Goal: Task Accomplishment & Management: Use online tool/utility

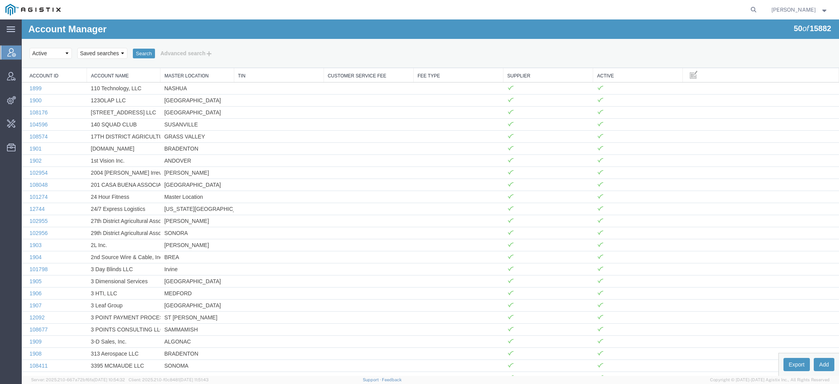
click at [749, 9] on agx-global-search at bounding box center [636, 9] width 249 height 19
click at [752, 10] on icon at bounding box center [753, 9] width 11 height 11
paste input "57099299"
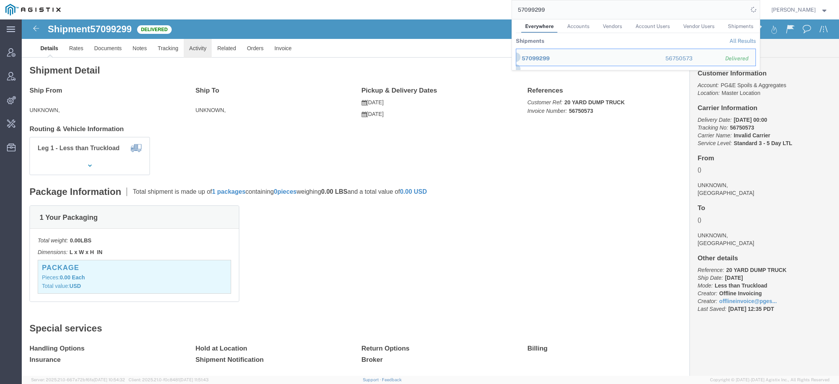
click link "Activity"
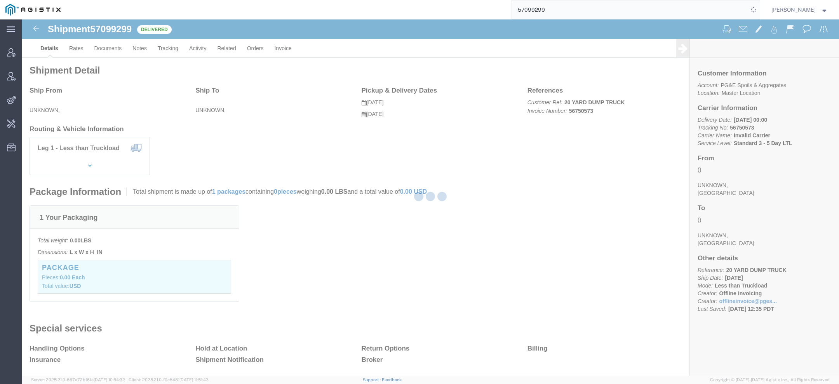
click div
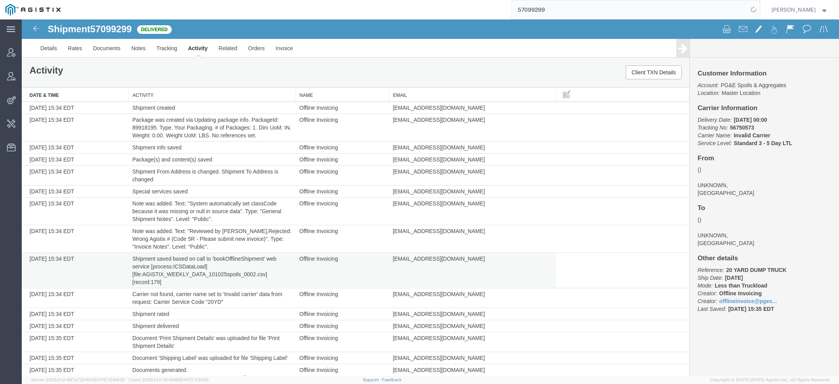
scroll to position [19, 0]
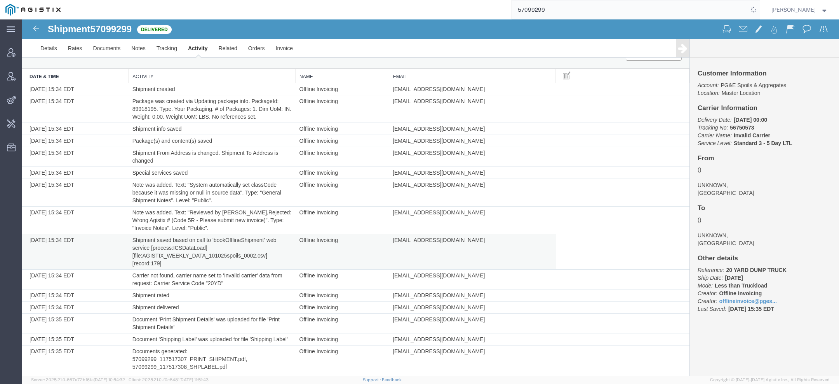
click at [197, 253] on td "Shipment saved based on call to 'bookOfflineShipment' web service [process:ICSD…" at bounding box center [212, 251] width 167 height 35
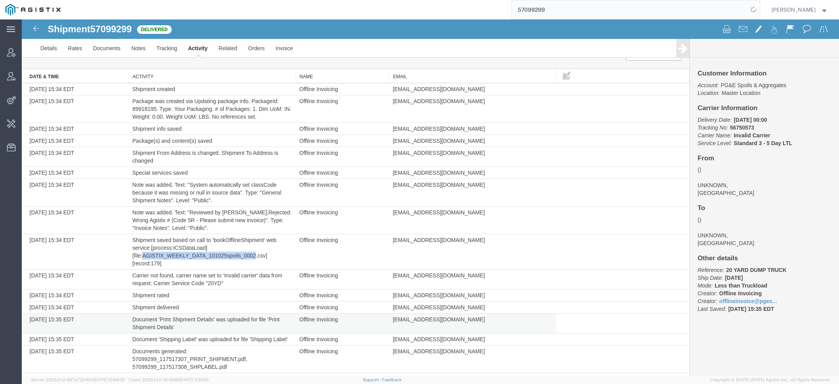
copy td "AGISTIX_WEEKLY_DATA_101025spoils_0002"
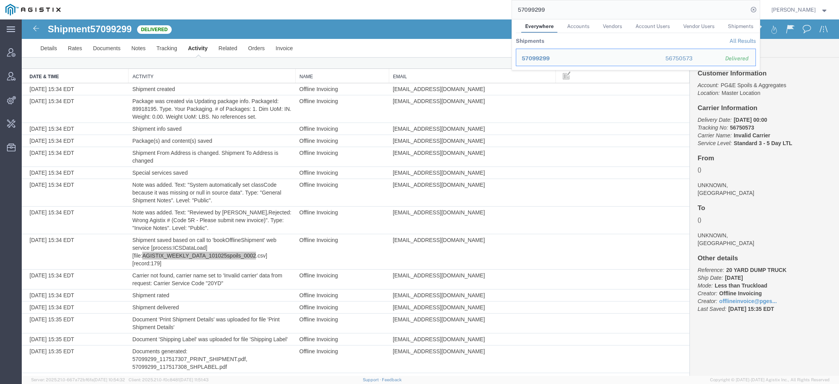
drag, startPoint x: 565, startPoint y: 9, endPoint x: 417, endPoint y: 9, distance: 148.8
click at [417, 9] on div "57099299 Everywhere Accounts Vendors Account Users Vendor Users Shipments Shipm…" at bounding box center [413, 9] width 694 height 19
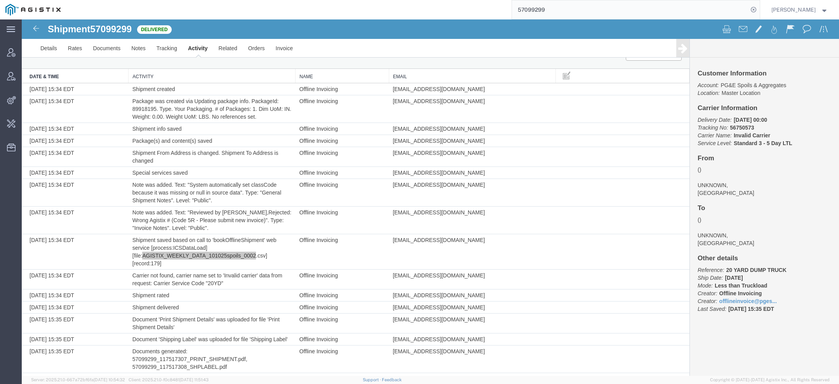
paste input "7166"
type input "57097166"
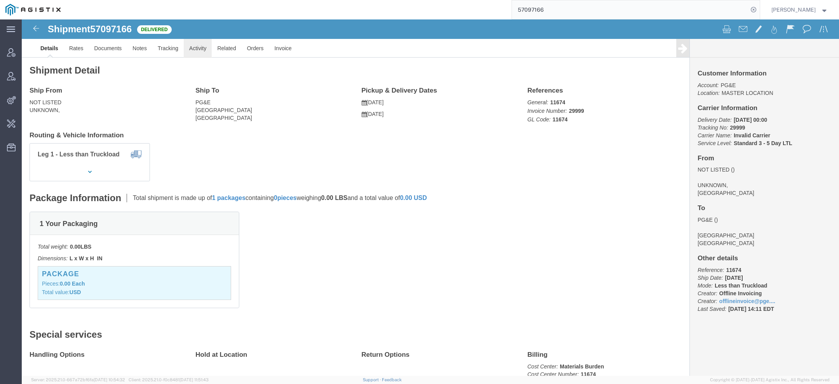
click link "Activity"
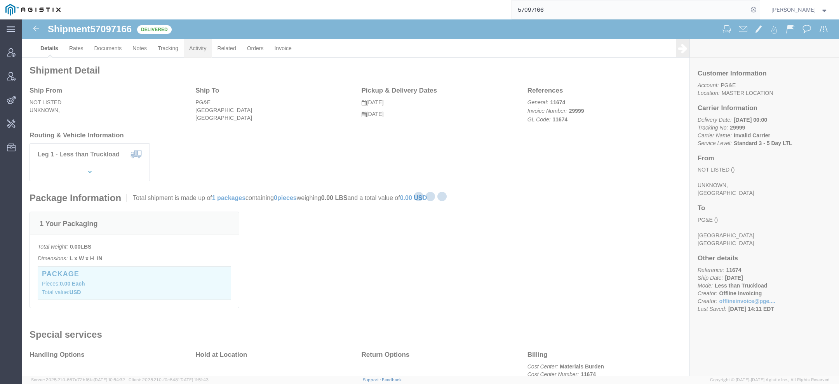
click at [195, 52] on div at bounding box center [431, 197] width 818 height 356
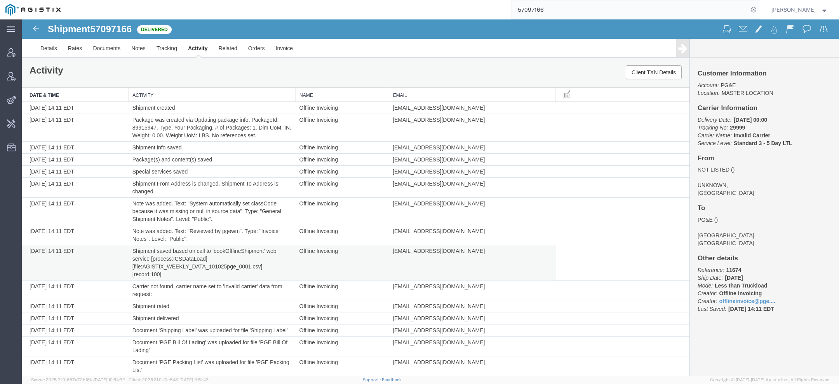
click at [174, 266] on td "Shipment saved based on call to 'bookOfflineShipment' web service [process:ICSD…" at bounding box center [212, 262] width 167 height 35
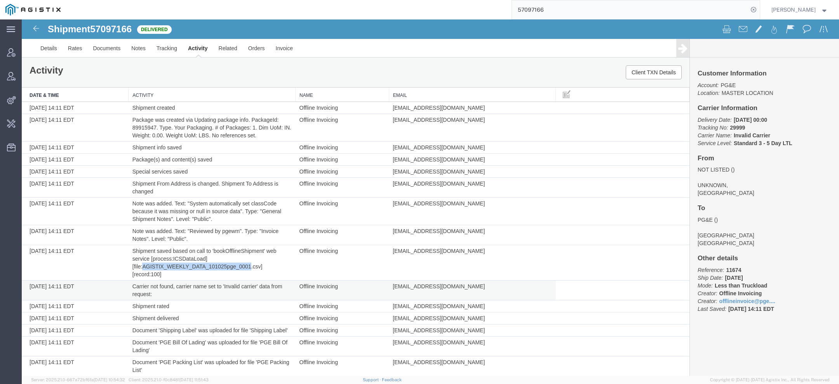
copy td "AGISTIX_WEEKLY_DATA_101025pge_0001"
click at [394, 95] on th "Email" at bounding box center [472, 94] width 167 height 14
click at [0, 0] on span "Change Carrier" at bounding box center [0, 0] width 0 height 0
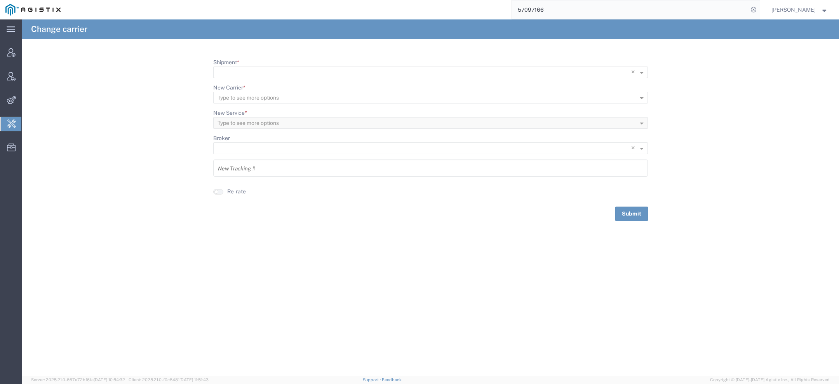
click at [237, 71] on input "Shipment *" at bounding box center [415, 72] width 394 height 11
paste input "57099299"
type input "57099299"
click at [252, 84] on div "57099299" at bounding box center [430, 84] width 433 height 12
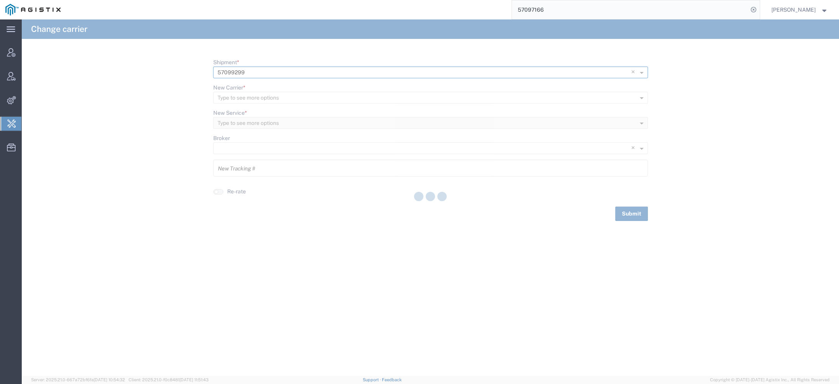
type input "56750573"
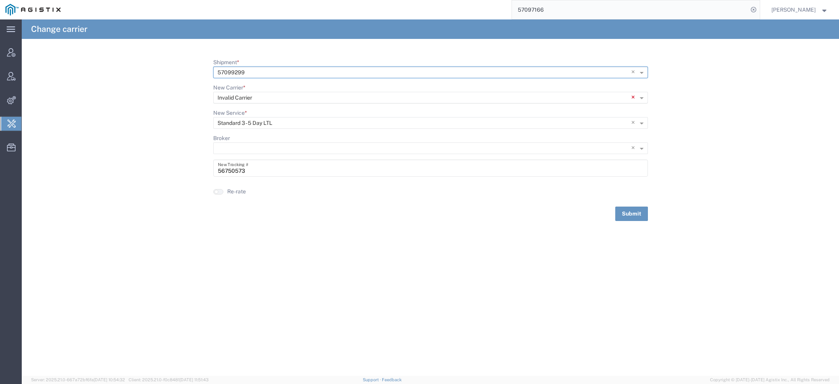
click at [633, 97] on span "×" at bounding box center [634, 98] width 7 height 12
type input "bray"
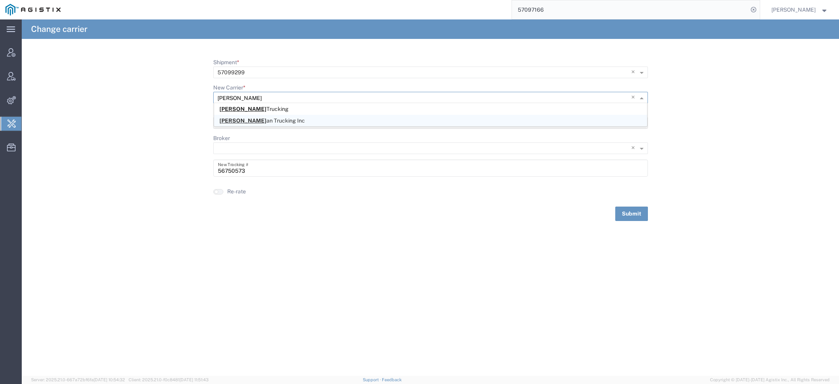
click at [399, 120] on div "Bray an Trucking Inc" at bounding box center [430, 121] width 433 height 12
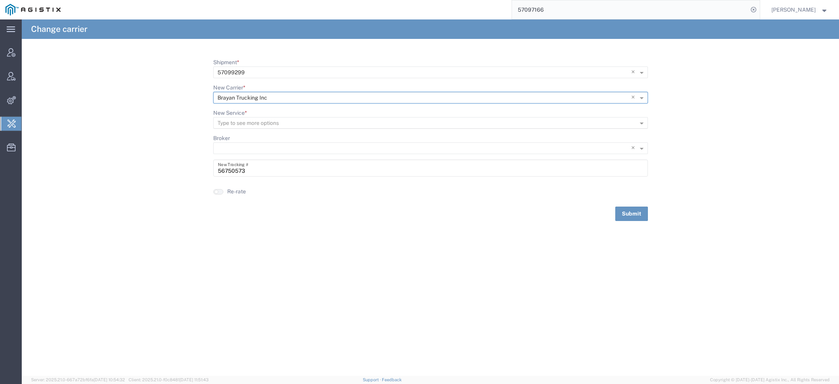
click at [389, 127] on input "New Service *" at bounding box center [418, 123] width 401 height 11
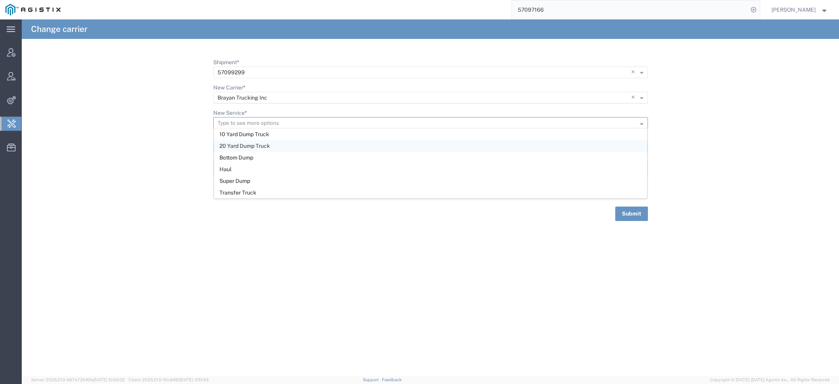
click at [385, 144] on div "20 Yard Dump Truck" at bounding box center [430, 146] width 433 height 12
click at [635, 212] on button "Submit" at bounding box center [631, 213] width 33 height 14
drag, startPoint x: 554, startPoint y: 10, endPoint x: 353, endPoint y: 10, distance: 201.3
click at [383, 10] on div "57097166" at bounding box center [413, 9] width 694 height 19
paste input "TRANSFORMER TECHNOLOGIES LLC"
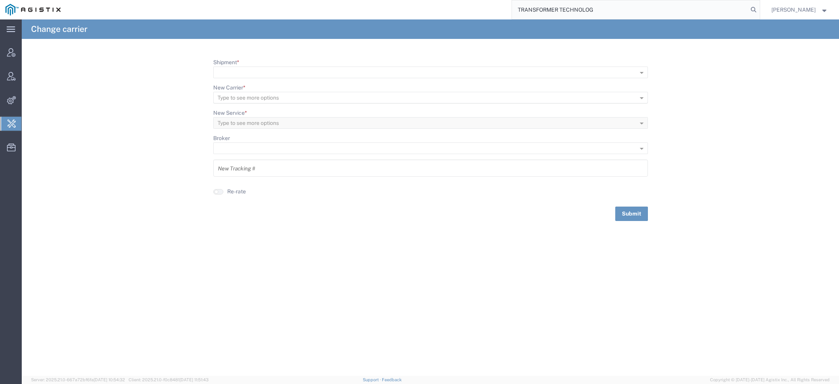
type input "TRANSFORMER TECHNOLOG"
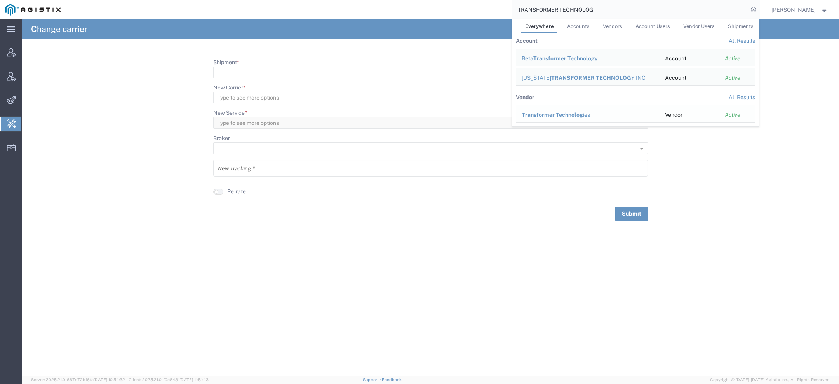
click at [528, 115] on span "Transformer Technolog" at bounding box center [552, 115] width 61 height 6
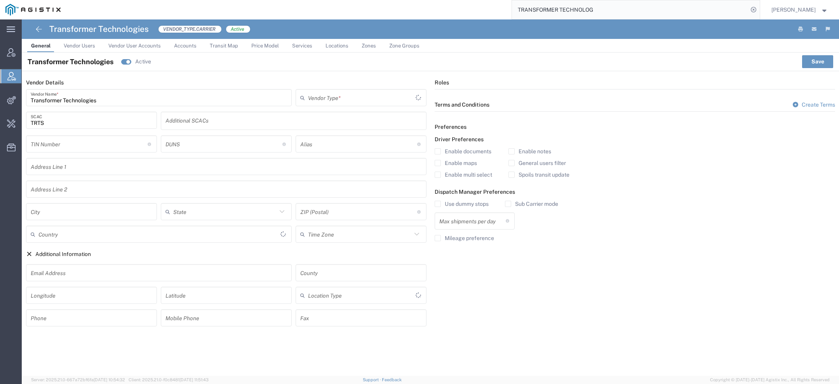
type input "Carrier"
click at [0, 0] on span "Change Carrier" at bounding box center [0, 0] width 0 height 0
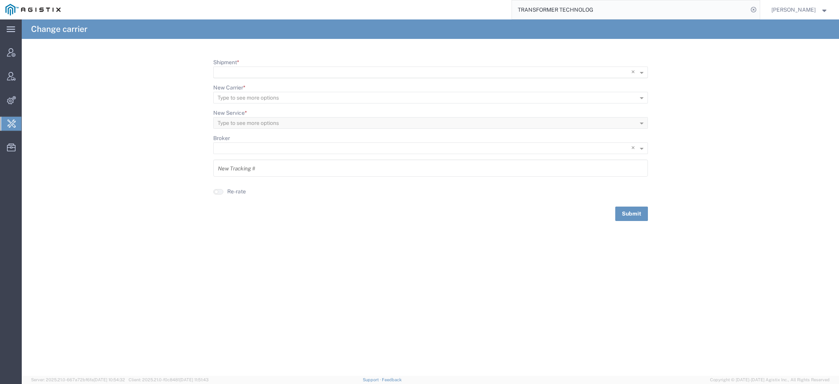
click at [251, 71] on input "Shipment *" at bounding box center [415, 72] width 394 height 11
paste input "57097166"
type input "57097166"
click at [244, 82] on div "No items found" at bounding box center [430, 84] width 433 height 12
click at [244, 82] on span "57097166" at bounding box center [233, 83] width 27 height 6
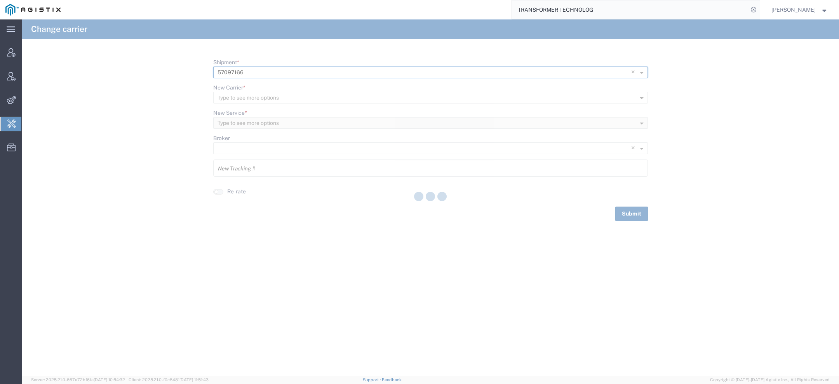
type input "29999"
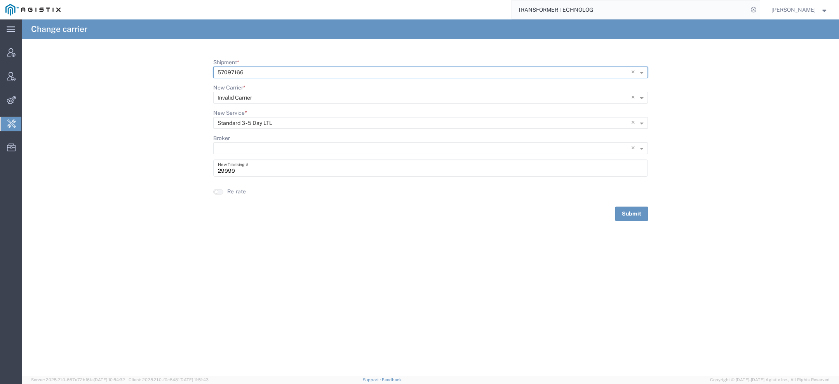
click at [634, 96] on span "×" at bounding box center [634, 98] width 7 height 12
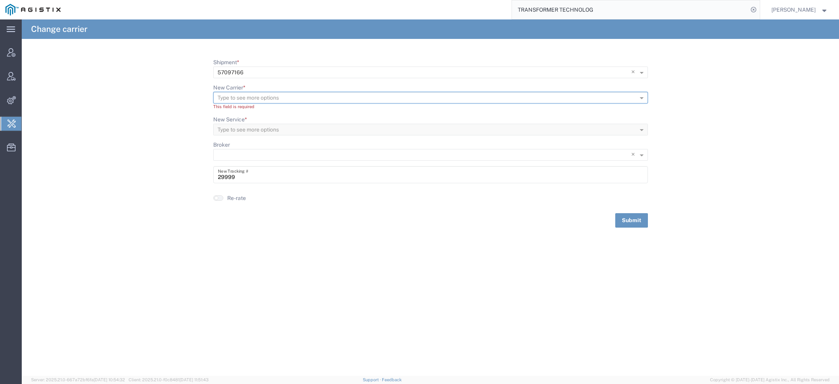
paste input "TRANSFORMER TECHNOLOGIES LLC"
type input "TRANSFORMER TECHNOLO"
click at [278, 111] on span "Transformer Technolo gies" at bounding box center [271, 109] width 102 height 6
click at [270, 123] on input "New Service *" at bounding box center [418, 123] width 401 height 11
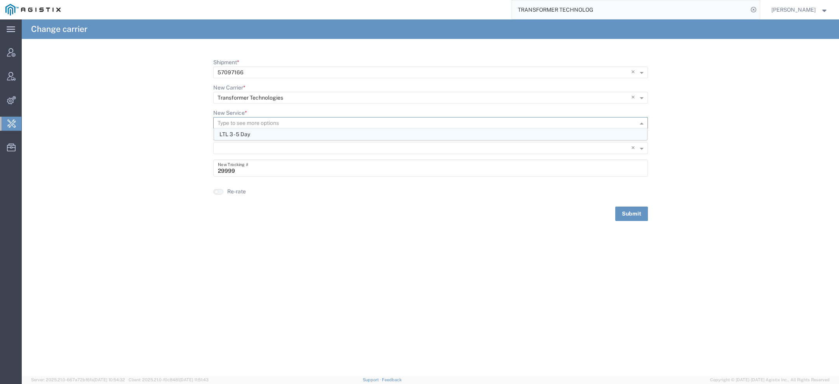
click at [273, 134] on div "LTL 3 - 5 Day" at bounding box center [430, 134] width 433 height 12
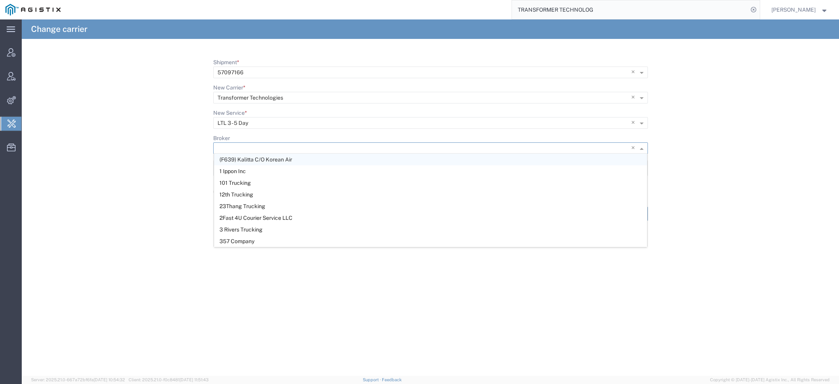
click at [267, 148] on input "Broker" at bounding box center [415, 148] width 394 height 11
click at [109, 172] on form "Shipment * × 57097166 × New Carrier * Type to see more options × Transformer Te…" at bounding box center [431, 139] width 818 height 162
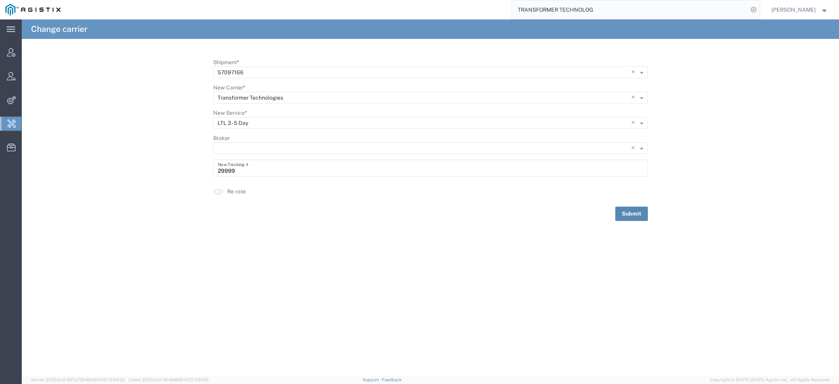
click at [628, 215] on button "Submit" at bounding box center [631, 213] width 33 height 14
drag, startPoint x: 608, startPoint y: 14, endPoint x: 412, endPoint y: 0, distance: 196.3
click at [416, 0] on html "main_menu Created with Sketch. Collapse Menu Account Manager Vendor Manager Int…" at bounding box center [419, 192] width 839 height 384
paste input "Rack Solutions"
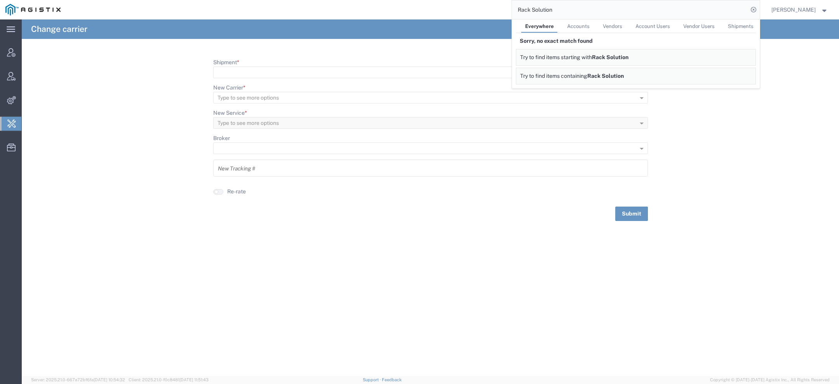
drag, startPoint x: 555, startPoint y: 11, endPoint x: 369, endPoint y: 9, distance: 186.1
click at [385, 9] on div "Rack Solution Everywhere Accounts Vendors Account Users Vendor Users Shipments …" at bounding box center [413, 9] width 694 height 19
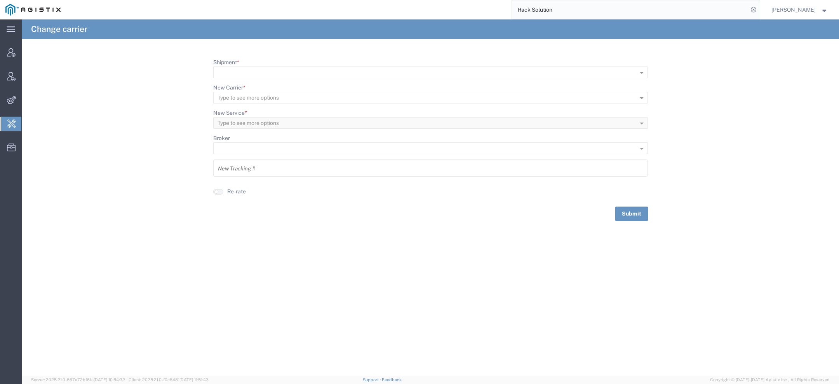
paste input "info@racksolutions.com"
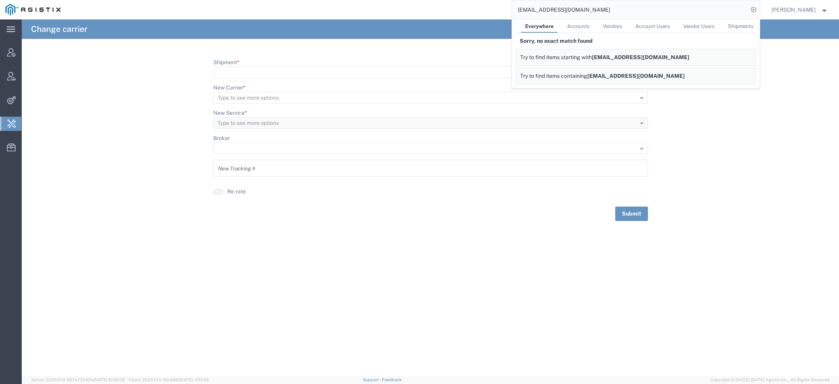
drag, startPoint x: 528, startPoint y: 10, endPoint x: 427, endPoint y: -17, distance: 104.6
click at [427, 0] on html "main_menu Created with Sketch. Collapse Menu Account Manager Vendor Manager Int…" at bounding box center [419, 192] width 839 height 384
drag, startPoint x: 577, startPoint y: 15, endPoint x: 419, endPoint y: -19, distance: 161.3
click at [419, 0] on html "main_menu Created with Sketch. Collapse Menu Account Manager Vendor Manager Int…" at bounding box center [419, 192] width 839 height 384
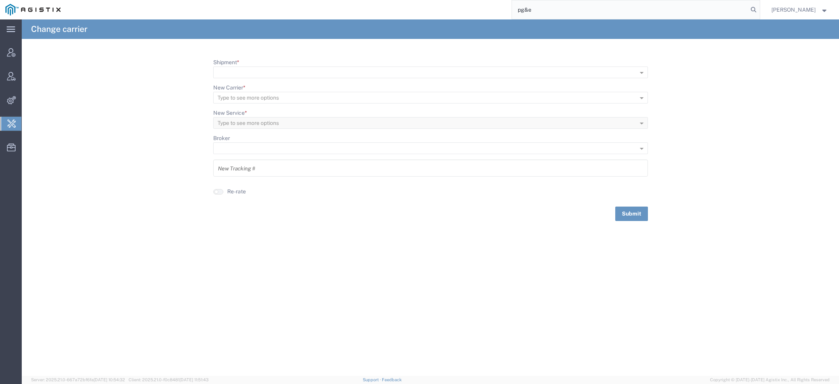
type input "pg&e"
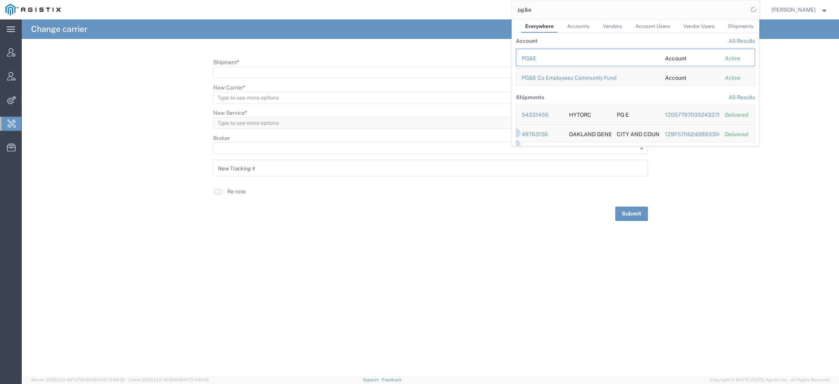
click at [530, 58] on div "PG&E" at bounding box center [588, 58] width 133 height 8
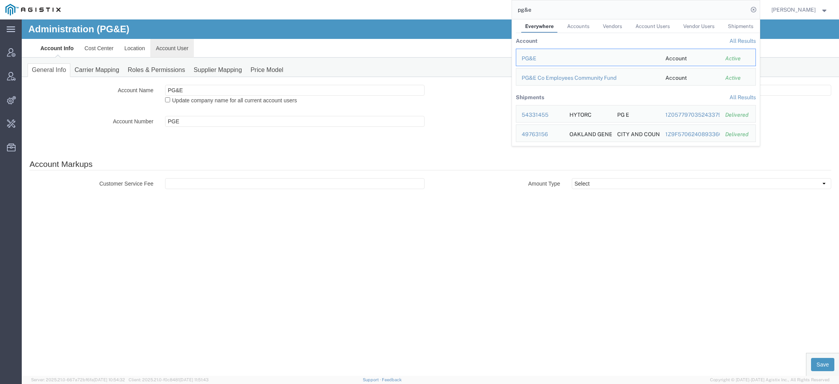
click at [172, 46] on link "Account User" at bounding box center [172, 48] width 44 height 19
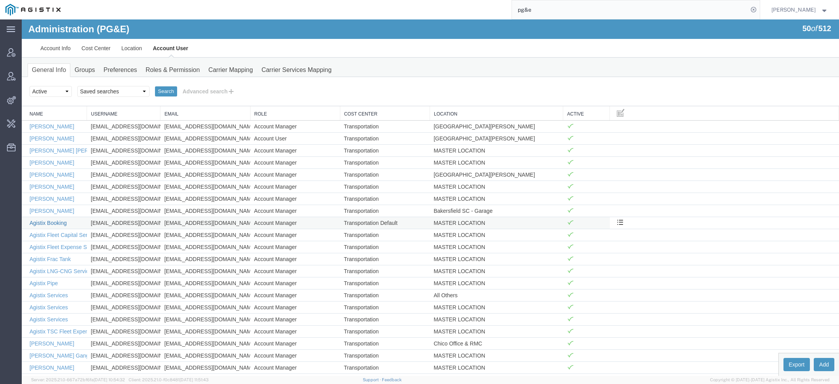
click at [50, 223] on link "Agistix Booking" at bounding box center [48, 223] width 37 height 6
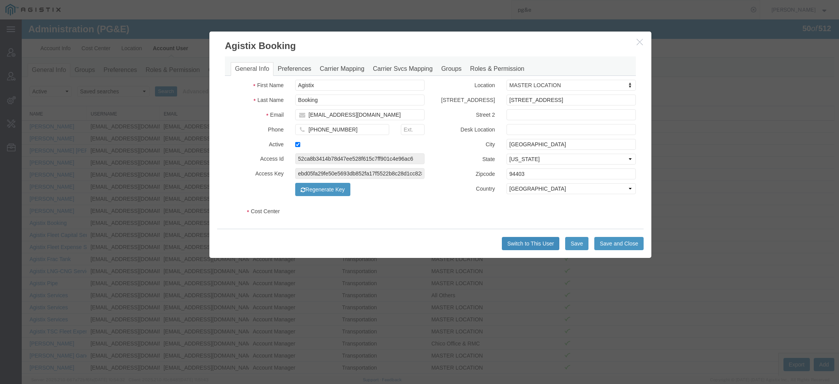
click at [512, 247] on button "Switch to This User" at bounding box center [531, 243] width 58 height 13
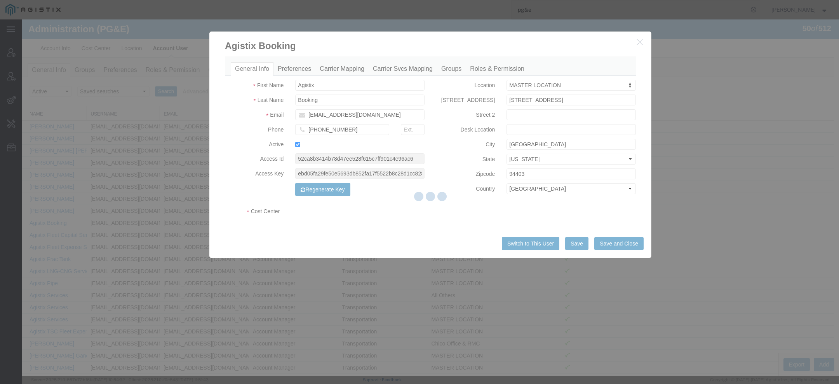
select select "COSTCENTER"
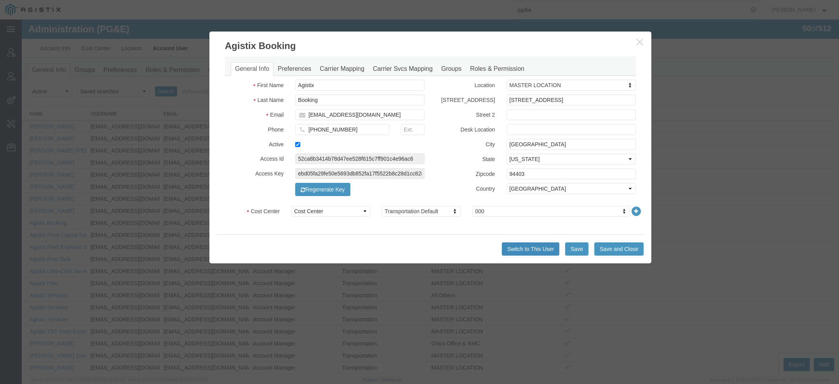
click at [518, 250] on button "Switch to This User" at bounding box center [531, 248] width 58 height 13
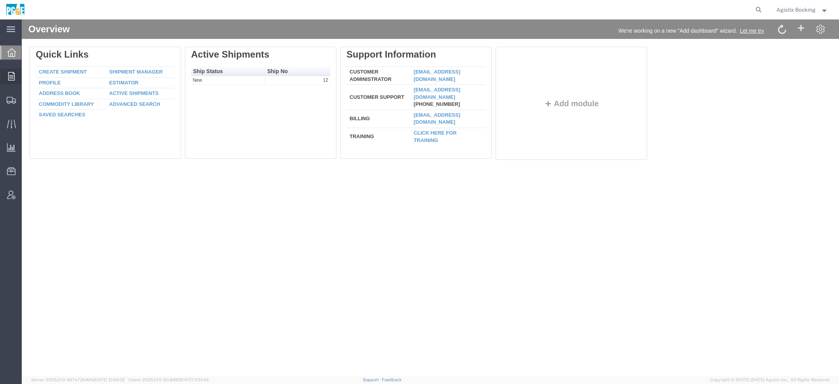
click at [13, 73] on icon at bounding box center [11, 76] width 7 height 9
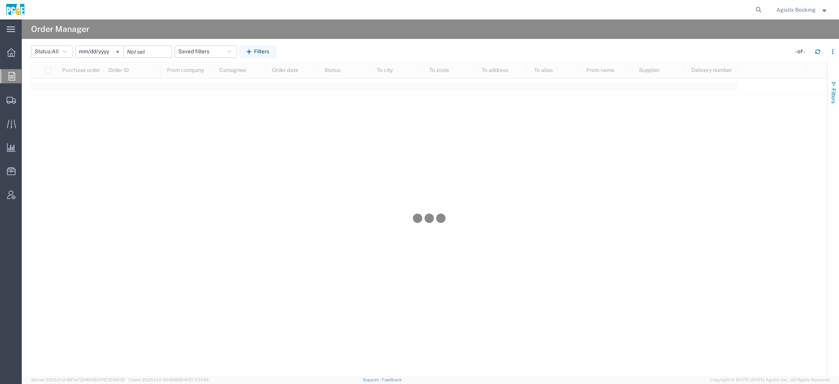
click at [833, 85] on span "button" at bounding box center [834, 84] width 6 height 6
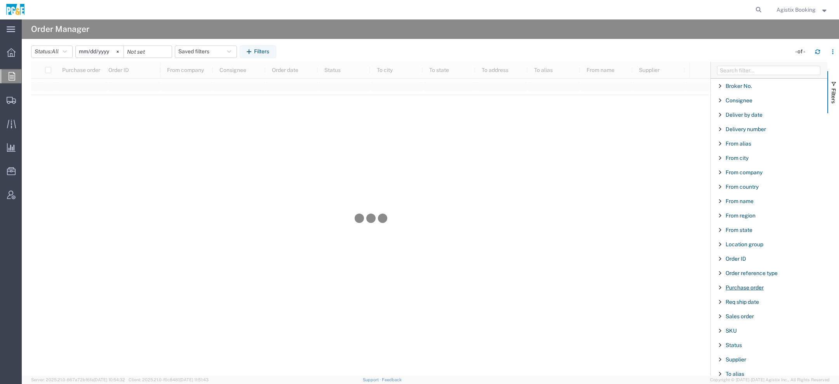
click at [741, 285] on span "Purchase order" at bounding box center [745, 287] width 38 height 6
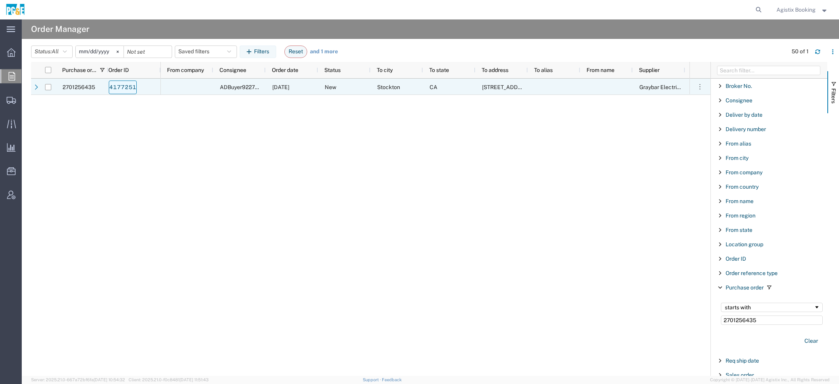
type input "2701256435"
click at [121, 85] on link "4177251" at bounding box center [123, 87] width 28 height 14
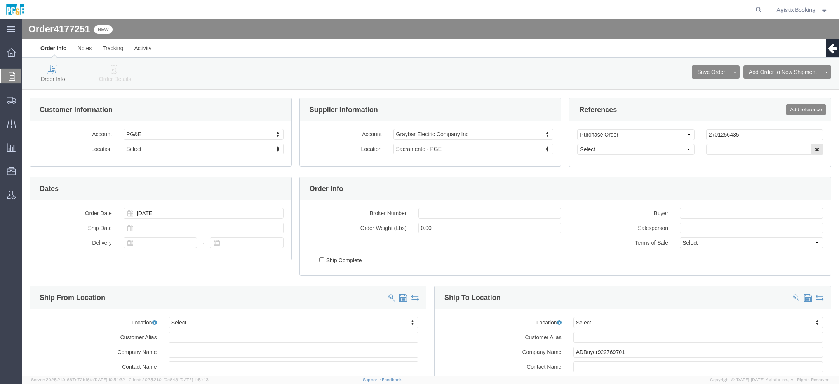
select select
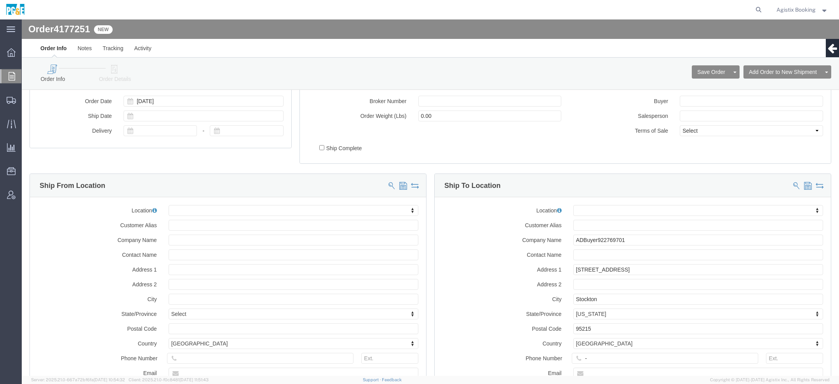
scroll to position [120, 0]
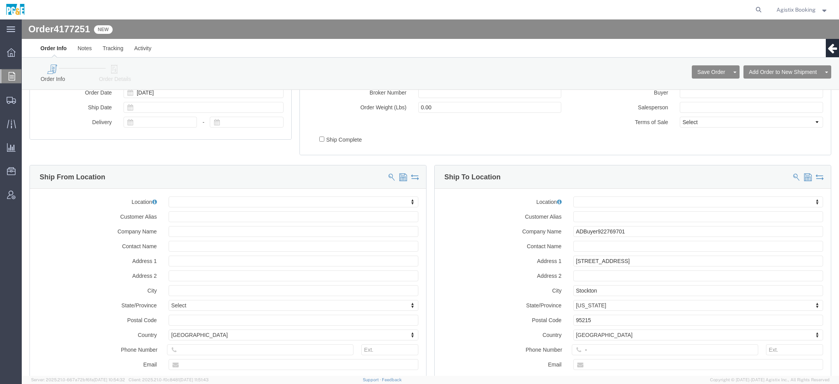
click icon
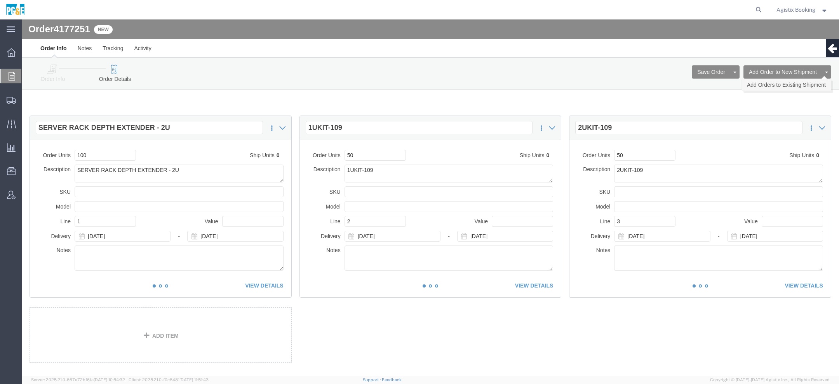
click link "Add Orders to Existing Shipment"
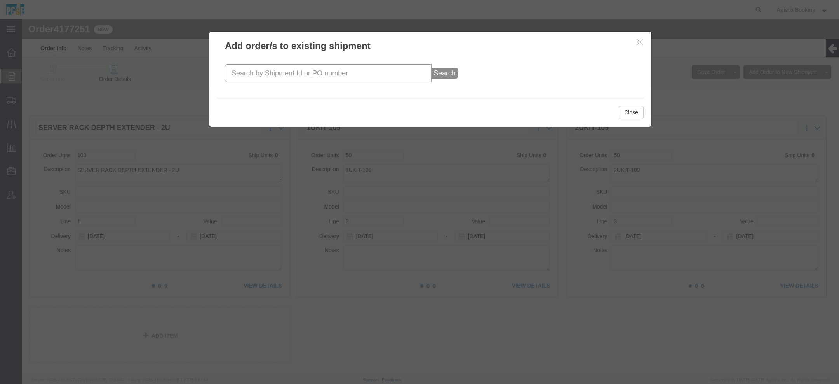
click input "text"
paste input "57109839"
type input "57109839"
click button "Search"
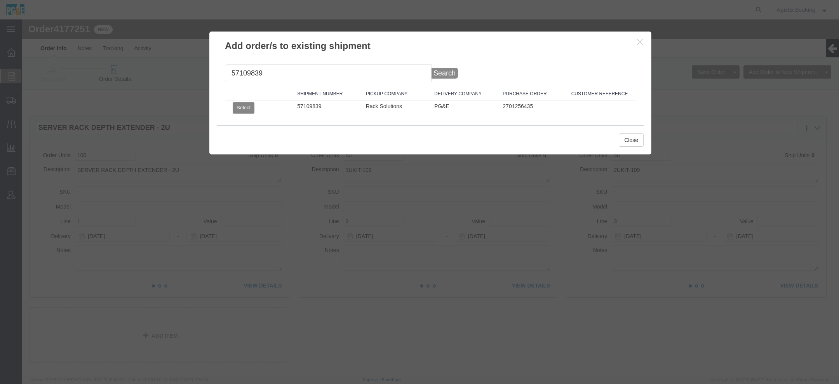
click button "Select"
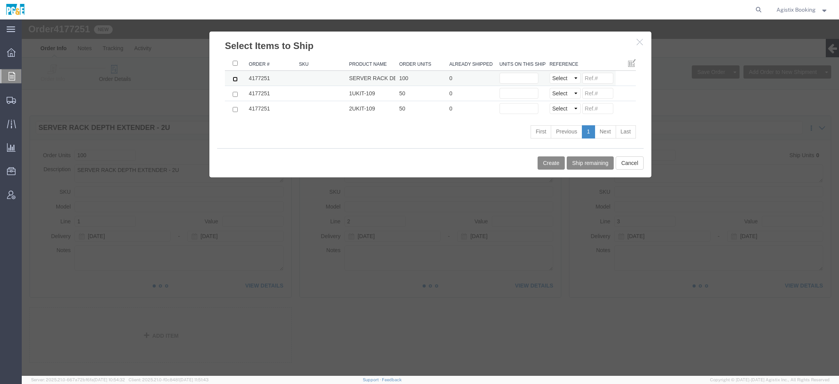
click input "checkbox"
checkbox input "true"
click input "text"
type input "100"
click button "Create"
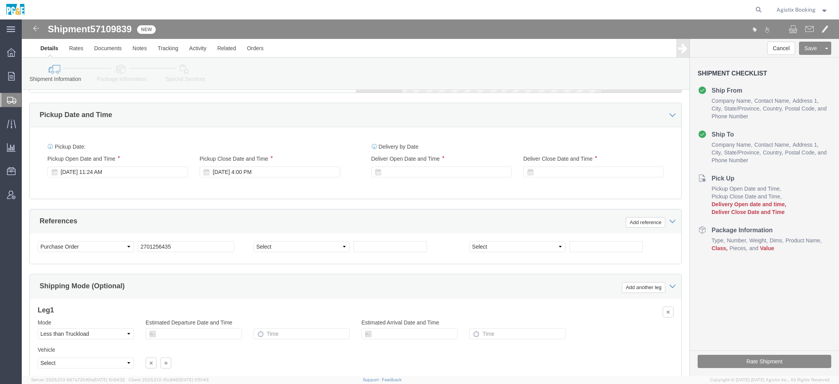
scroll to position [432, 0]
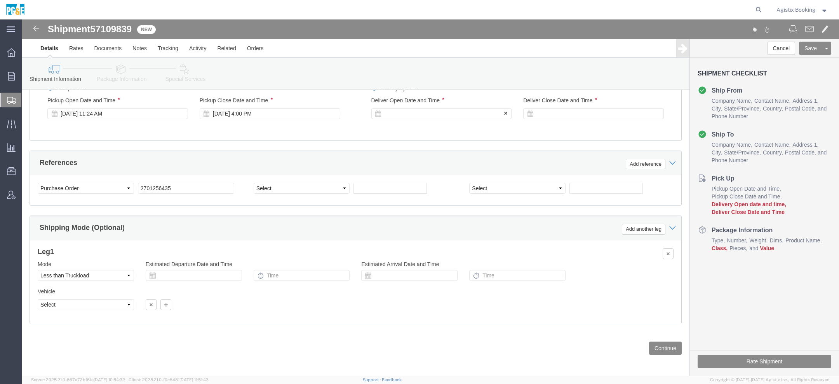
click div
click input "5:00 PM"
type input "1:00 PM"
click button "Apply"
click div
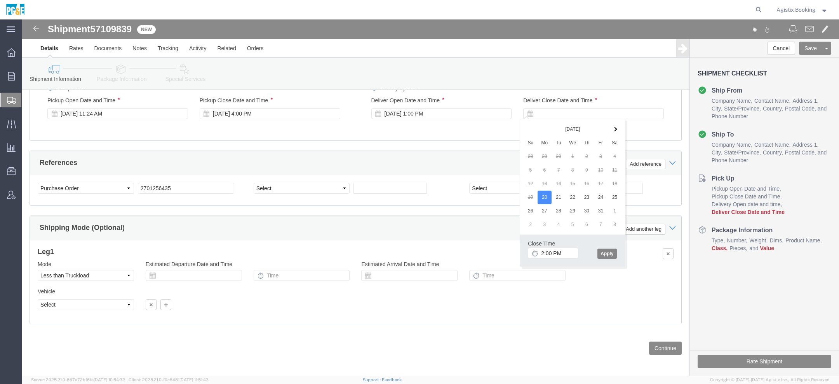
click button "Apply"
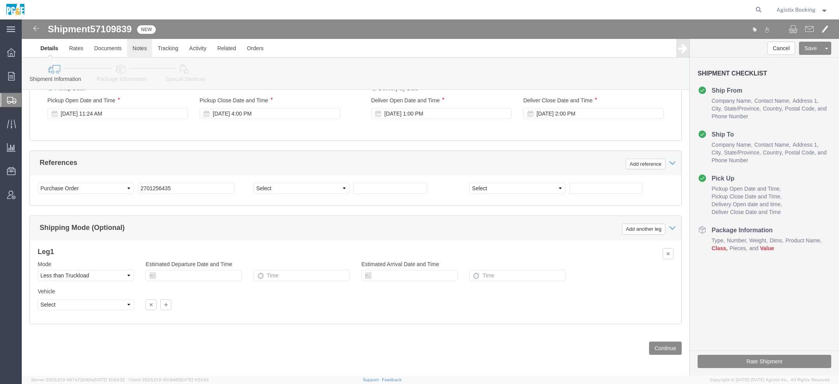
click link "Notes"
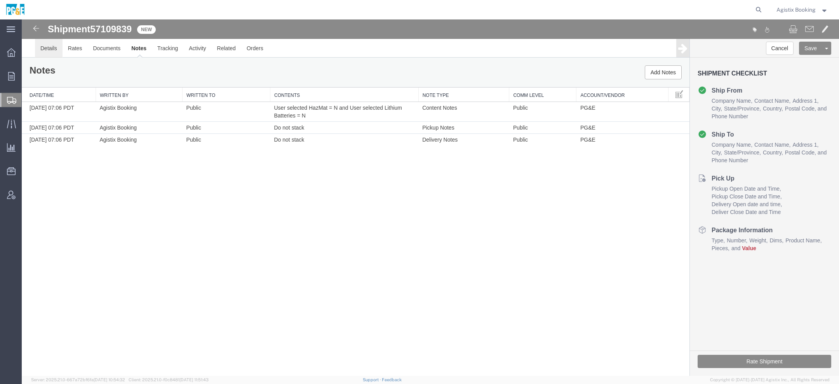
click at [42, 49] on link "Details" at bounding box center [49, 48] width 28 height 19
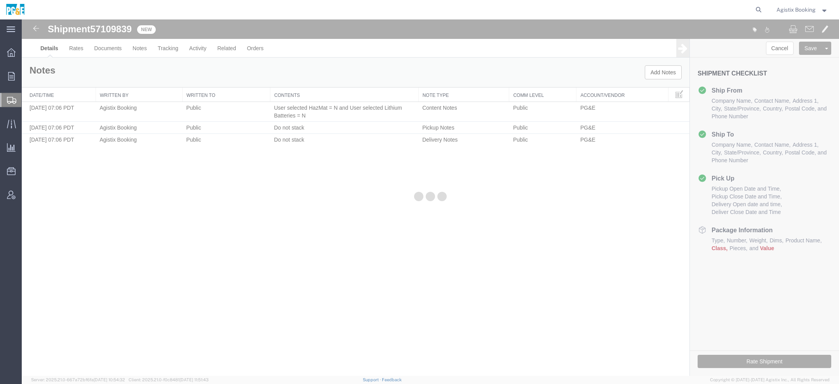
click at [111, 83] on div at bounding box center [431, 197] width 818 height 356
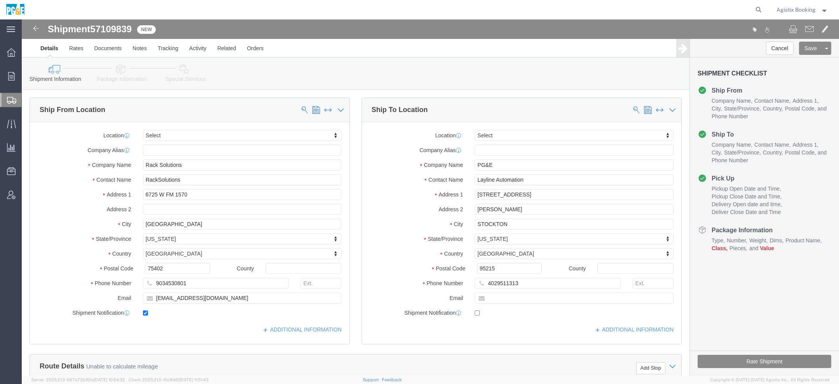
click link "Package Information"
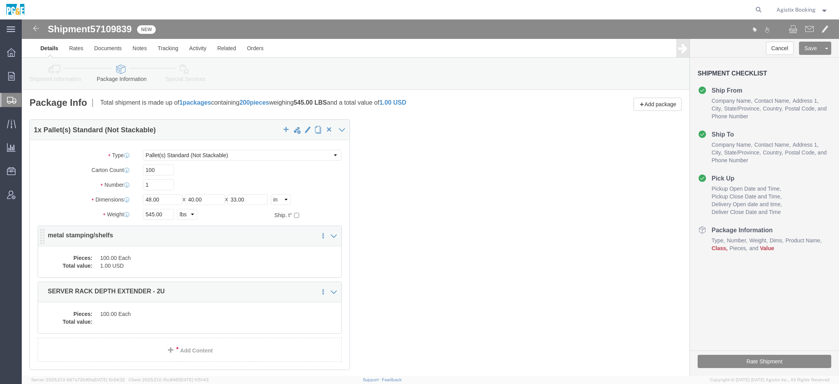
click dd "1.00 USD"
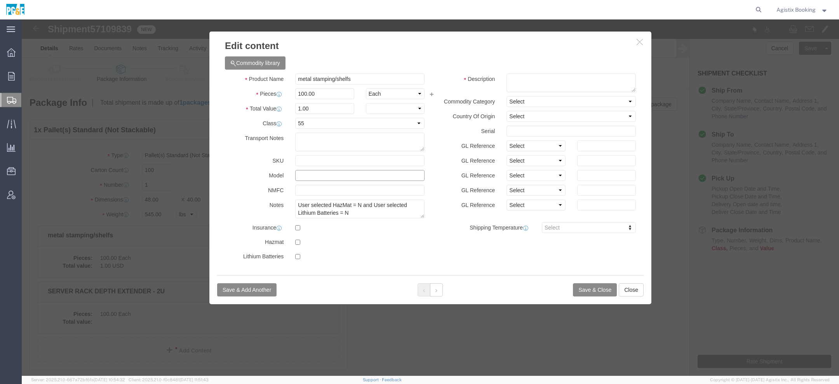
click input "text"
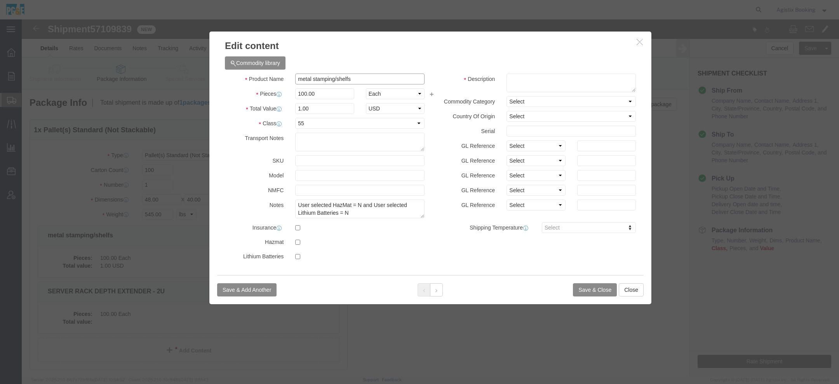
click input "metal stamping/shelfs"
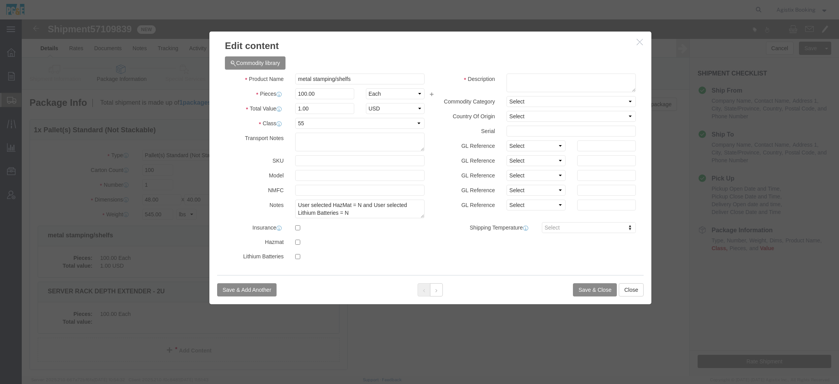
click icon "button"
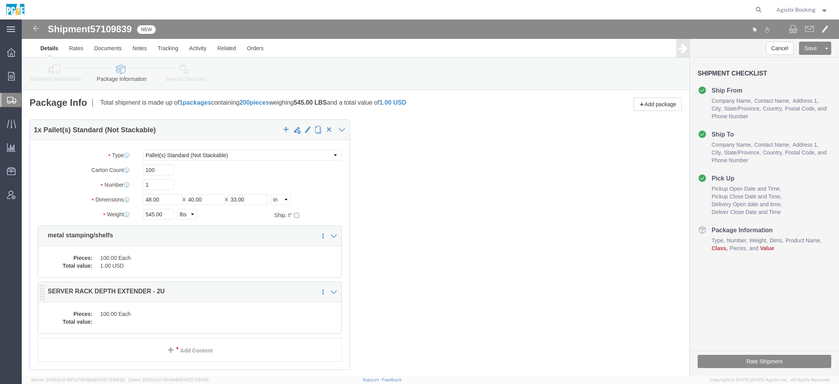
click dd "100.00 Each"
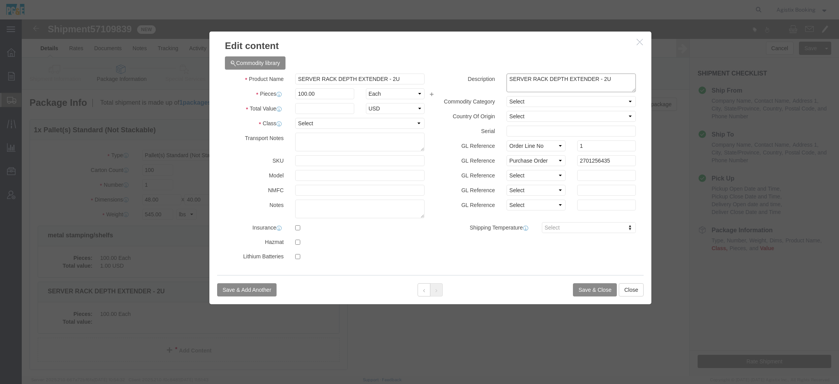
click textarea "SERVER RACK DEPTH EXTENDER - 2U"
paste textarea "metal stamping/shelfs"
type textarea "SERVER RACK DEPTH EXTENDER - 2U / metal stamping/shelfs"
click input "text"
type input "1"
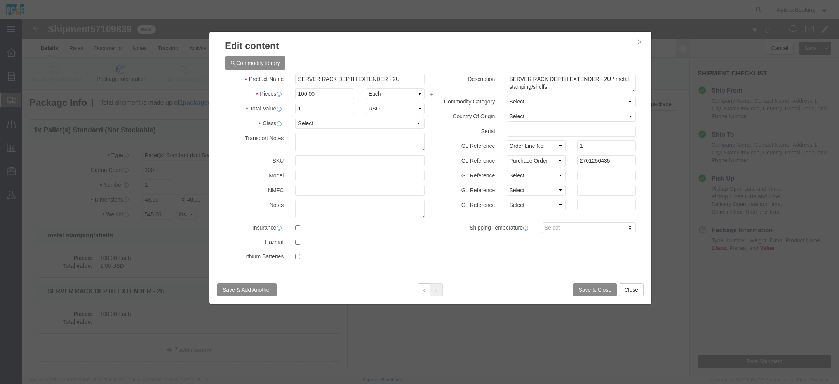
click div "Product Name SERVER RACK DEPTH EXTENDER - 2U Pieces 100.00 Select Bag Barrels 1…"
click select "Select 50 55 60 65 70 85 92.5 100 125 175 250 300 400"
select select "55"
click select "Select 50 55 60 65 70 85 92.5 100 125 175 250 300 400"
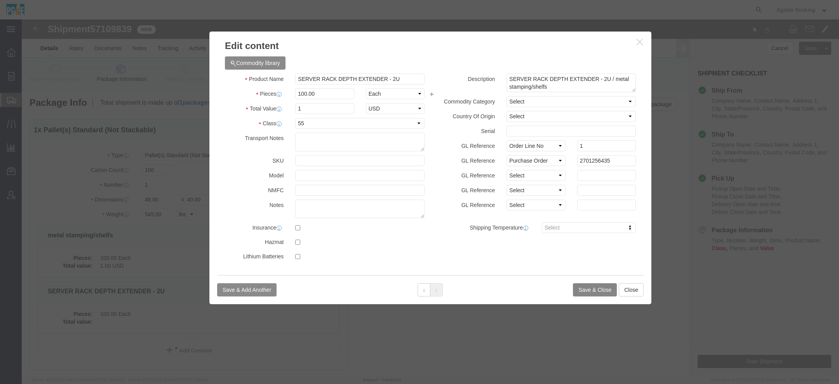
click button "Save & Close"
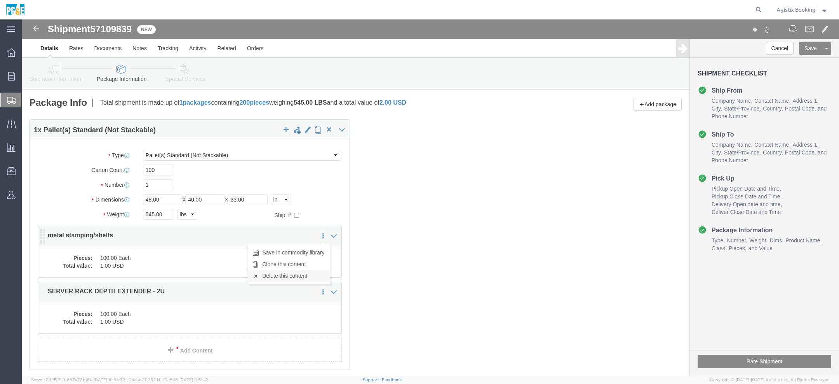
click link "Delete this content"
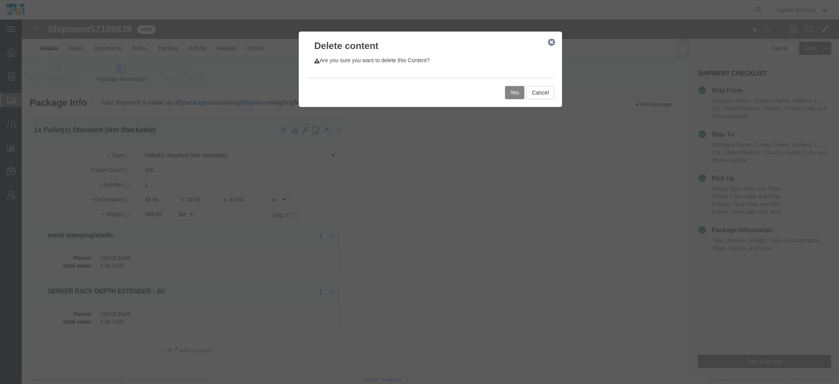
click button "Yes"
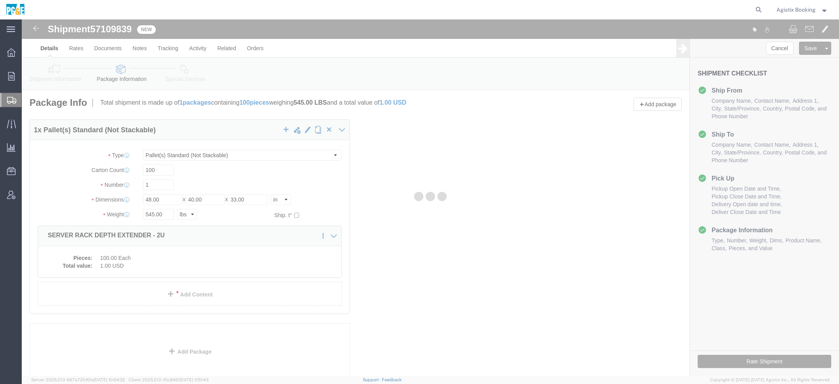
select select "PSNS"
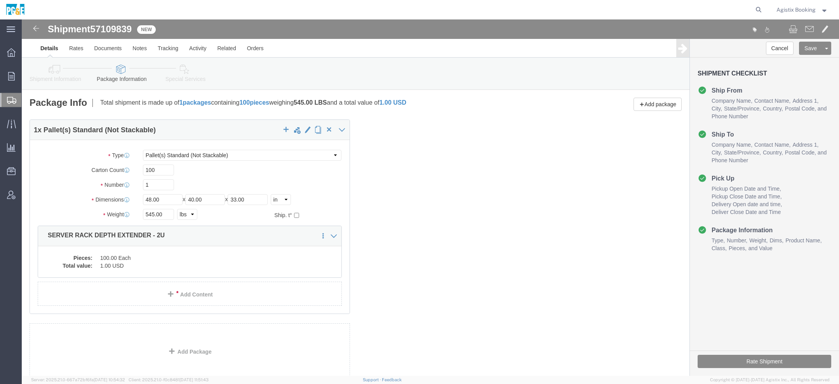
click link "Special Services"
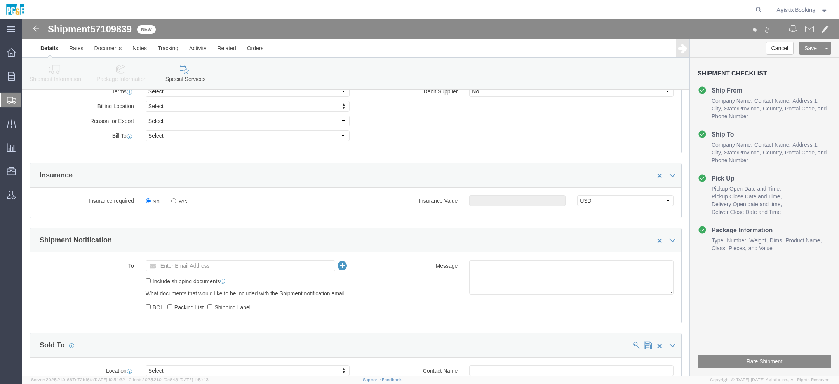
scroll to position [400, 0]
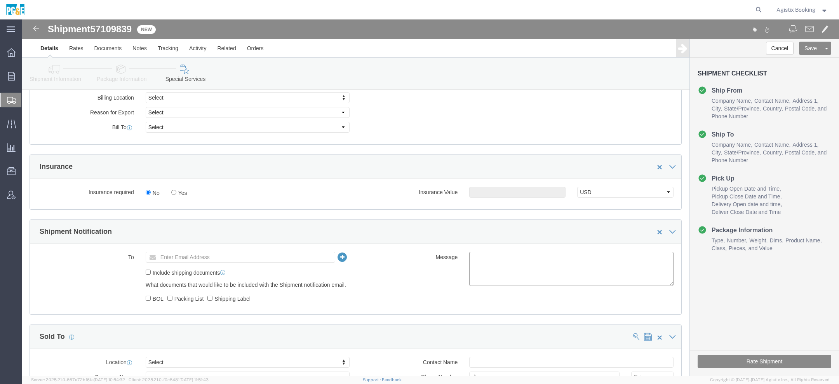
click textarea
paste textarea "Shipment #XXXXXXX has been booked. Once confirmed by the carrier, the BOL will …"
click span "57109839"
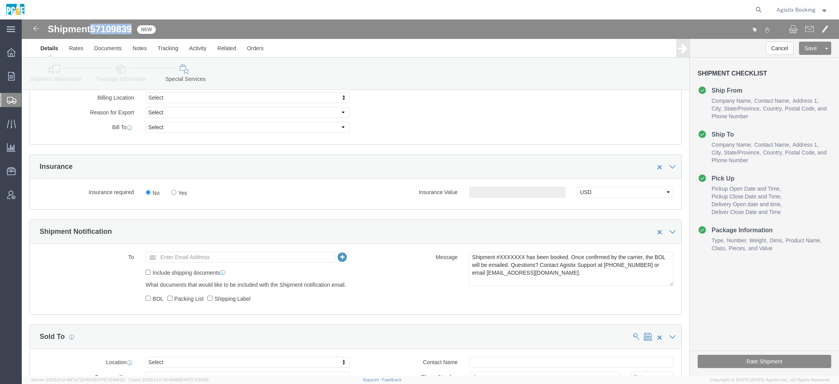
click span "57109839"
copy span "57109839"
click textarea "Shipment #XXXXXXX has been booked. Once confirmed by the carrier, the BOL will …"
paste textarea "57109839"
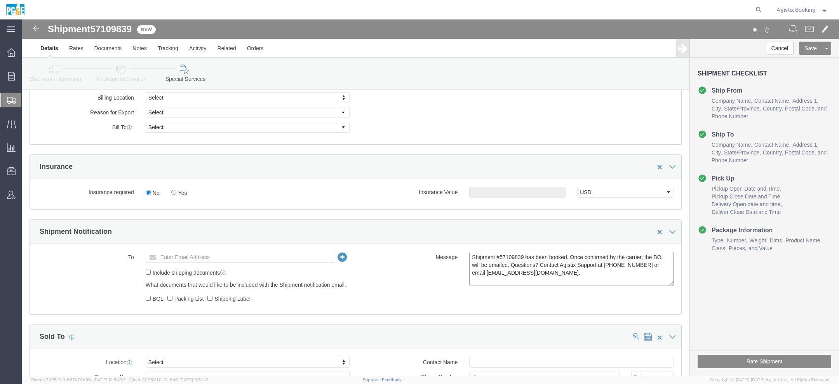
type textarea "Shipment #57109839 has been booked. Once confirmed by the carrier, the BOL will…"
click button "Rate Shipment"
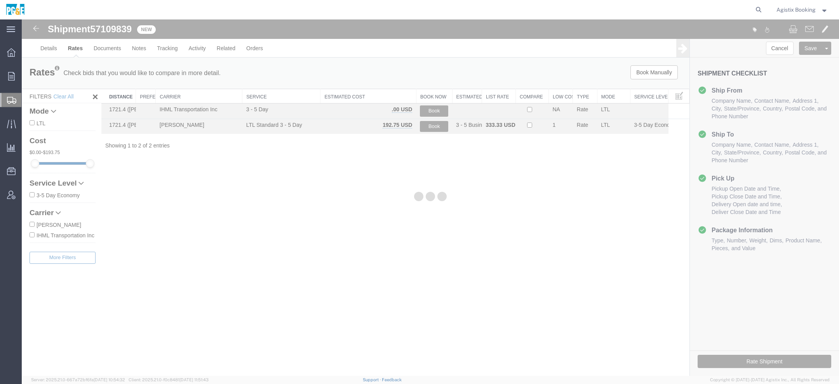
scroll to position [0, 0]
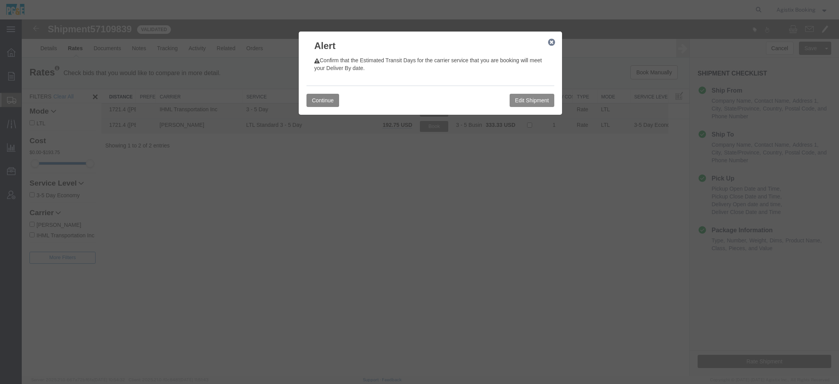
click at [327, 106] on button "Continue" at bounding box center [323, 100] width 33 height 13
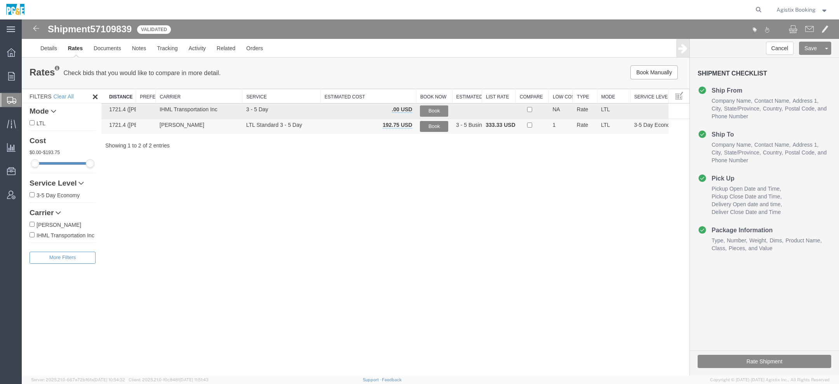
click at [434, 124] on button "Book" at bounding box center [434, 126] width 28 height 11
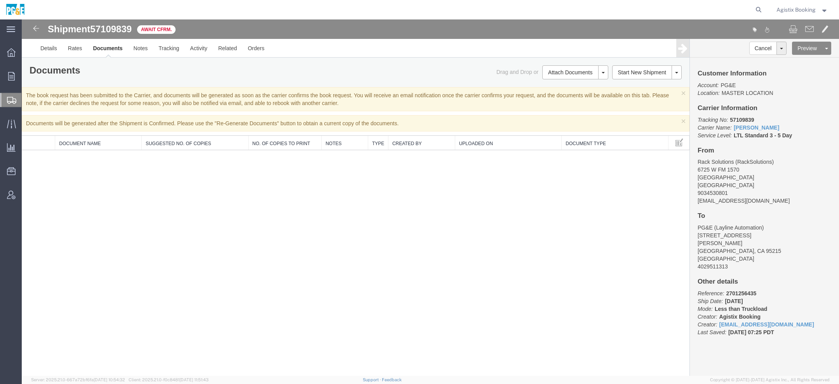
click at [812, 10] on span "Agistix Booking" at bounding box center [796, 9] width 39 height 9
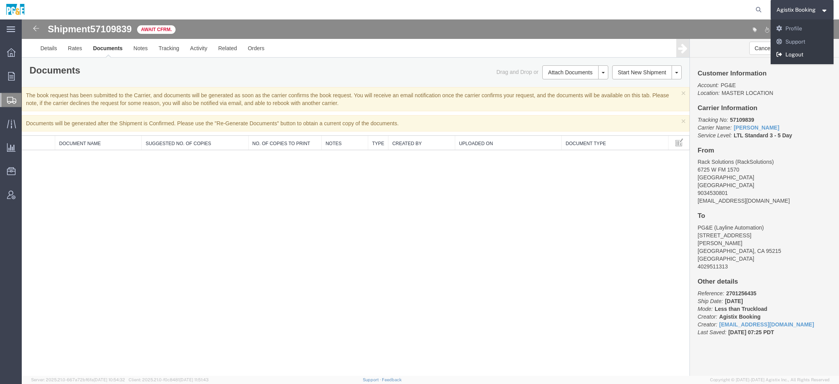
click at [797, 57] on link "Logout" at bounding box center [802, 54] width 63 height 13
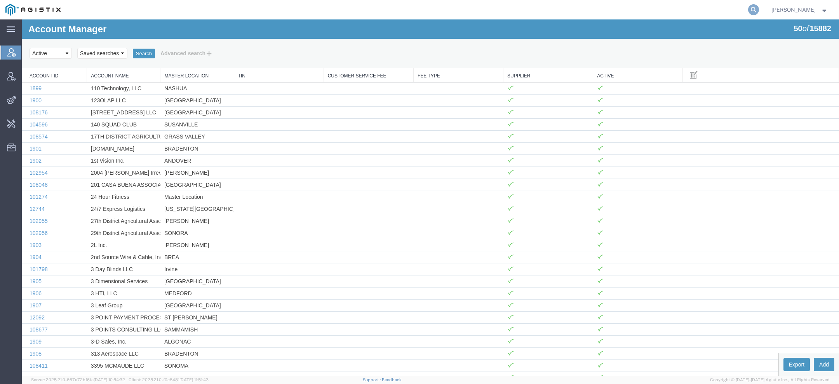
click at [757, 9] on icon at bounding box center [753, 9] width 11 height 11
paste input "EWC-25282-0691"
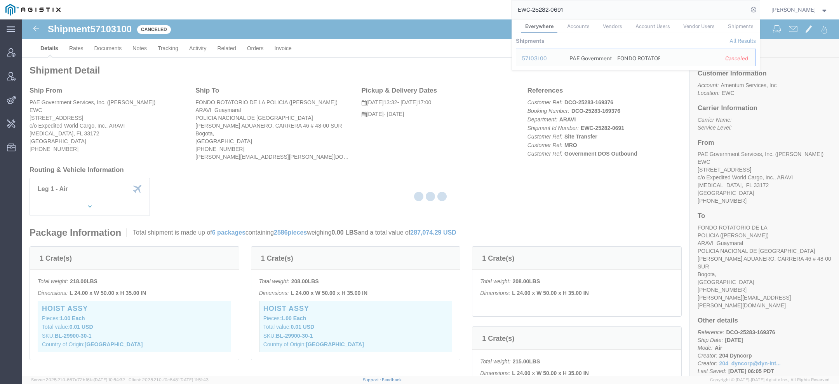
drag, startPoint x: 570, startPoint y: 10, endPoint x: 447, endPoint y: 3, distance: 122.6
click at [462, 3] on div "EWC-25282-0691 Everywhere Accounts Vendors Account Users Vendor Users Shipments…" at bounding box center [413, 9] width 694 height 19
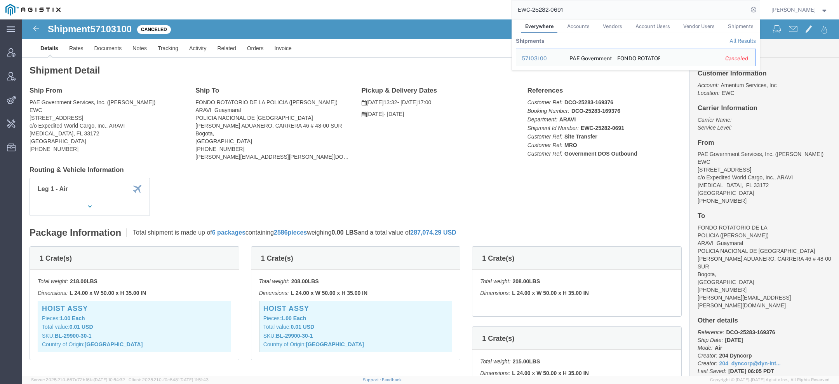
drag, startPoint x: 544, startPoint y: 7, endPoint x: 445, endPoint y: 0, distance: 99.3
click at [473, 0] on div "EWC-25282-0691 Everywhere Accounts Vendors Account Users Vendor Users Shipments…" at bounding box center [413, 9] width 694 height 19
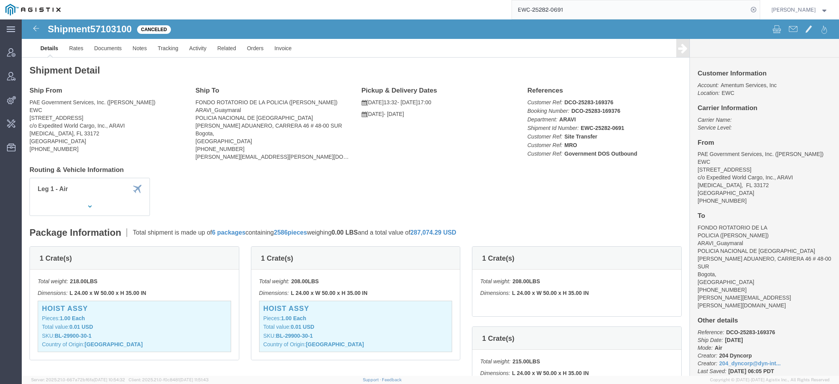
paste input "57109948"
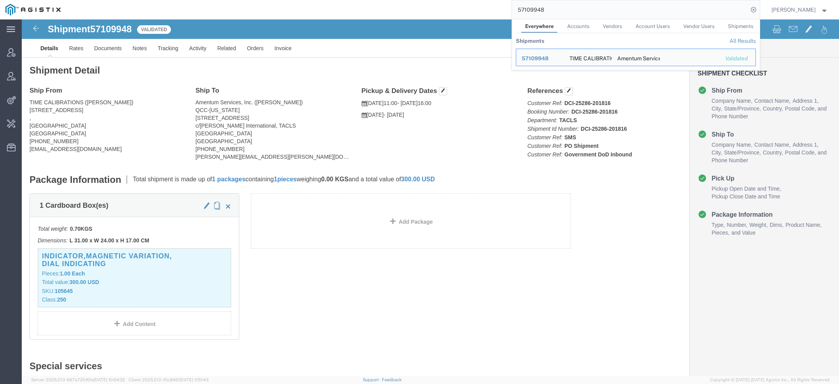
drag, startPoint x: 552, startPoint y: 14, endPoint x: 422, endPoint y: -12, distance: 132.3
click at [422, 0] on html "main_menu Created with Sketch. Collapse Menu Account Manager Vendor Manager Int…" at bounding box center [419, 192] width 839 height 384
paste input "873"
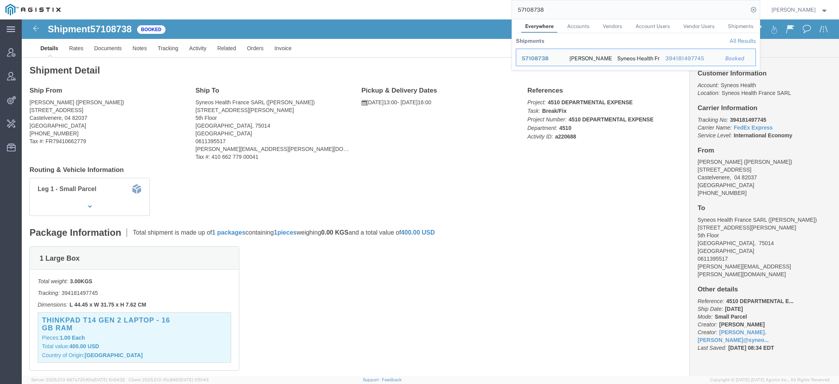
drag, startPoint x: 530, startPoint y: 6, endPoint x: 463, endPoint y: 3, distance: 67.3
click at [497, 3] on div "57108738 Everywhere Accounts Vendors Account Users Vendor Users Shipments Shipm…" at bounding box center [413, 9] width 694 height 19
click at [537, 54] on div "Accord Bio Pharma" at bounding box center [588, 58] width 133 height 8
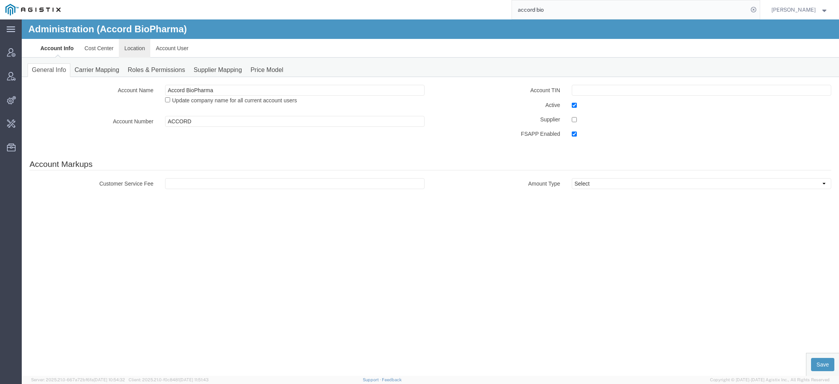
click at [136, 47] on link "Location" at bounding box center [134, 48] width 31 height 19
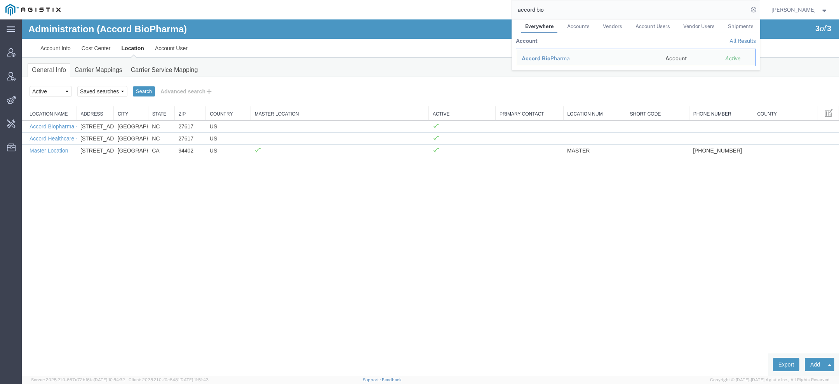
drag, startPoint x: 552, startPoint y: 12, endPoint x: 397, endPoint y: -23, distance: 158.9
click at [397, 0] on html "main_menu Created with Sketch. Collapse Menu Account Manager Vendor Manager Int…" at bounding box center [419, 192] width 839 height 384
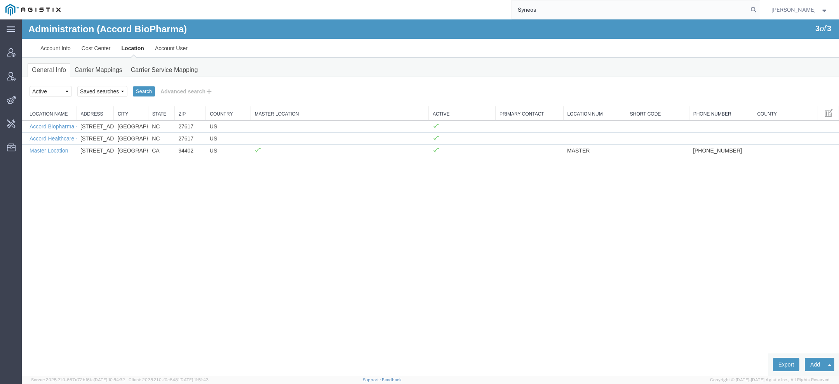
type input "Syneos"
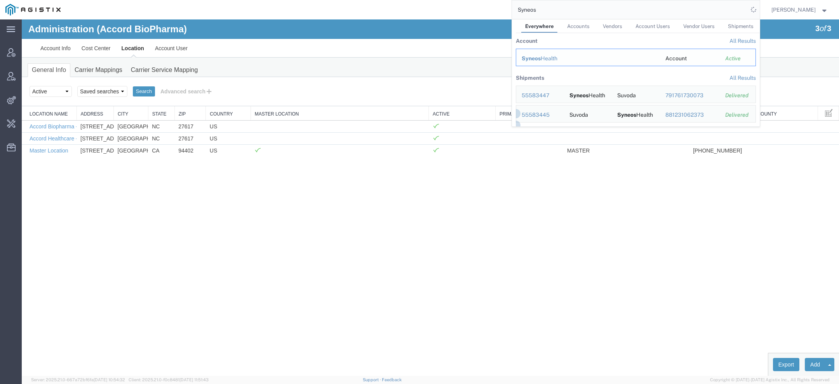
drag, startPoint x: 543, startPoint y: 56, endPoint x: 521, endPoint y: 37, distance: 28.9
click at [543, 56] on div "Syneos Health" at bounding box center [588, 58] width 133 height 8
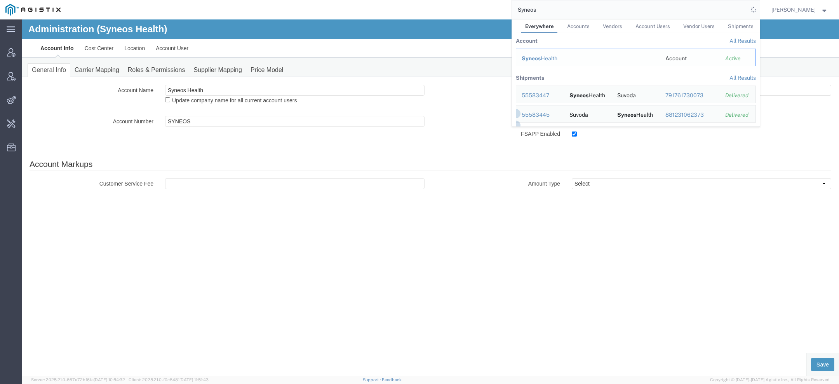
click at [534, 59] on span "Syneos" at bounding box center [531, 58] width 19 height 6
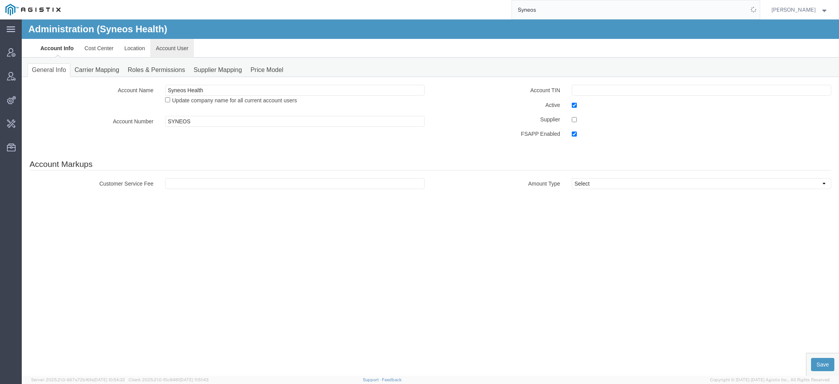
click at [173, 47] on link "Account User" at bounding box center [172, 48] width 44 height 19
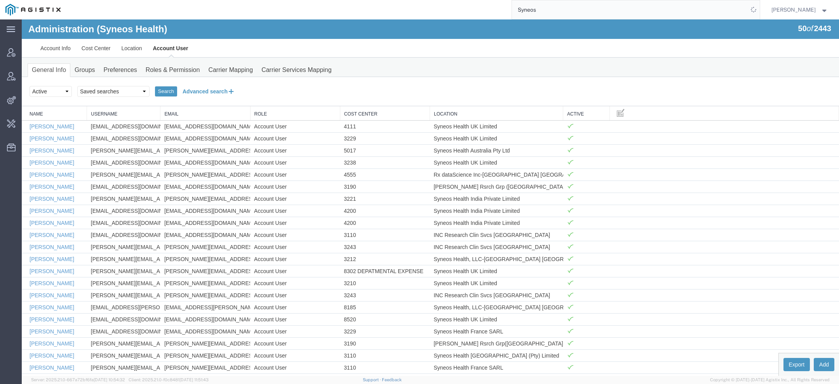
click at [197, 94] on button "Advanced search" at bounding box center [208, 91] width 63 height 13
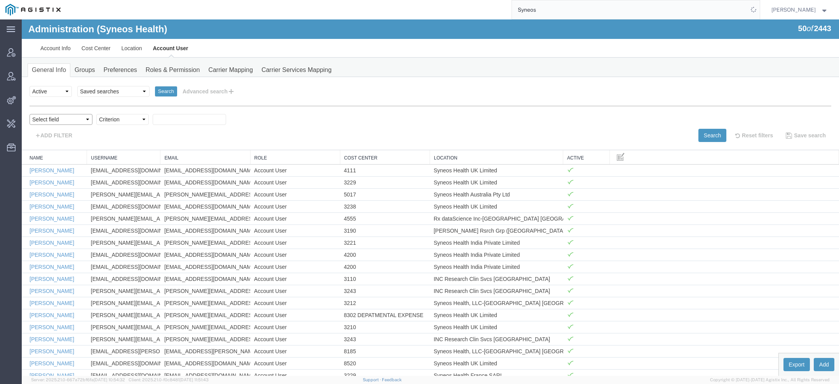
click at [75, 123] on select "Select field Cost Center Email Location Name Role Username" at bounding box center [61, 119] width 63 height 11
select select "personName"
click at [30, 114] on select "Select field Cost Center Email Location Name Role Username" at bounding box center [61, 119] width 63 height 11
click at [102, 123] on select "Criterion contains does not contain is is blank is not blank starts with" at bounding box center [122, 119] width 52 height 11
select select "contains"
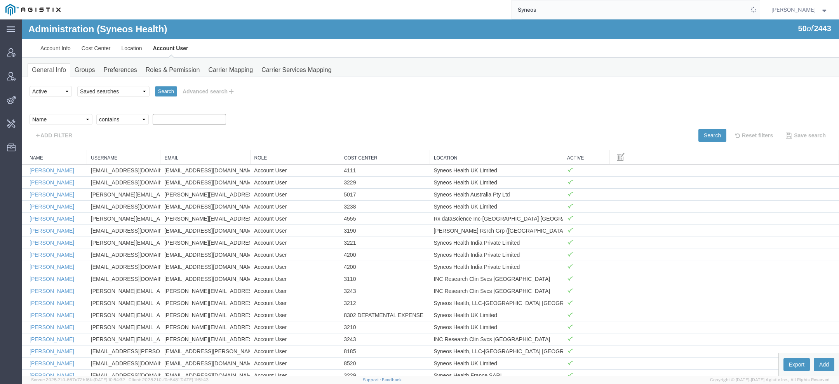
click at [96, 114] on select "Criterion contains does not contain is is blank is not blank starts with" at bounding box center [122, 119] width 52 height 11
click at [166, 119] on input "text" at bounding box center [189, 119] width 73 height 11
type input "kasey"
click at [702, 134] on button "Search" at bounding box center [713, 135] width 28 height 13
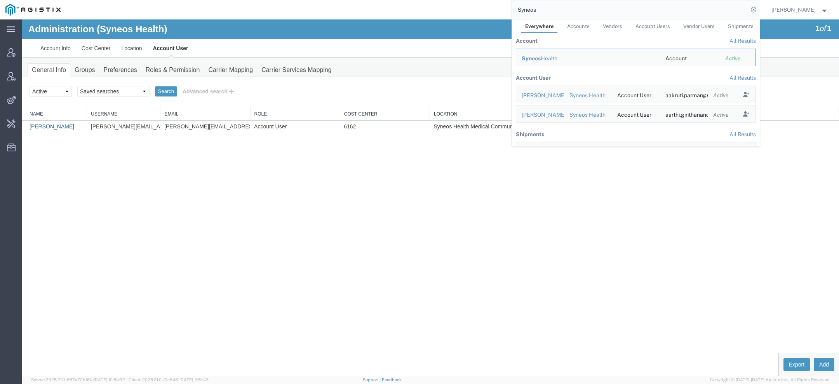
click at [54, 126] on link "Kasey Burgan" at bounding box center [52, 126] width 45 height 6
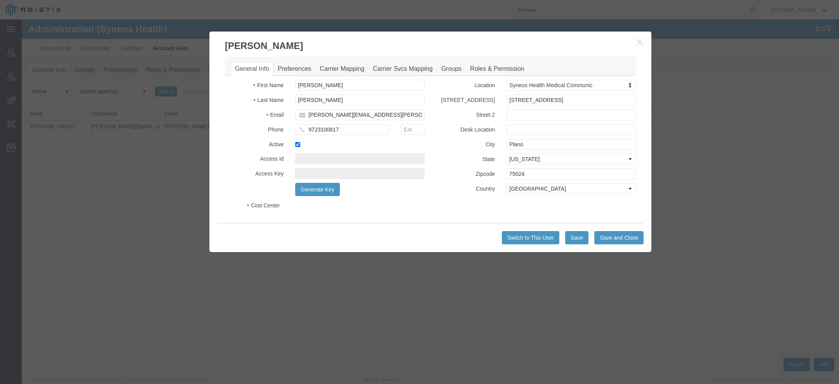
select select "DEPARTMENT"
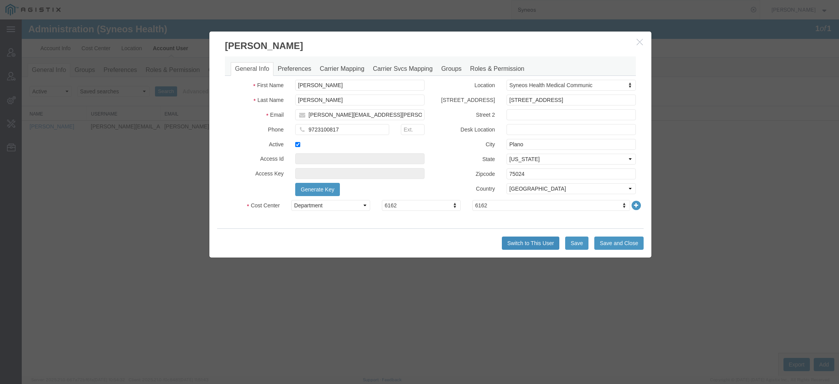
click at [509, 243] on button "Switch to This User" at bounding box center [531, 242] width 58 height 13
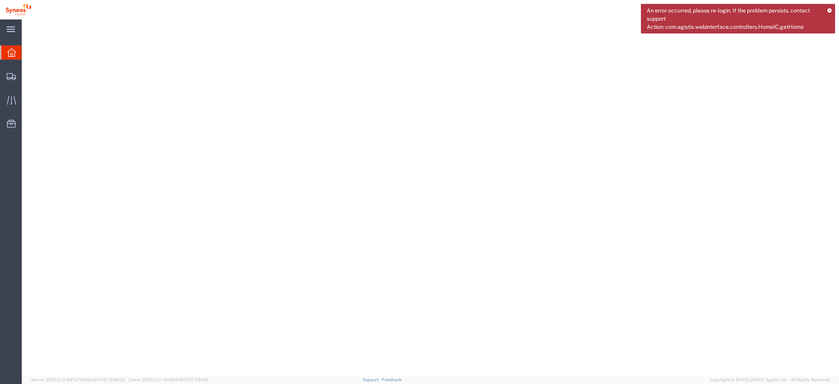
click at [831, 7] on div "An error occurred, please re-login. If the problem persists, contact support Ac…" at bounding box center [738, 19] width 194 height 30
click at [831, 9] on icon at bounding box center [829, 10] width 5 height 4
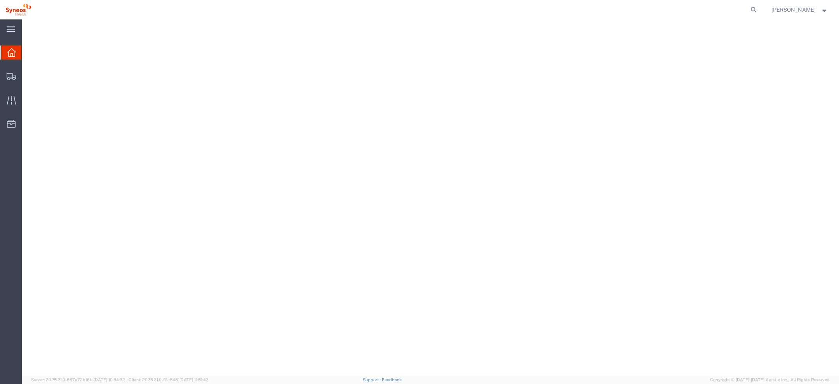
click at [814, 9] on span "[PERSON_NAME]" at bounding box center [794, 9] width 44 height 9
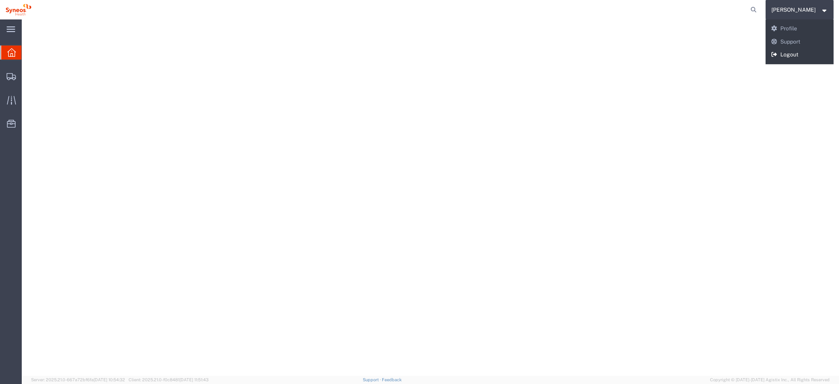
click at [806, 54] on link "Logout" at bounding box center [800, 54] width 68 height 13
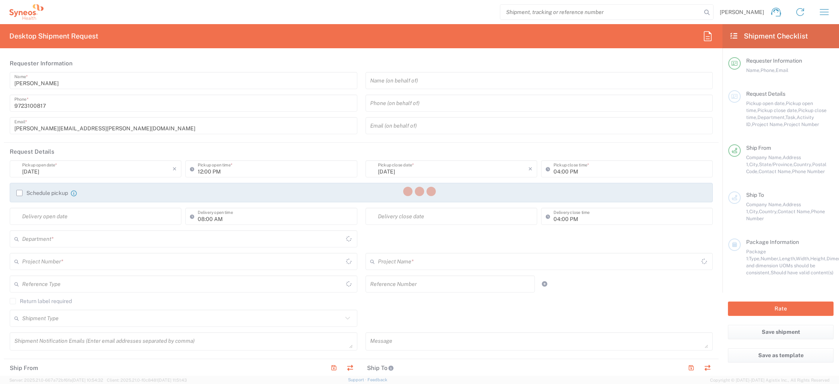
type input "[US_STATE]"
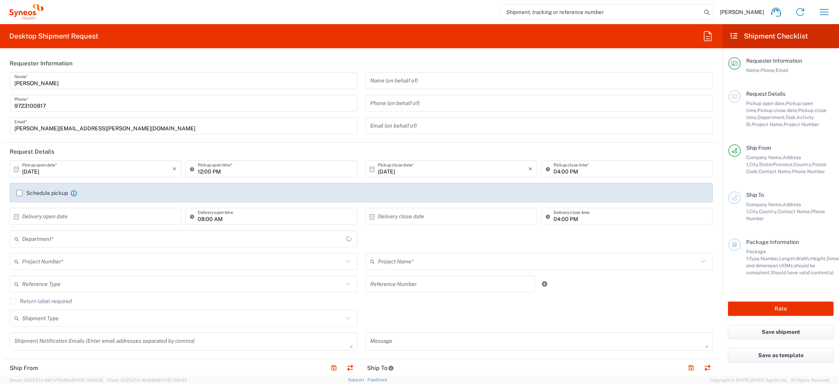
type input "6162"
type input "[GEOGRAPHIC_DATA]"
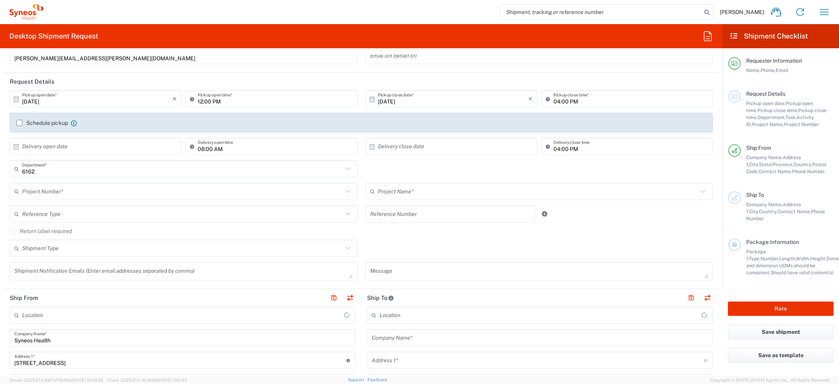
scroll to position [70, 0]
type input "Syneos Health Medical Communic"
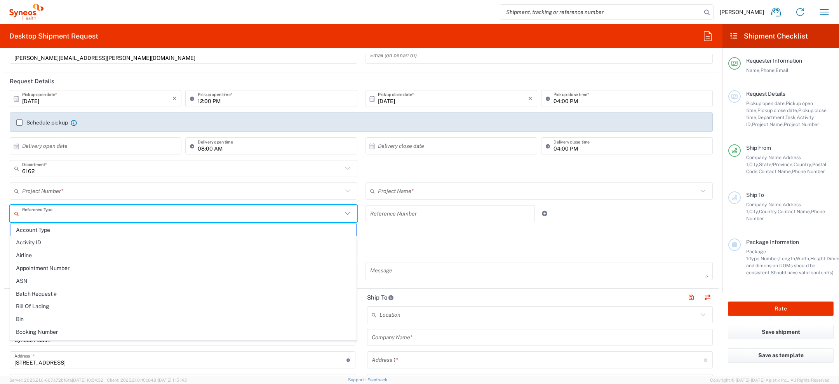
click at [158, 211] on input "text" at bounding box center [182, 214] width 321 height 14
click at [127, 242] on span "Activity ID" at bounding box center [183, 242] width 346 height 12
type input "Activity ID"
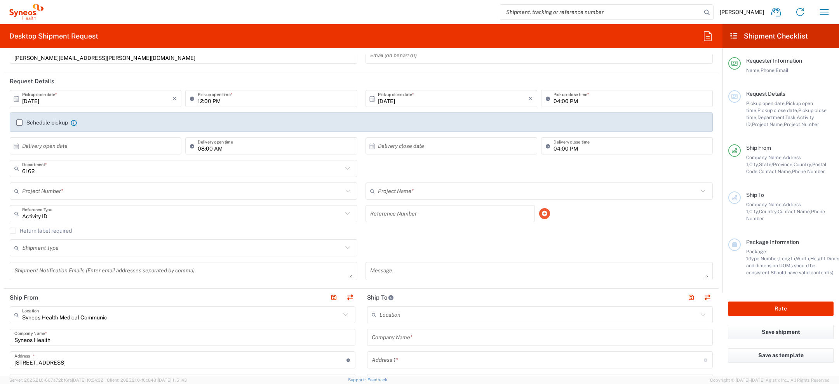
click at [544, 211] on icon at bounding box center [544, 213] width 7 height 5
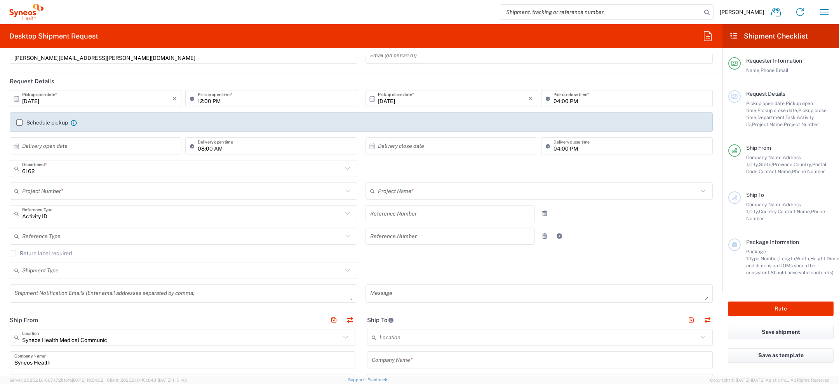
click at [172, 230] on input "text" at bounding box center [182, 236] width 321 height 14
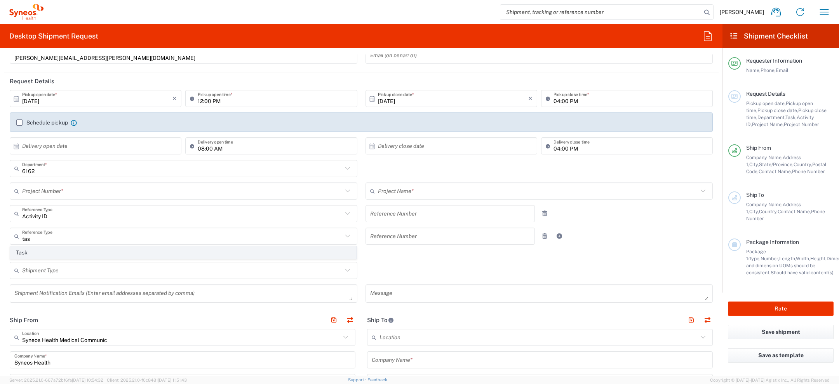
click at [42, 251] on span "Task" at bounding box center [183, 252] width 346 height 12
type input "Task"
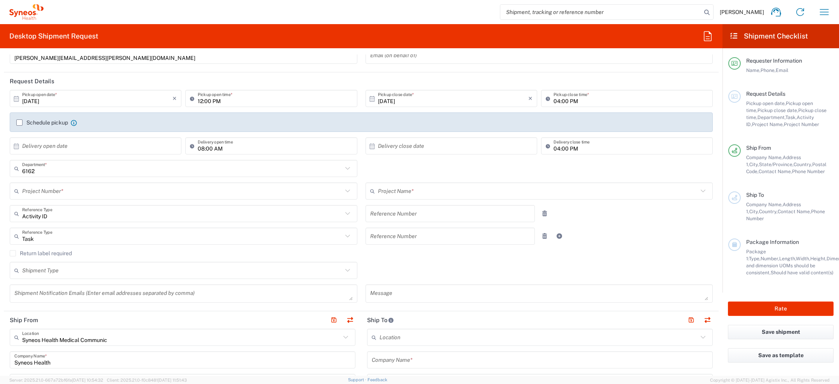
click at [428, 216] on input "text" at bounding box center [450, 214] width 160 height 14
type input "32432"
click at [420, 241] on input "text" at bounding box center [450, 236] width 160 height 14
type input "32432423"
click at [400, 256] on div "Return label required" at bounding box center [361, 256] width 703 height 12
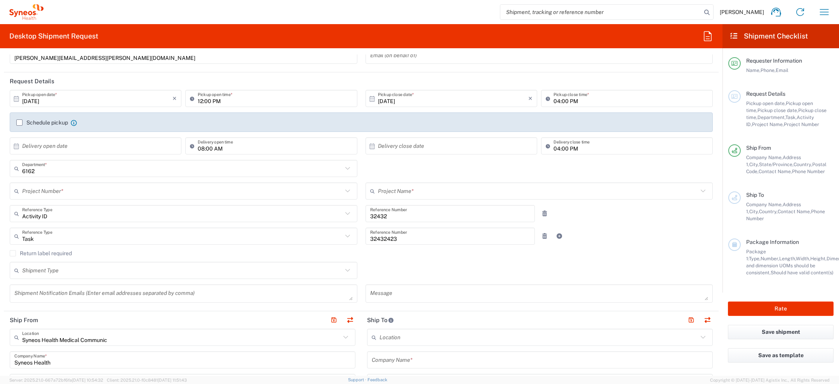
click at [324, 187] on input "text" at bounding box center [182, 191] width 321 height 14
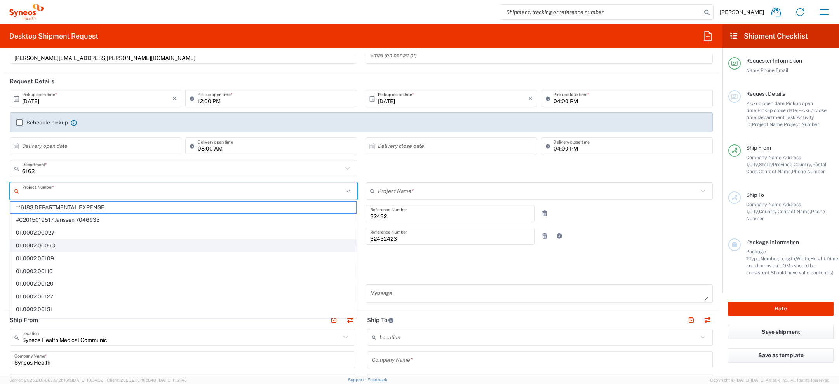
click at [264, 239] on li "01.0002.00063" at bounding box center [183, 245] width 347 height 13
type input "01.0002.00063"
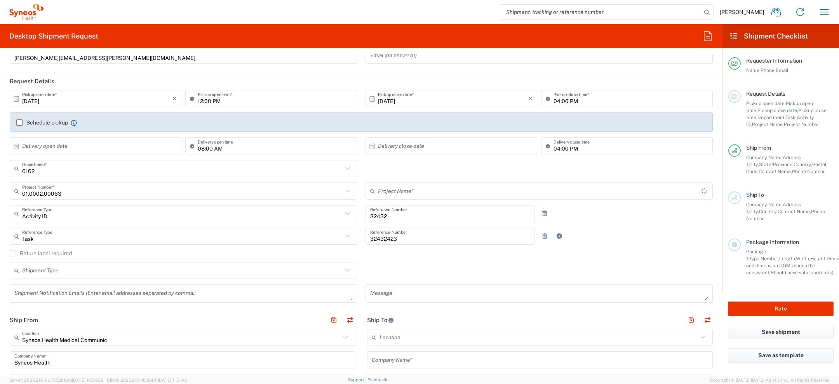
type input "Resource Analytics"
click at [217, 171] on input "text" at bounding box center [182, 169] width 321 height 14
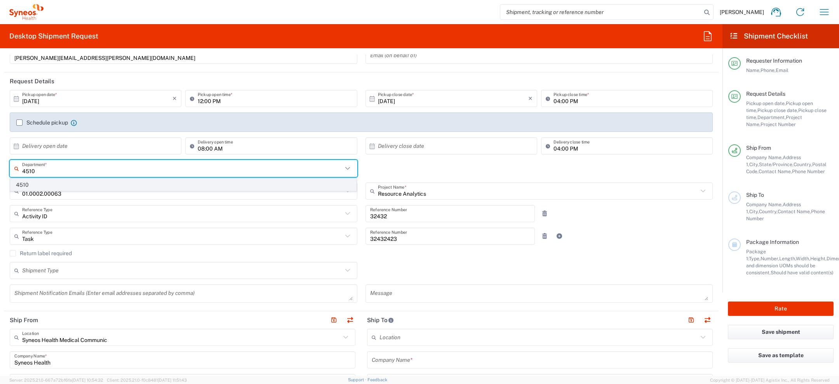
type input "4510"
click at [172, 183] on span "4510" at bounding box center [183, 185] width 346 height 12
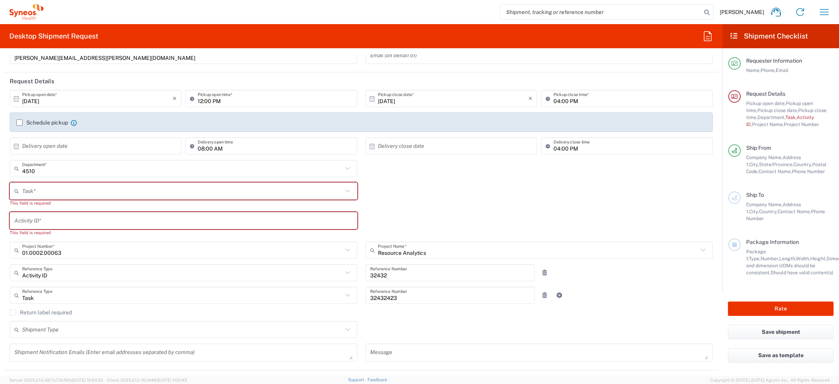
click at [196, 184] on input "text" at bounding box center [182, 191] width 321 height 14
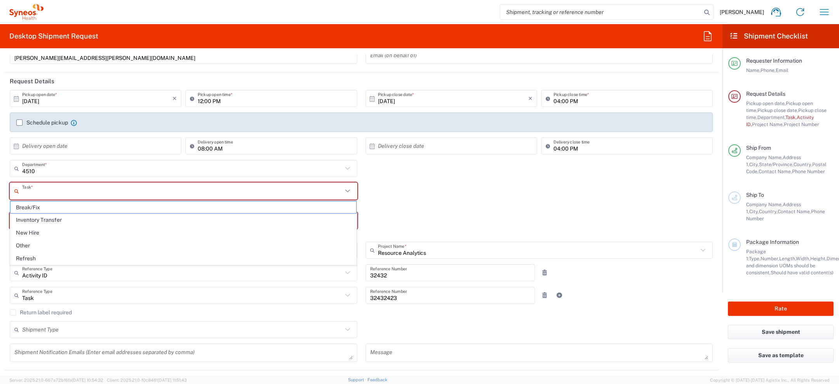
click at [195, 206] on span "Break/Fix" at bounding box center [183, 207] width 346 height 12
type input "Break/Fix"
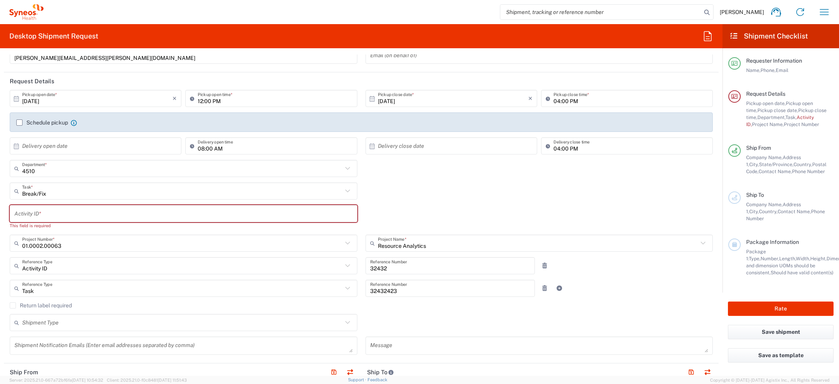
click at [178, 216] on input "text" at bounding box center [183, 214] width 338 height 14
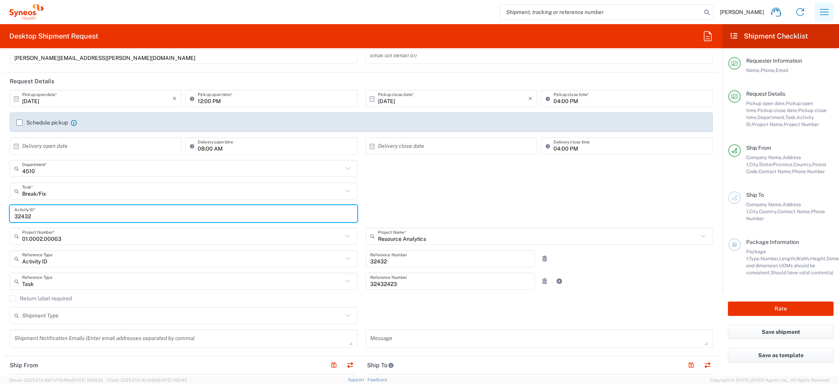
type input "32432"
click at [830, 11] on icon "button" at bounding box center [824, 12] width 12 height 12
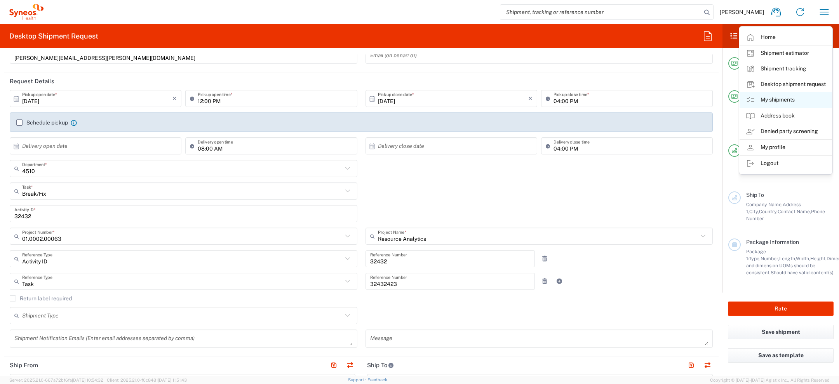
click at [767, 102] on link "My shipments" at bounding box center [786, 100] width 92 height 16
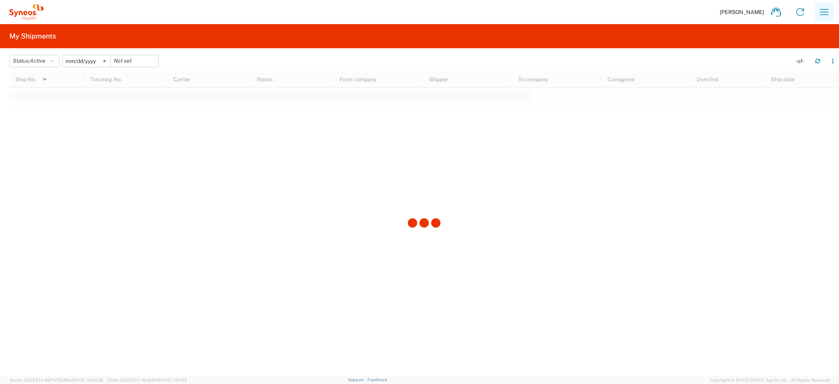
click at [824, 14] on icon "button" at bounding box center [824, 12] width 12 height 12
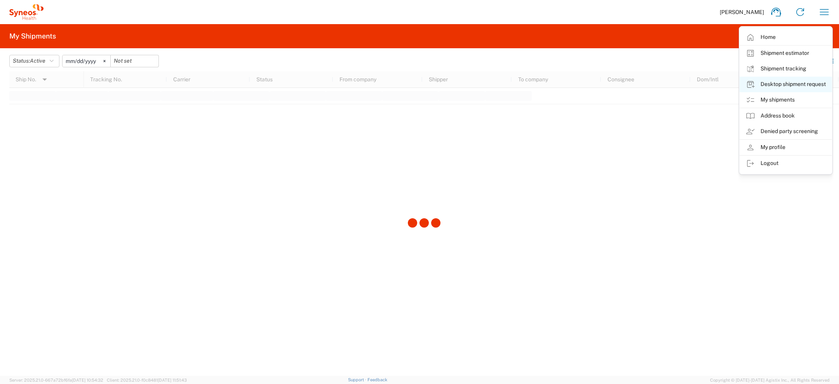
click at [772, 86] on link "Desktop shipment request" at bounding box center [786, 85] width 92 height 16
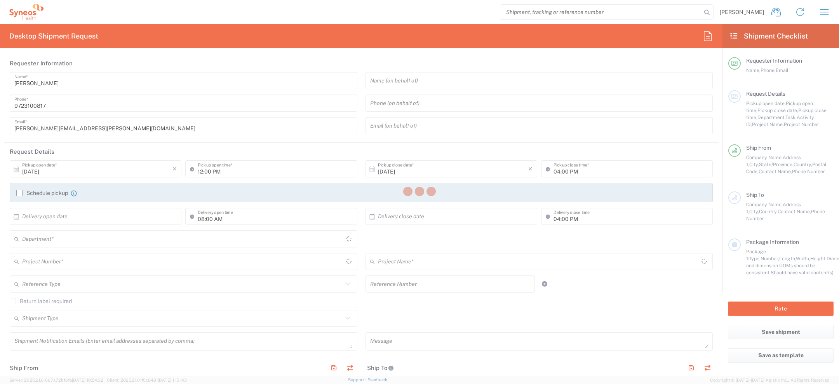
type input "[US_STATE]"
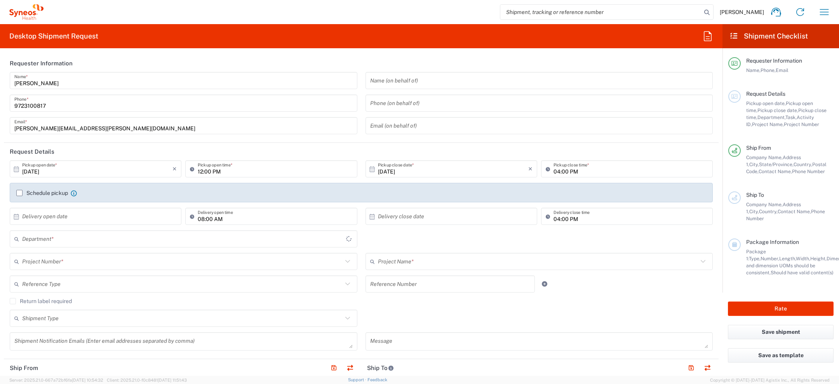
type input "6162"
click at [64, 239] on input "text" at bounding box center [182, 239] width 321 height 14
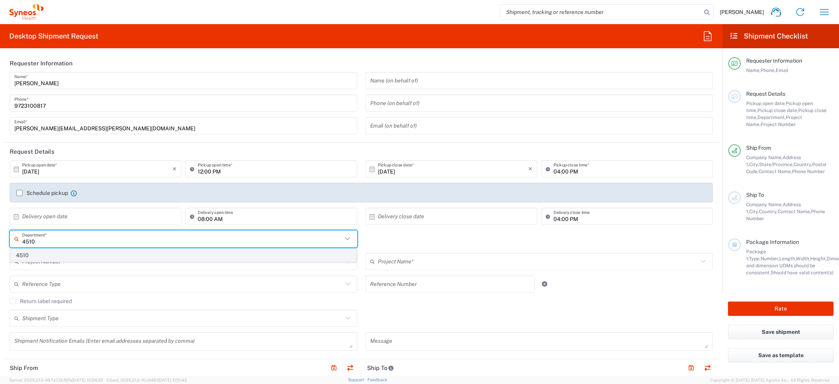
type input "4510"
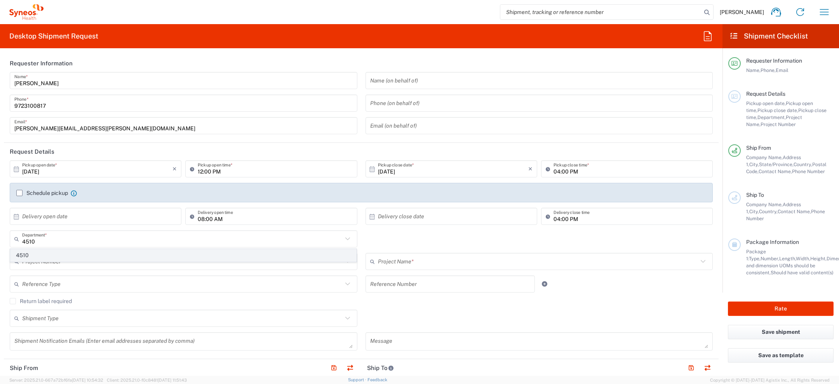
click at [43, 254] on span "4510" at bounding box center [183, 255] width 346 height 12
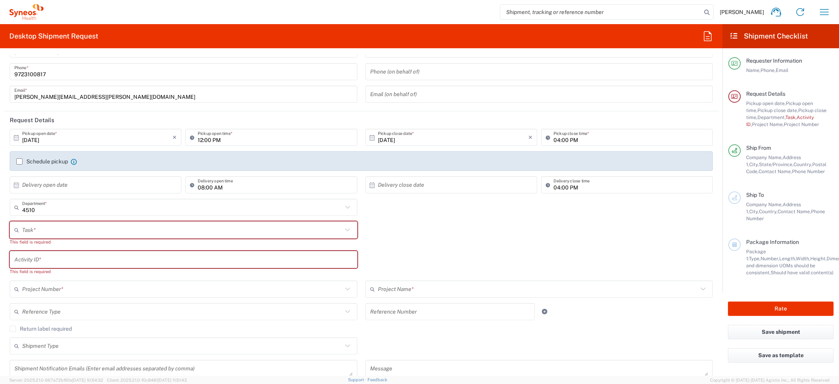
scroll to position [32, 0]
click at [126, 290] on input "text" at bounding box center [182, 289] width 321 height 14
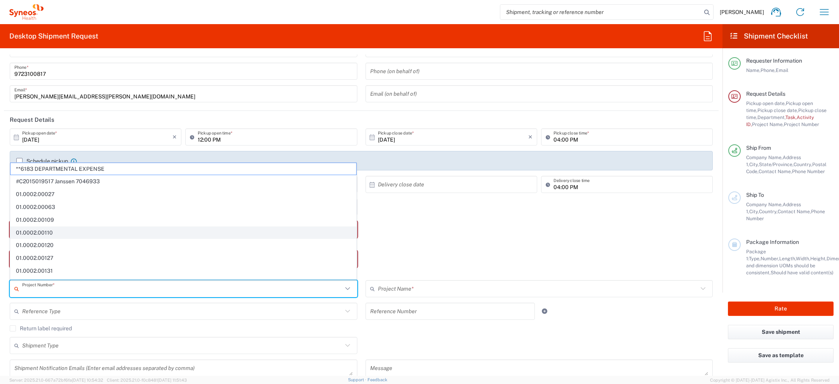
click at [139, 234] on span "01.0002.00110" at bounding box center [183, 233] width 346 height 12
type input "01.0002.00110"
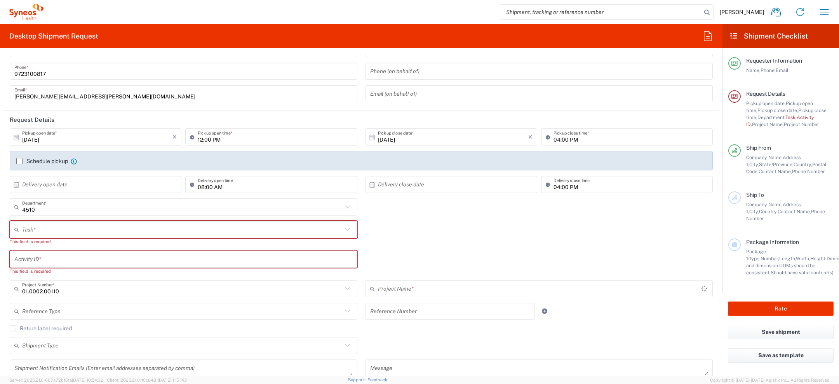
type input "GRM Tool (Global Resourcing)"
click at [109, 228] on input "text" at bounding box center [182, 230] width 321 height 14
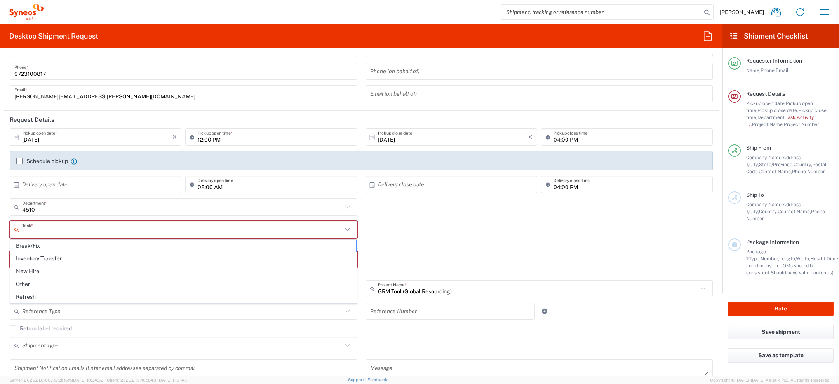
click at [501, 231] on div "Task * Break/Fix Inventory Transfer New Hire Other Refresh This field is requir…" at bounding box center [361, 236] width 711 height 30
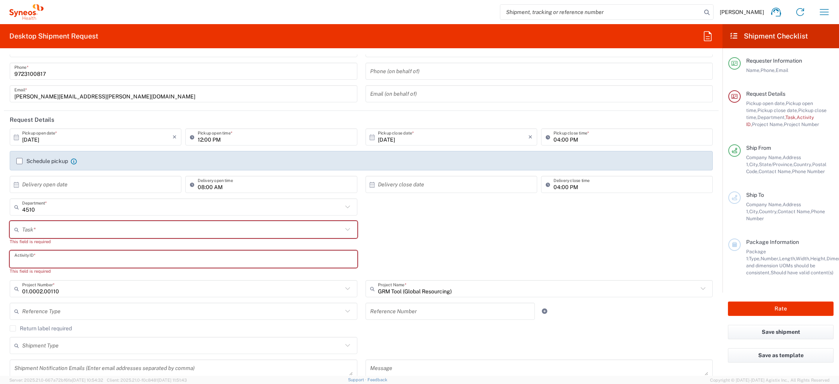
click at [266, 257] on input "text" at bounding box center [183, 259] width 338 height 14
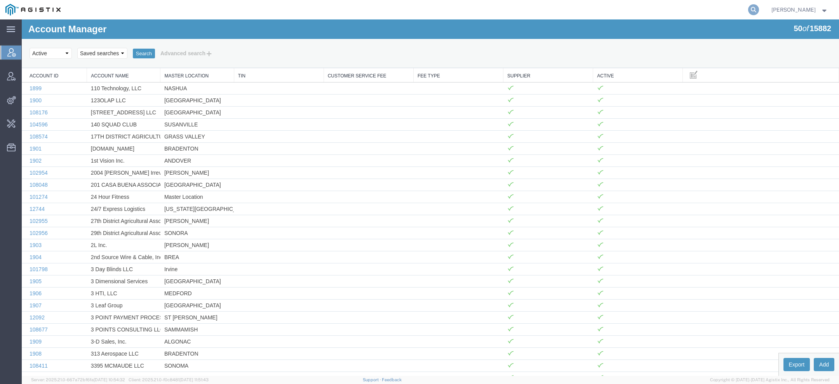
click at [754, 9] on icon at bounding box center [753, 9] width 11 height 11
type input "pg&e"
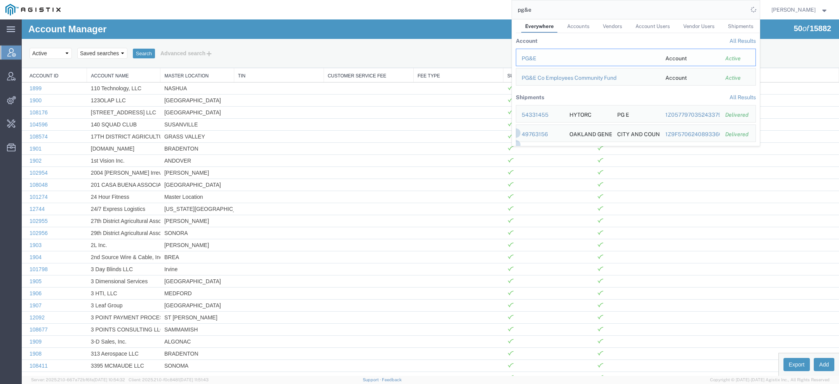
click at [544, 56] on div "PG&E" at bounding box center [588, 58] width 133 height 8
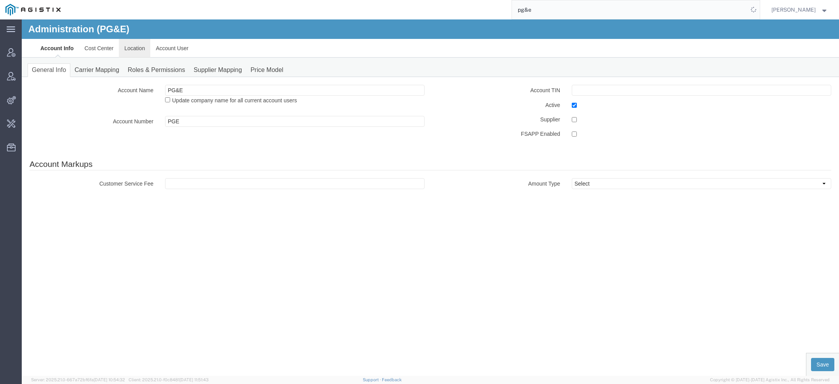
click at [133, 48] on link "Location" at bounding box center [134, 48] width 31 height 19
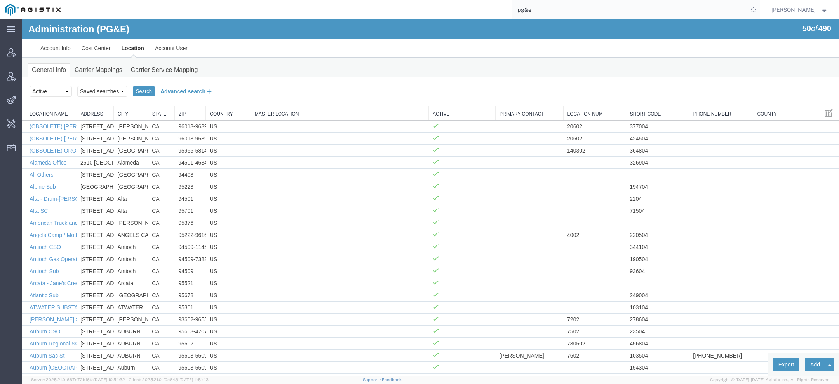
click at [199, 90] on button "Advanced search" at bounding box center [186, 91] width 63 height 13
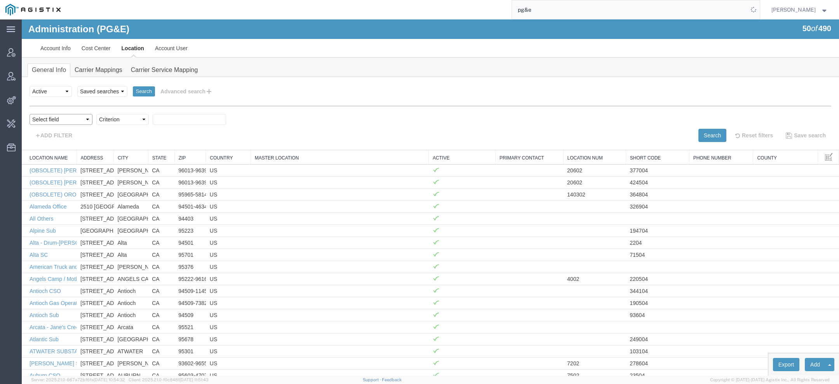
click at [54, 116] on select "Select field Address City Country County Location Name Location Num Master Loca…" at bounding box center [61, 119] width 63 height 11
select select "city"
click at [30, 114] on select "Select field Address City Country County Location Name Location Num Master Loca…" at bounding box center [61, 119] width 63 height 11
click at [106, 129] on div "ADD FILTER" at bounding box center [227, 135] width 407 height 13
click at [106, 119] on select "Criterion contains does not contain is is blank is not blank starts with" at bounding box center [122, 119] width 52 height 11
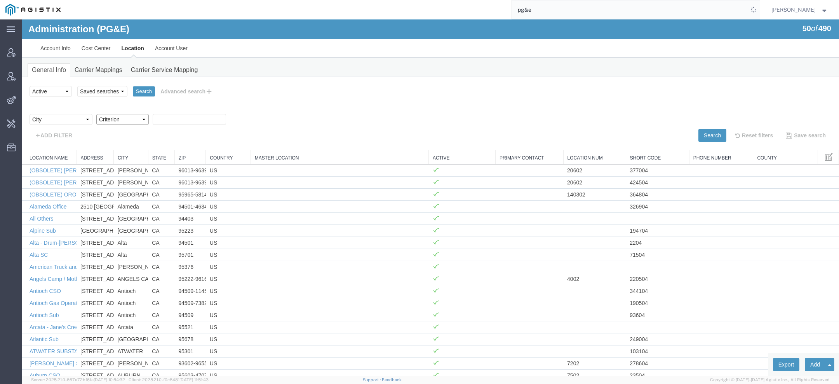
select select "contains"
click at [96, 114] on select "Criterion contains does not contain is is blank is not blank starts with" at bounding box center [122, 119] width 52 height 11
paste input "Salinas"
type input "Salinas"
click at [703, 138] on button "Search" at bounding box center [713, 135] width 28 height 13
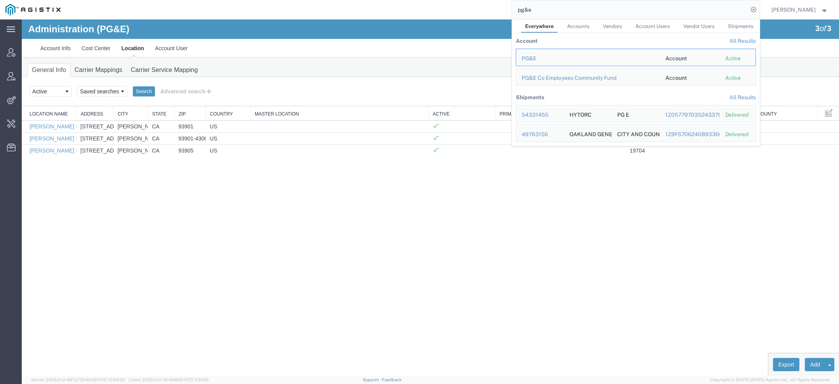
drag, startPoint x: 542, startPoint y: 16, endPoint x: 429, endPoint y: 14, distance: 113.9
click at [451, 16] on div "pg&e Everywhere Accounts Vendors Account Users Vendor Users Shipments Account A…" at bounding box center [413, 9] width 694 height 19
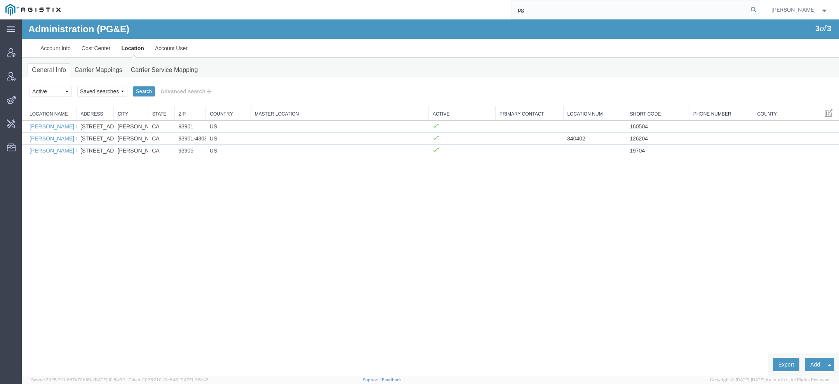
type input "p"
type input "pgw"
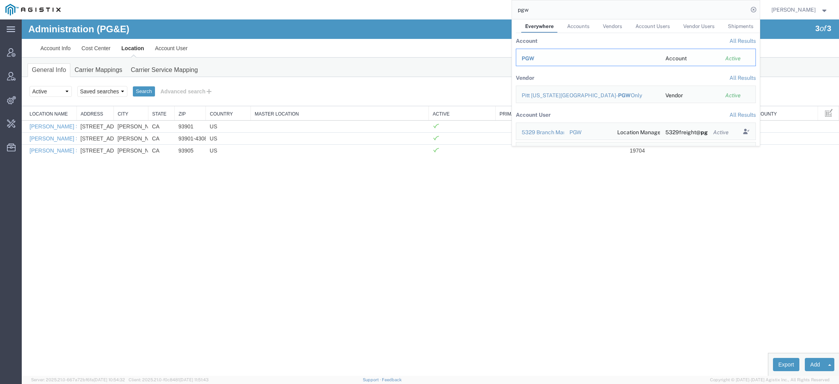
click at [523, 58] on span "PGW" at bounding box center [528, 58] width 13 height 6
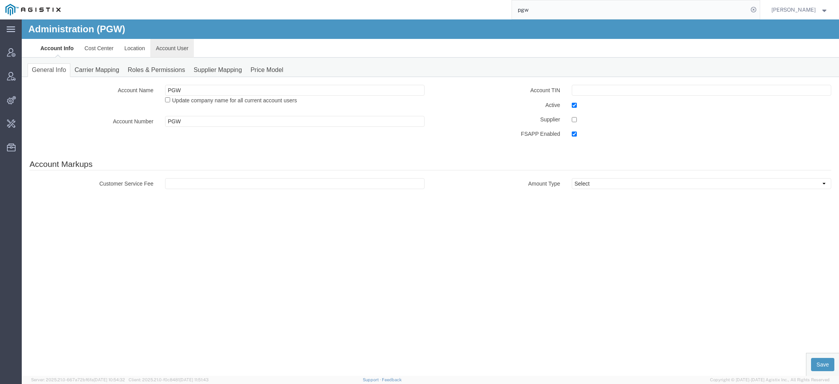
click at [166, 51] on link "Account User" at bounding box center [172, 48] width 44 height 19
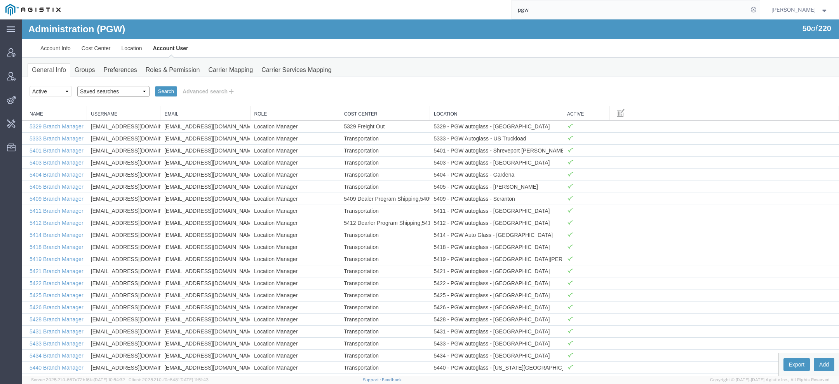
click at [110, 91] on select "Saved searches Exclude Branch Manager Jason Offline user" at bounding box center [113, 91] width 72 height 11
select select "Offline user"
click at [77, 86] on select "Saved searches Exclude Branch Manager Jason Offline user" at bounding box center [113, 91] width 72 height 11
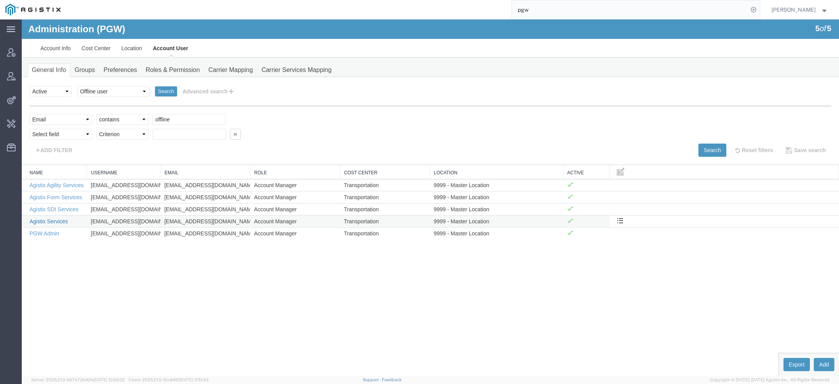
click at [52, 220] on link "Agistix Services" at bounding box center [49, 221] width 38 height 6
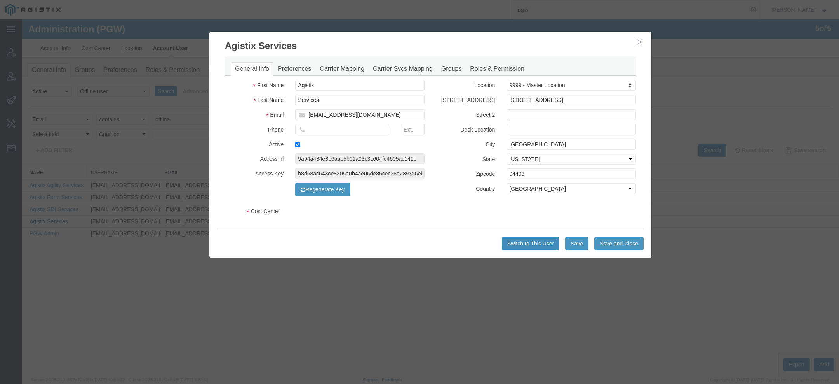
select select "COSTCENTER"
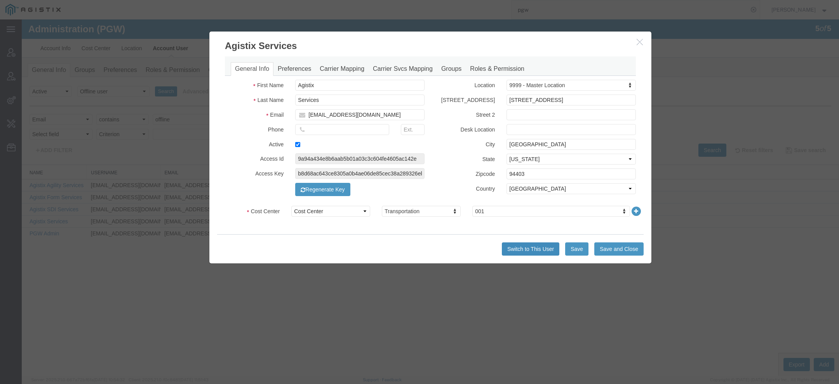
click at [538, 246] on button "Switch to This User" at bounding box center [531, 248] width 58 height 13
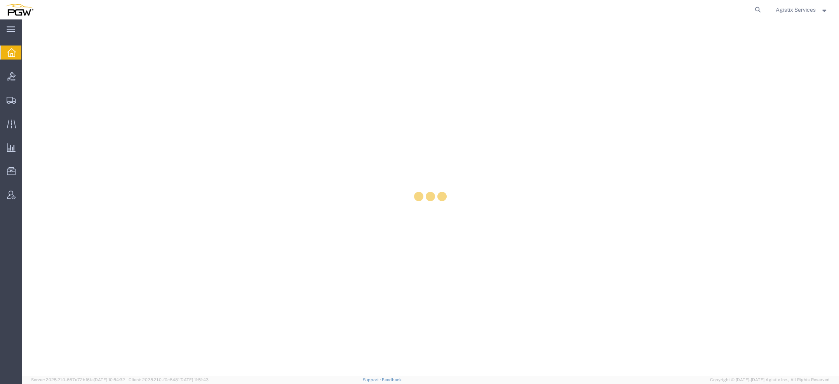
click at [758, 11] on icon at bounding box center [758, 9] width 11 height 11
paste input "57110288"
type input "57110288"
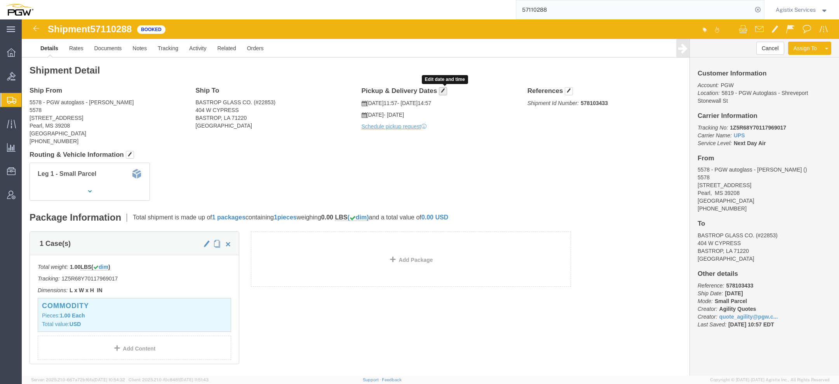
click span "button"
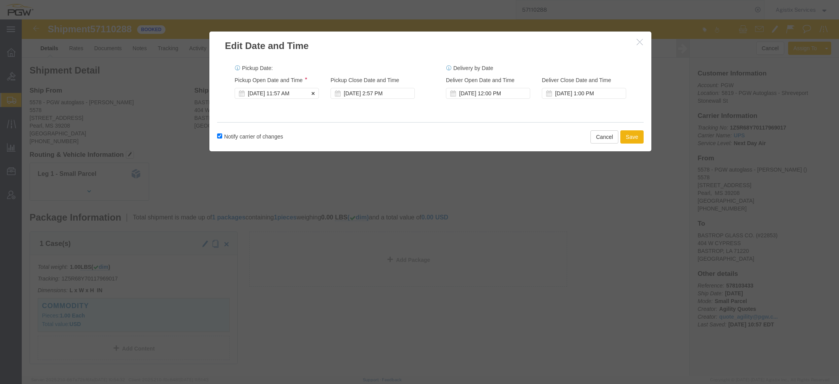
click div "Oct 13 2025 11:57 AM"
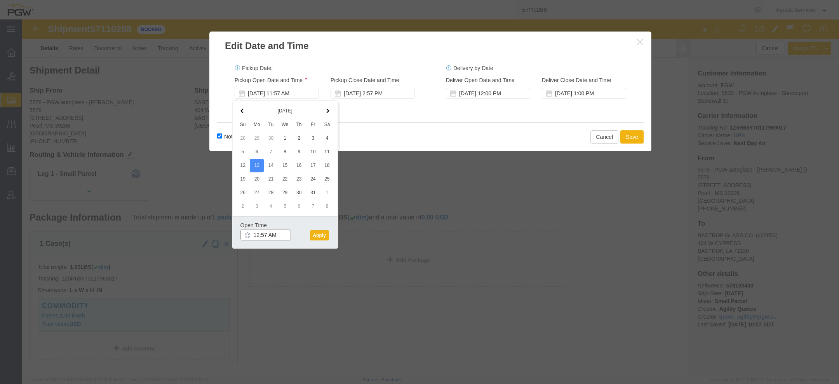
click input "12:57 AM"
type input "12:00 PM"
click button "Apply"
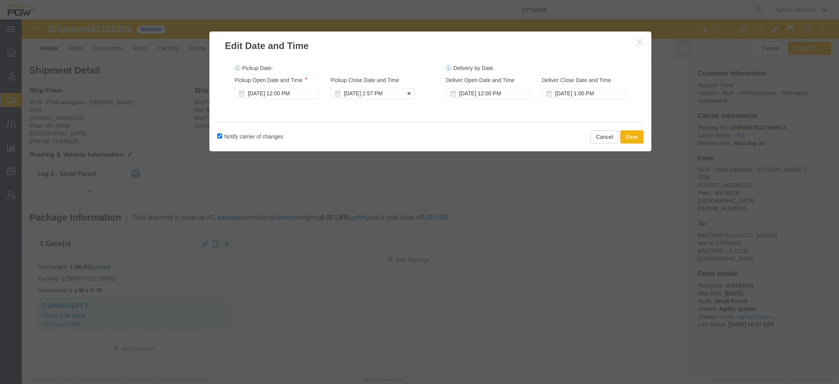
click div "Oct 13 2025 2:57 PM"
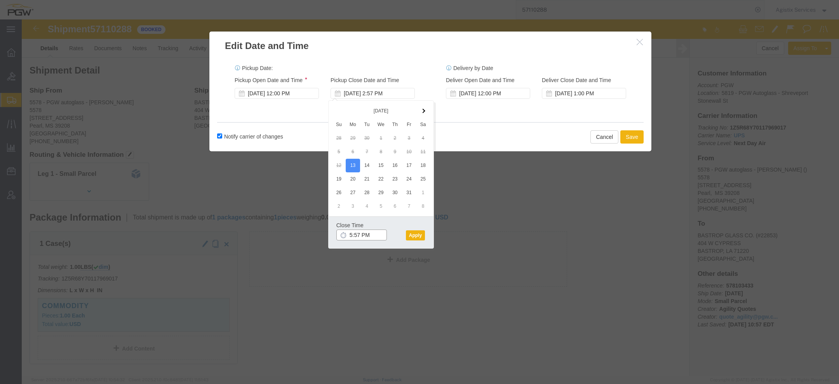
click input "5:57 PM"
type input "5:00 PM"
click button "Apply"
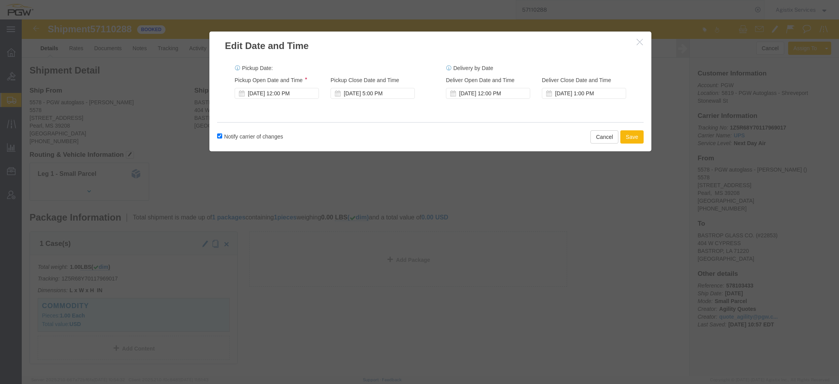
click button "Save"
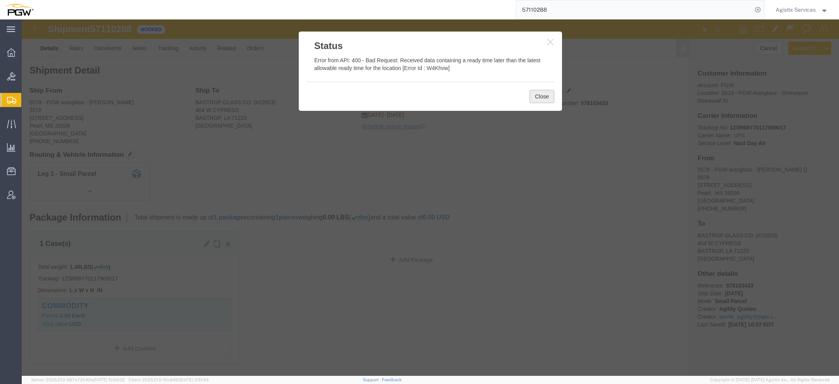
click button "Close"
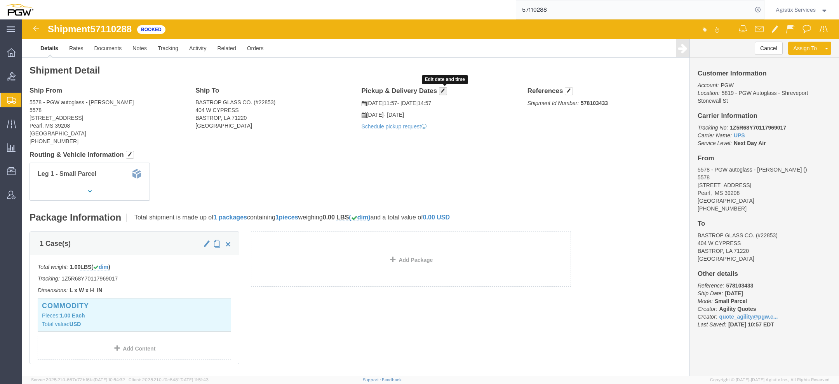
click span "button"
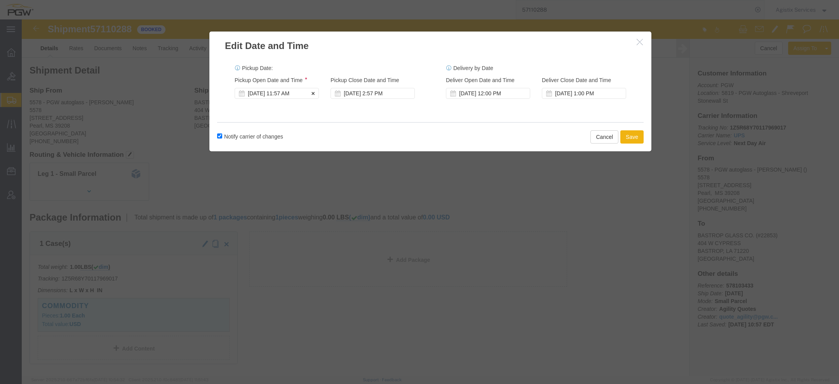
click div "Oct 13 2025 11:57 AM"
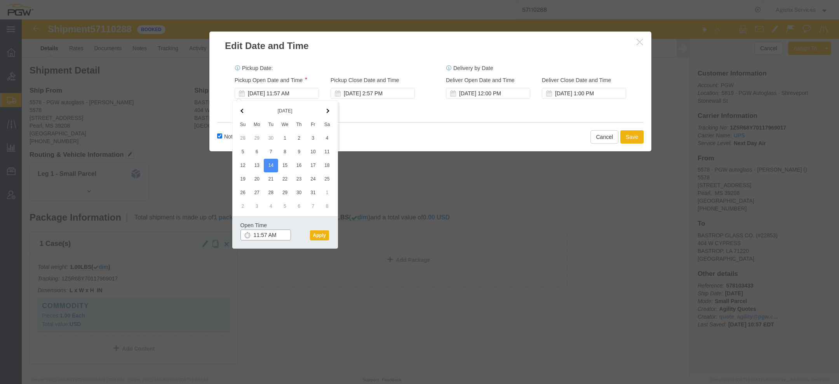
click input "11:57 AM"
type input "10:00 AM"
click div "Open Time 10:00 AM Oct 14 2025 11:57 AM - Oct 14 2025 11:57 AM Cancel Apply"
click button "Apply"
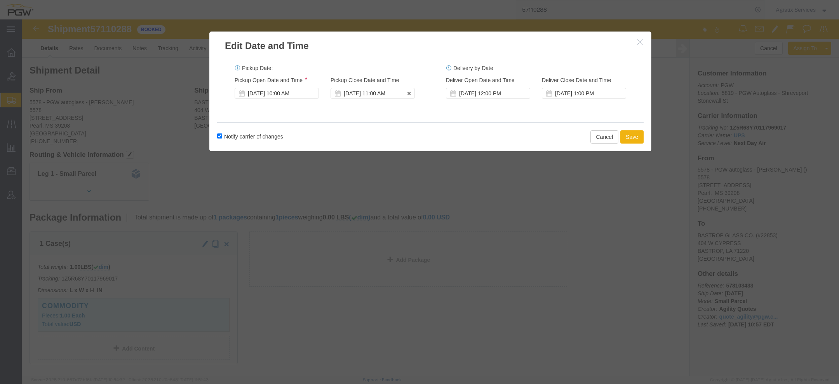
click div "Oct 14 2025 11:00 AM"
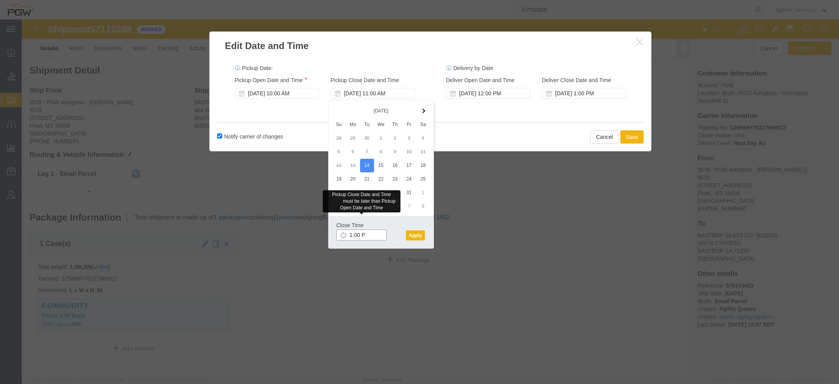
type input "1:00 PM"
click button "Apply"
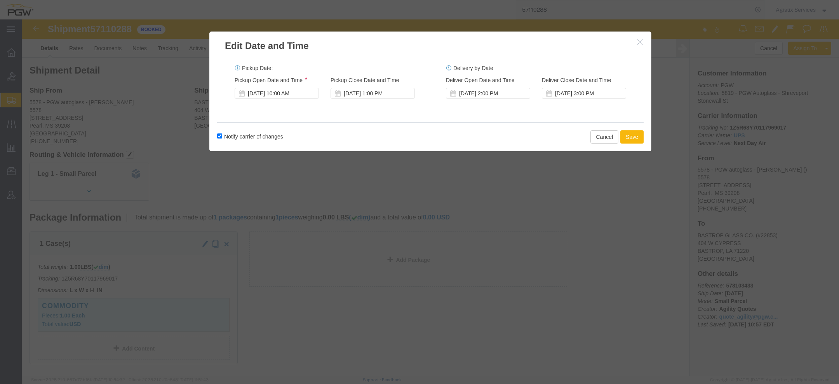
click button "Save"
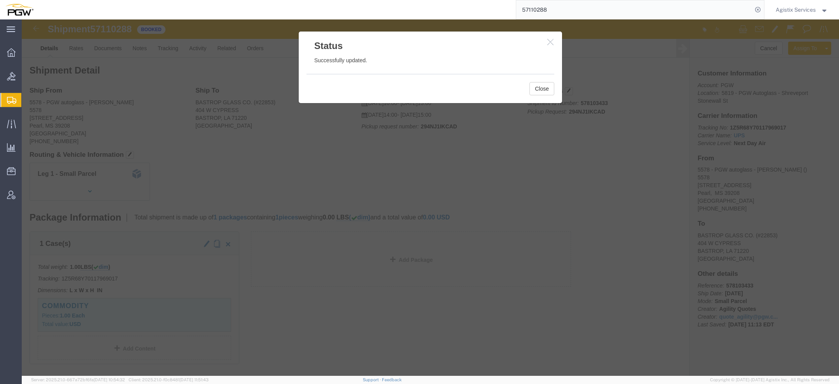
click div "Close"
click button "Close"
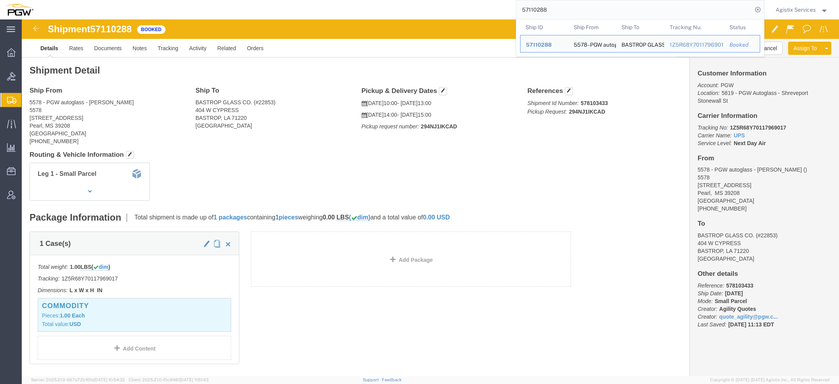
drag, startPoint x: 565, startPoint y: 11, endPoint x: 415, endPoint y: 3, distance: 150.2
click at [415, 3] on div "57110288 Ship ID Ship From Ship To Tracking Nu. Status Ship ID 57110288 Ship Fr…" at bounding box center [402, 9] width 726 height 19
paste input "300"
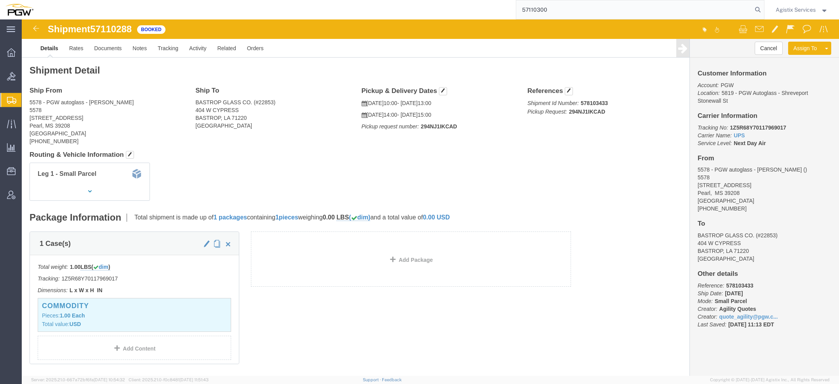
type input "57110300"
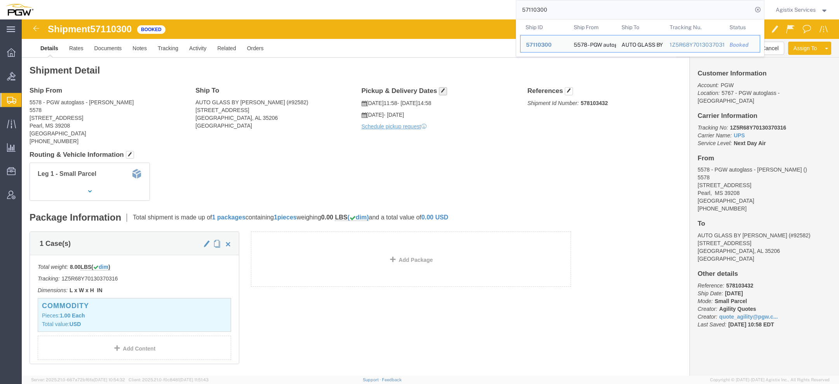
click span "button"
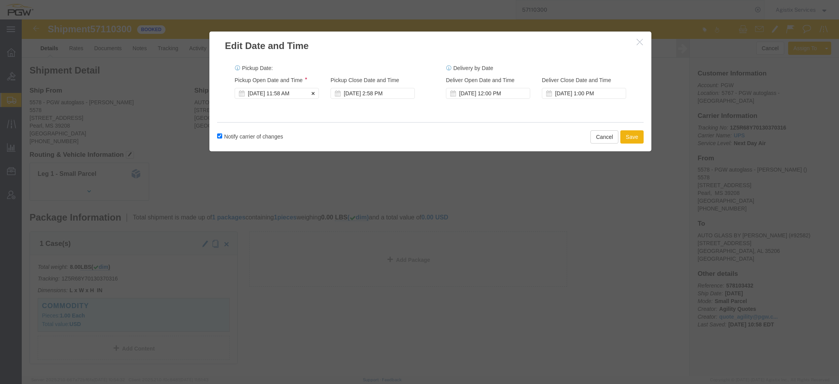
click div "Oct 13 2025 11:58 AM"
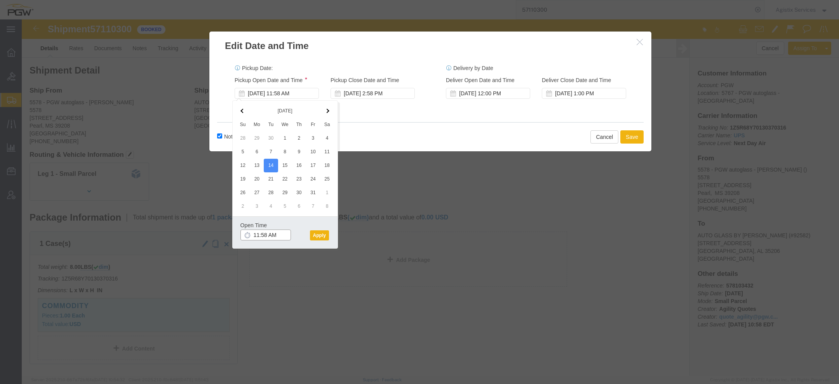
click input "11:58 AM"
click input "1:00 AM"
type input "10:00 AM"
click button "Apply"
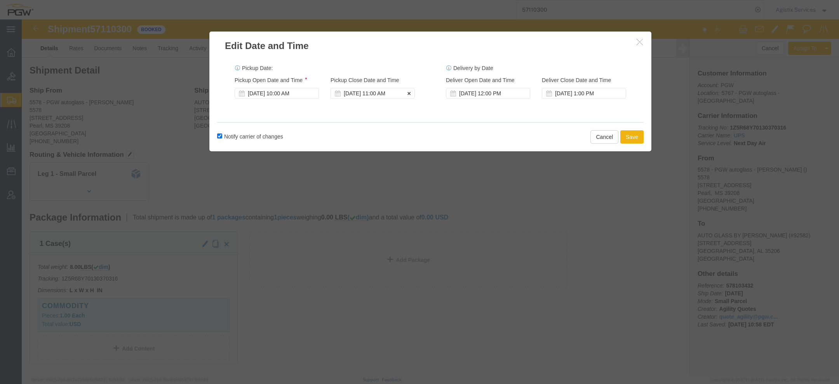
click div "Oct 14 2025 11:00 AM"
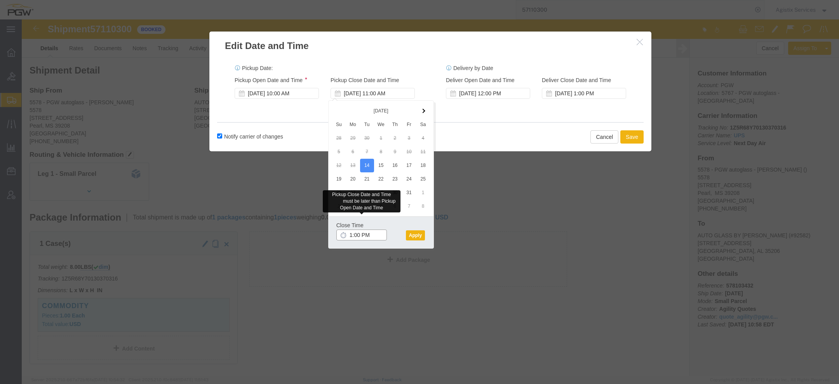
type input "1:00 PM"
click div "Close Time 1:00 PM Oct 14 2025 11:00 AM - Oct 14 2025 11:00 AM Cancel Apply"
click button "Apply"
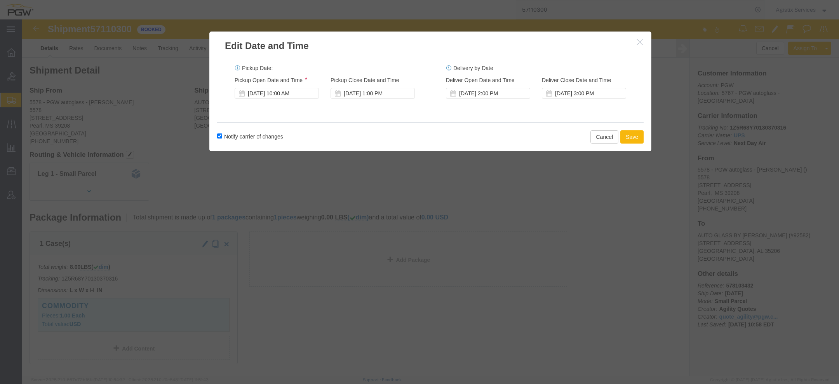
click button "Save"
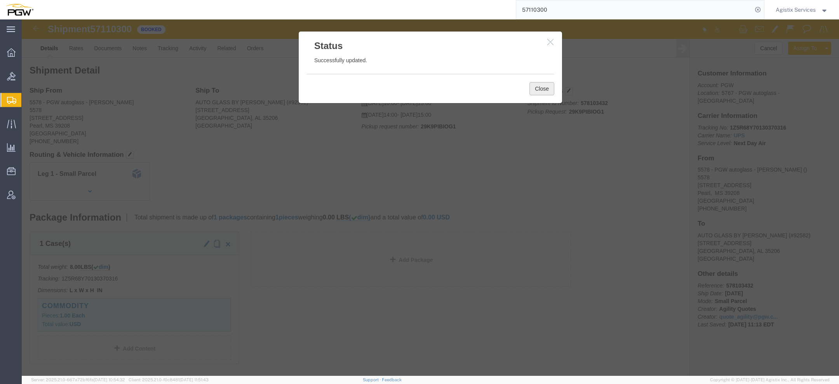
click button "Close"
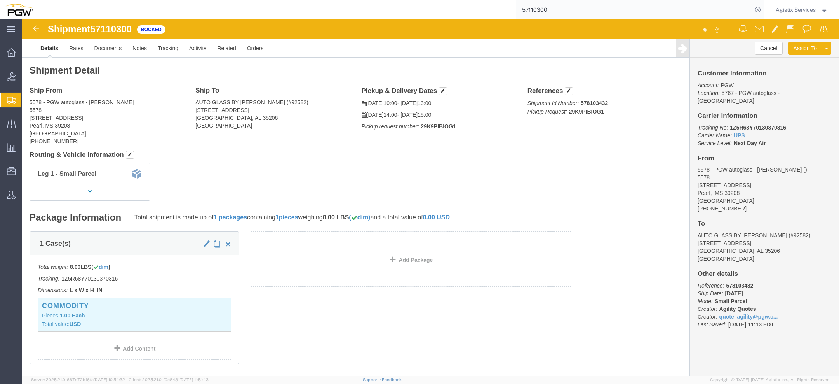
click at [810, 13] on span "Agistix Services" at bounding box center [796, 9] width 40 height 9
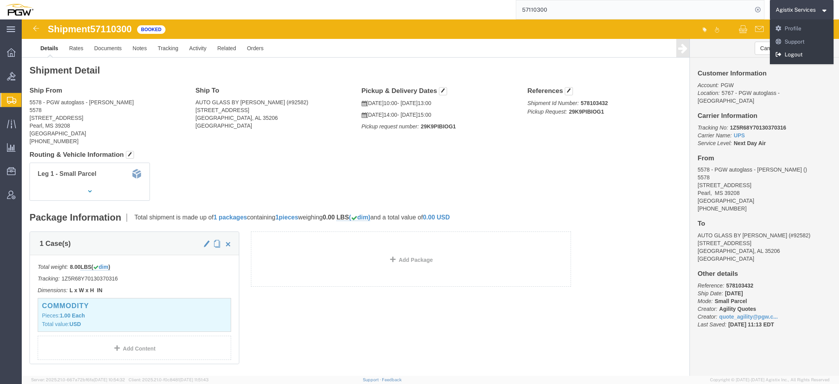
click at [797, 55] on link "Logout" at bounding box center [802, 54] width 64 height 13
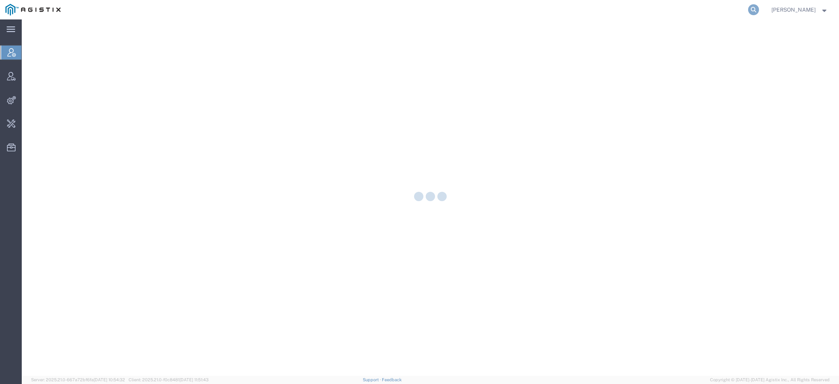
click at [755, 11] on icon at bounding box center [753, 9] width 11 height 11
paste input "57024929"
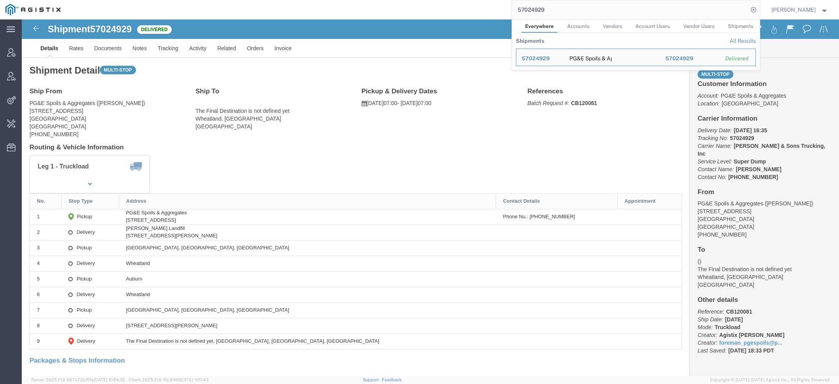
click ul "Details Rates Documents Notes Tracking Activity Related Orders Invoice"
drag, startPoint x: 554, startPoint y: 9, endPoint x: 445, endPoint y: 9, distance: 109.6
click at [469, 9] on div "57024929 Everywhere Accounts Vendors Account Users Vendor Users Shipments Shipm…" at bounding box center [413, 9] width 694 height 19
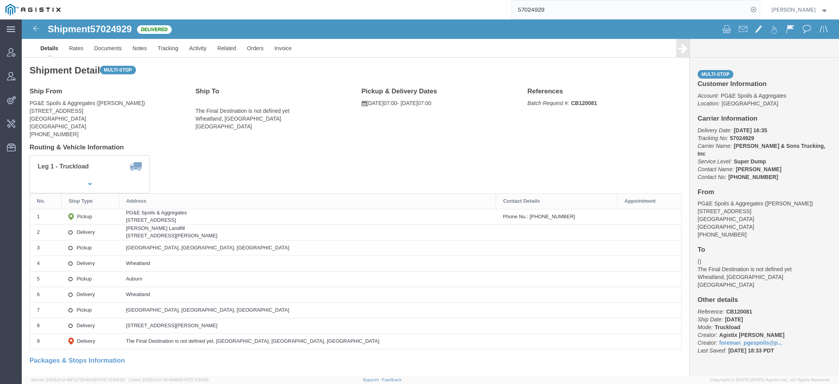
paste input "78761"
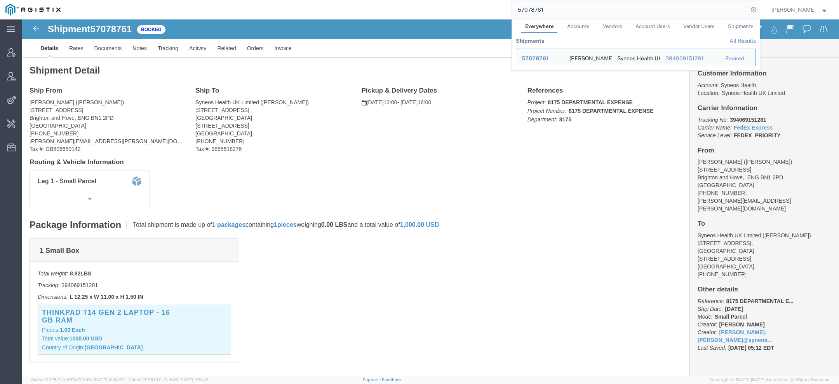
drag, startPoint x: 549, startPoint y: 7, endPoint x: 446, endPoint y: 7, distance: 103.0
click at [457, 7] on div "57078761 Everywhere Accounts Vendors Account Users Vendor Users Shipments Shipm…" at bounding box center [413, 9] width 694 height 19
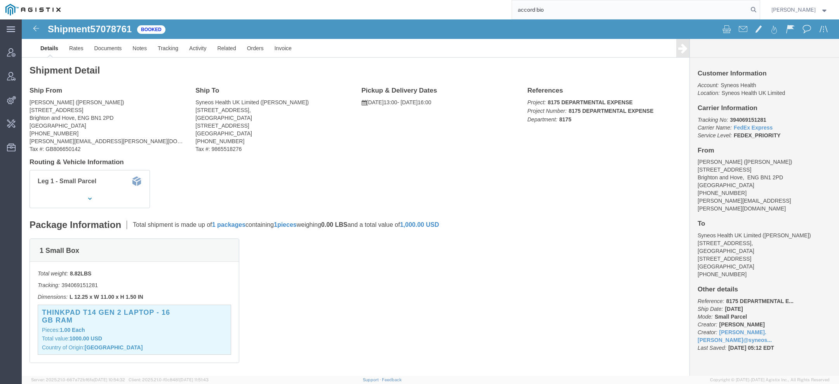
type input "accord bio"
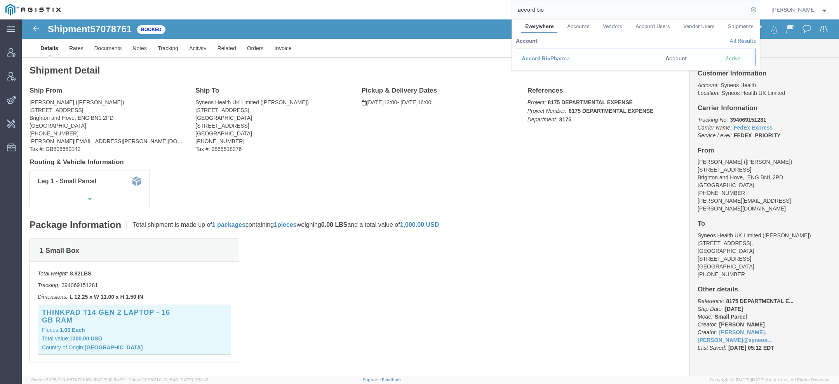
click at [536, 61] on span "Accord Bio" at bounding box center [536, 58] width 29 height 6
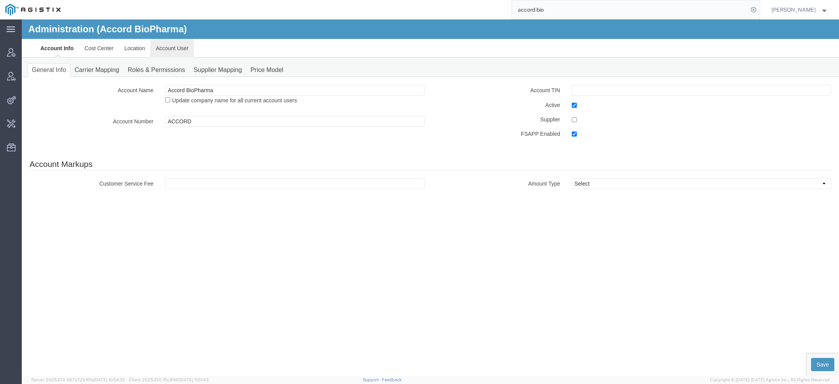
click at [168, 49] on link "Account User" at bounding box center [172, 48] width 44 height 19
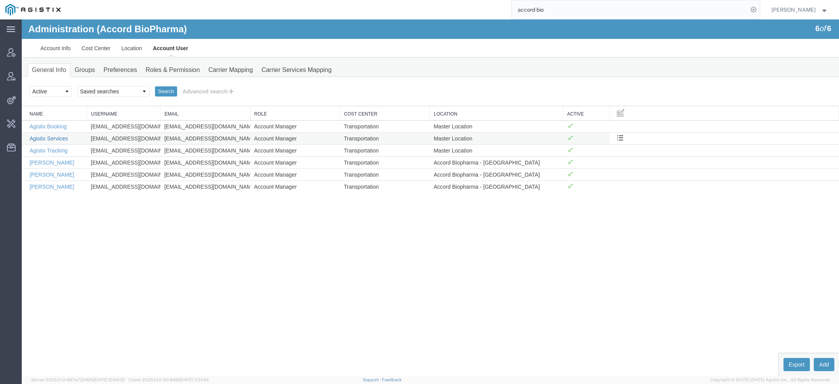
click at [54, 135] on link "Agistix Services" at bounding box center [49, 138] width 38 height 6
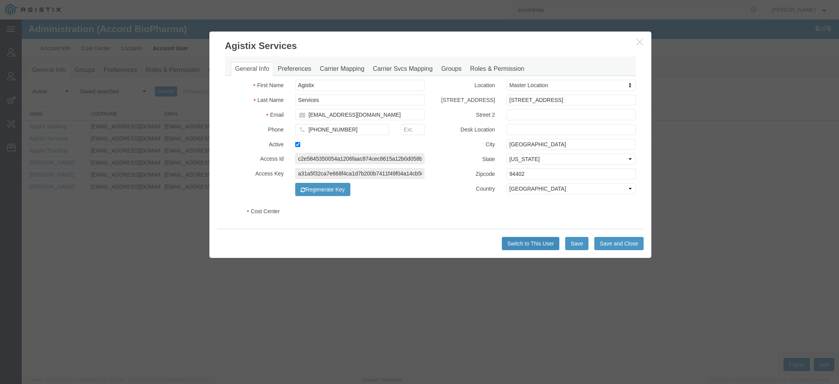
select select "COSTCENTER"
select select "2347869"
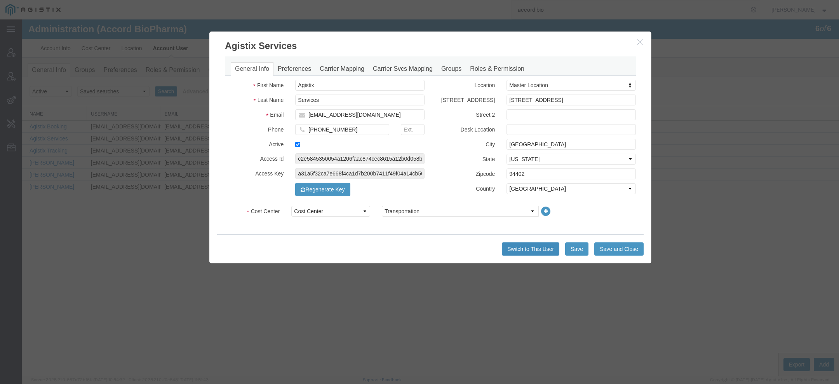
click at [542, 246] on button "Switch to This User" at bounding box center [531, 248] width 58 height 13
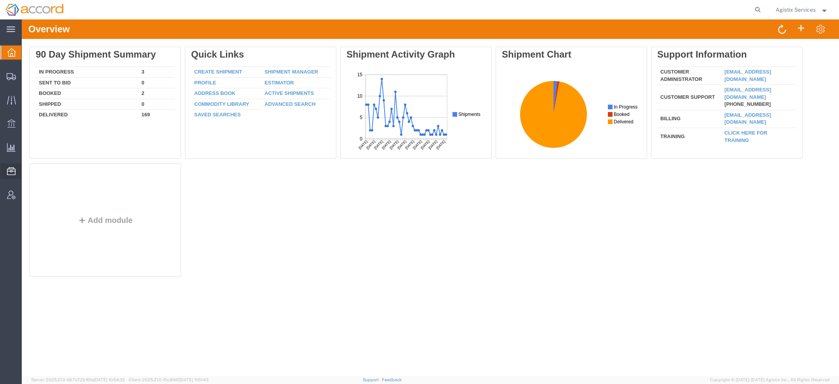
click at [0, 0] on span "Commodity Library" at bounding box center [0, 0] width 0 height 0
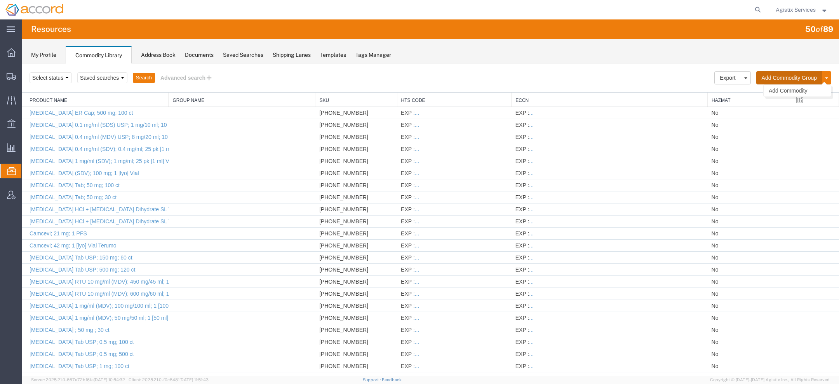
click at [774, 77] on button "Add Commodity Group" at bounding box center [790, 77] width 66 height 13
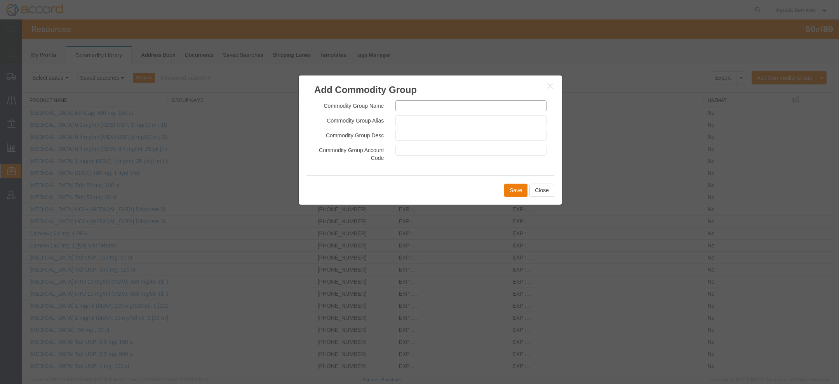
click at [500, 103] on input "text" at bounding box center [471, 105] width 151 height 11
click at [548, 87] on icon "button" at bounding box center [550, 85] width 6 height 7
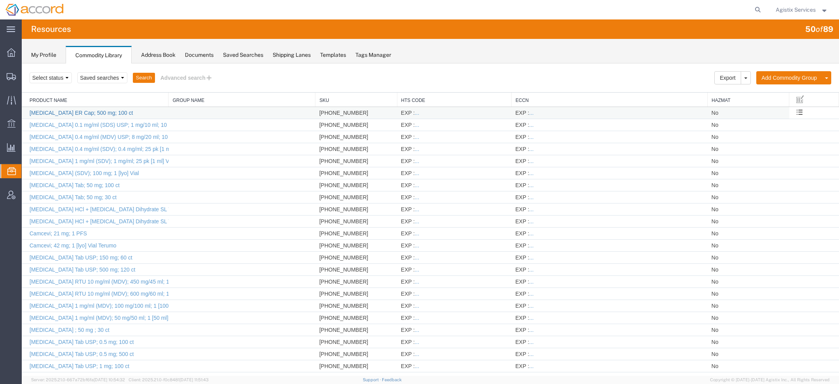
click at [103, 112] on link "Acetazolamide ER Cap; 500 mg; 100 ct" at bounding box center [81, 113] width 103 height 6
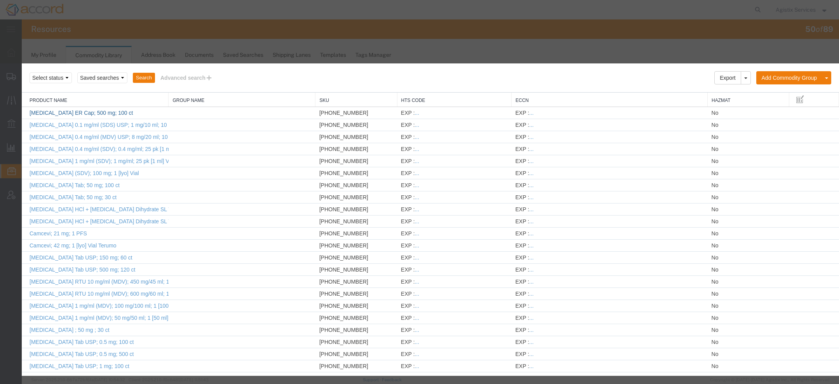
select select "IN"
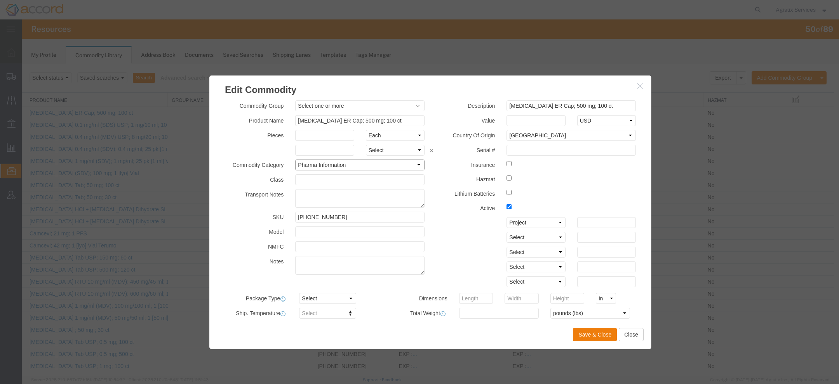
click at [303, 165] on select "Select Pharma Information" at bounding box center [359, 164] width 129 height 11
click at [359, 104] on span "Select one or more" at bounding box center [360, 106] width 124 height 8
click at [484, 82] on h3 "Edit Commodity" at bounding box center [430, 85] width 442 height 21
click at [637, 87] on icon "button" at bounding box center [640, 85] width 6 height 7
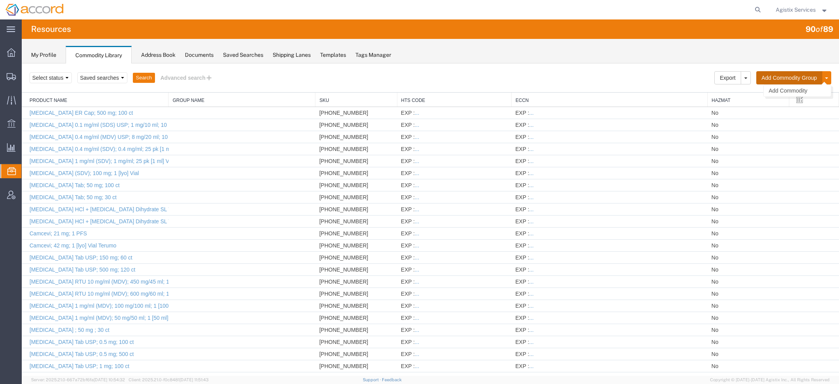
click at [781, 77] on button "Add Commodity Group" at bounding box center [790, 77] width 66 height 13
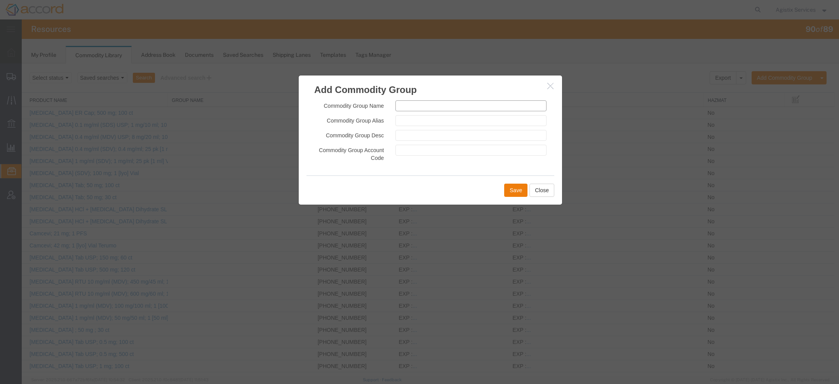
click at [429, 107] on input "text" at bounding box center [471, 105] width 151 height 11
drag, startPoint x: 442, startPoint y: 102, endPoint x: 361, endPoint y: 100, distance: 81.2
click at [364, 101] on div "Commodity Group Name USDA 1100" at bounding box center [431, 105] width 244 height 11
drag, startPoint x: 426, startPoint y: 106, endPoint x: 348, endPoint y: 106, distance: 78.5
click at [348, 106] on div "Commodity Group Name USDA 1100" at bounding box center [431, 105] width 244 height 11
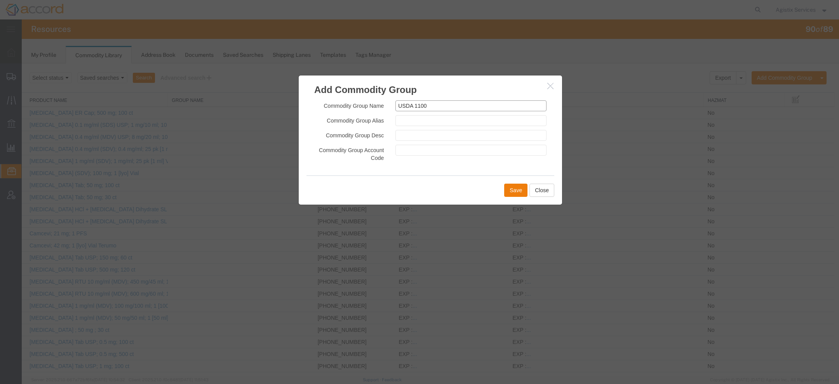
type input "USDA 1100"
click at [396, 121] on input "text" at bounding box center [471, 120] width 151 height 11
paste input "USDA 1100"
click at [414, 120] on input "USDA 1100" at bounding box center [471, 120] width 151 height 11
type input "USDA_1100"
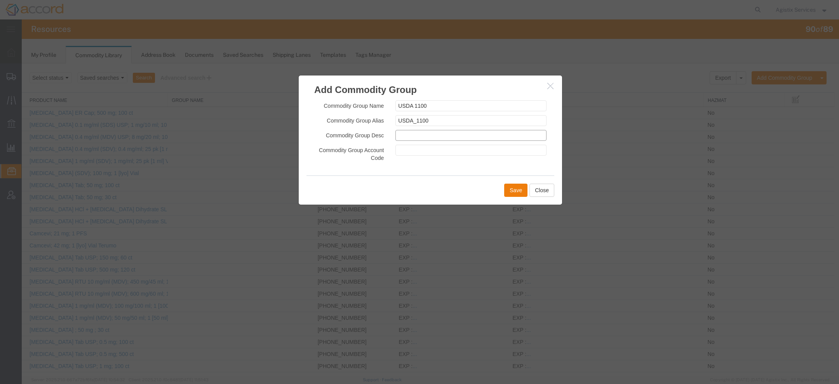
click at [432, 133] on input "text" at bounding box center [471, 135] width 151 height 11
paste input "chemically synthesized"
paste input "do not contain any animal"
click at [451, 135] on input "chemically synthesized, do not contain any animal" at bounding box center [471, 135] width 151 height 11
click at [453, 134] on input "chemically synth, do not contain any animal" at bounding box center [471, 135] width 151 height 11
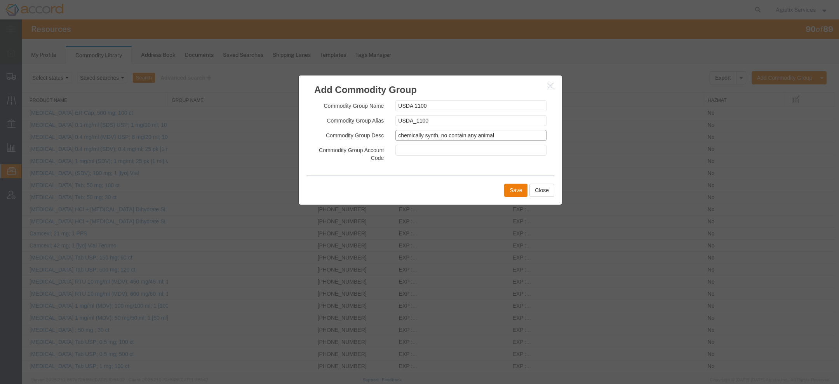
click at [457, 136] on input "chemically synth, no contain any animal" at bounding box center [471, 135] width 151 height 11
click at [456, 136] on input "chemically synth, no contain any animal" at bounding box center [471, 135] width 151 height 11
click at [448, 135] on input "chemically synth, no any animal" at bounding box center [471, 135] width 151 height 11
click at [463, 136] on input "chemically synth, no animal" at bounding box center [471, 135] width 151 height 11
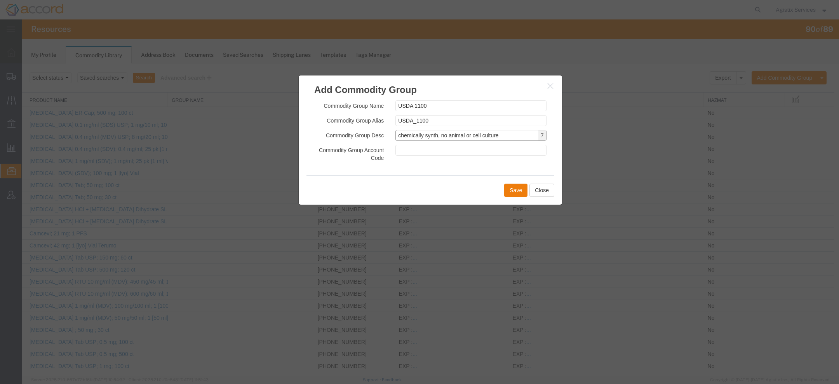
type input "chemically synth, no animal or cell culture"
click at [443, 153] on input "text" at bounding box center [471, 150] width 151 height 11
type input "1100"
click at [520, 190] on button "Save" at bounding box center [515, 189] width 23 height 13
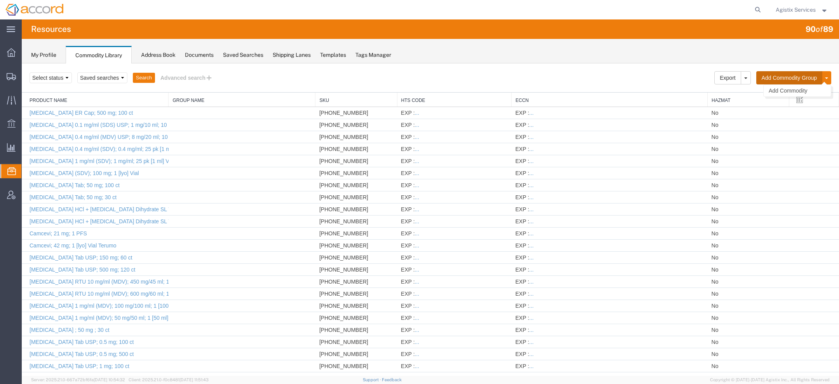
click at [762, 80] on button "Add Commodity Group" at bounding box center [790, 77] width 66 height 13
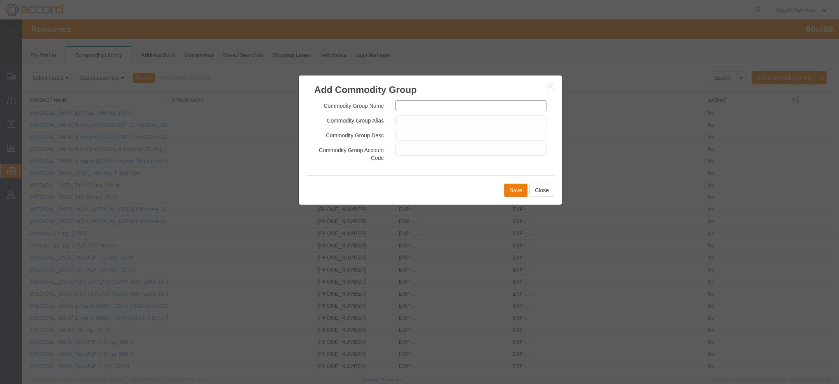
click at [436, 105] on input "text" at bounding box center [471, 105] width 151 height 11
type input "USDA 1105"
click at [427, 120] on input "text" at bounding box center [471, 120] width 151 height 11
type input "USDA_1105"
click at [420, 137] on input "text" at bounding box center [471, 135] width 151 height 11
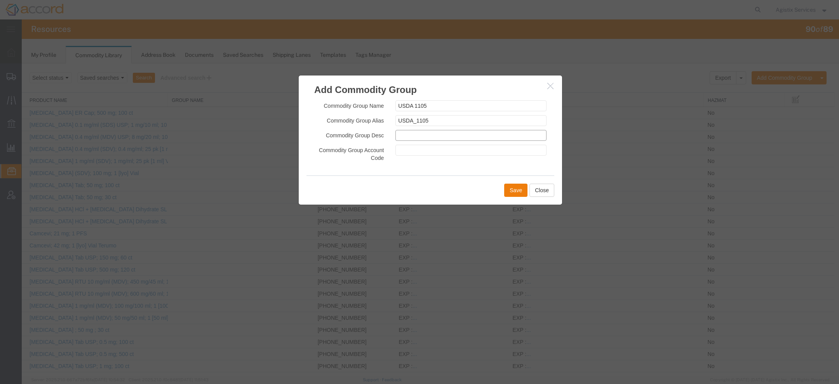
click at [411, 134] on input "text" at bounding box center [471, 135] width 151 height 11
paste input "FDA-approved commercial drug product"
type input "FDA-approved commercial drug product"
click at [424, 151] on input "text" at bounding box center [471, 150] width 151 height 11
type input "1105"
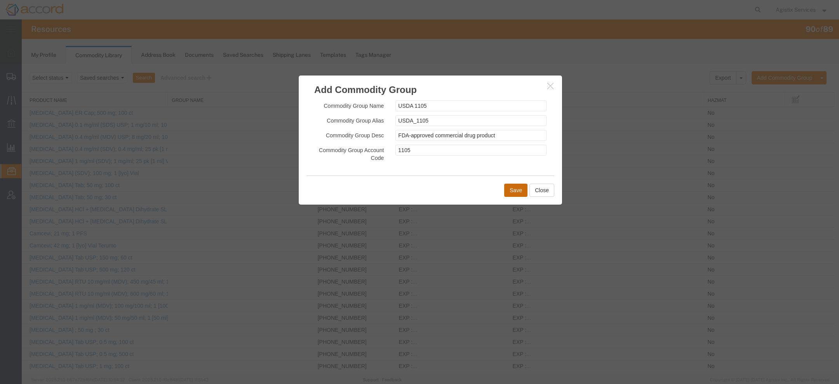
click at [520, 190] on button "Save" at bounding box center [515, 189] width 23 height 13
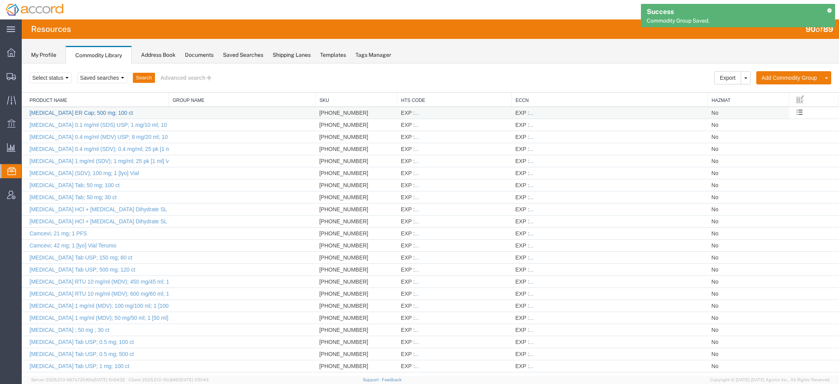
click at [82, 113] on link "Acetazolamide ER Cap; 500 mg; 100 ct" at bounding box center [81, 113] width 103 height 6
select select
select select "IN"
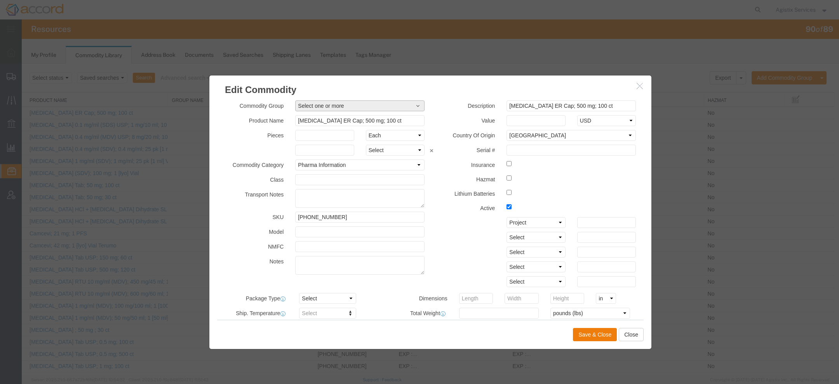
click at [310, 105] on span "Select one or more" at bounding box center [360, 106] width 124 height 8
click at [638, 85] on icon "button" at bounding box center [640, 85] width 6 height 7
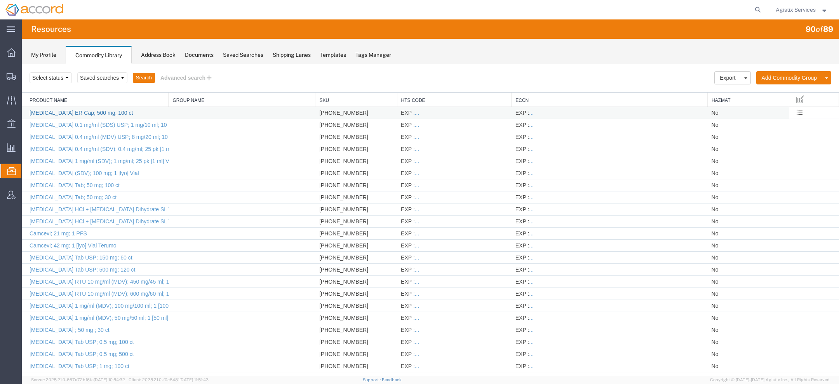
click at [122, 113] on link "Acetazolamide ER Cap; 500 mg; 100 ct" at bounding box center [81, 113] width 103 height 6
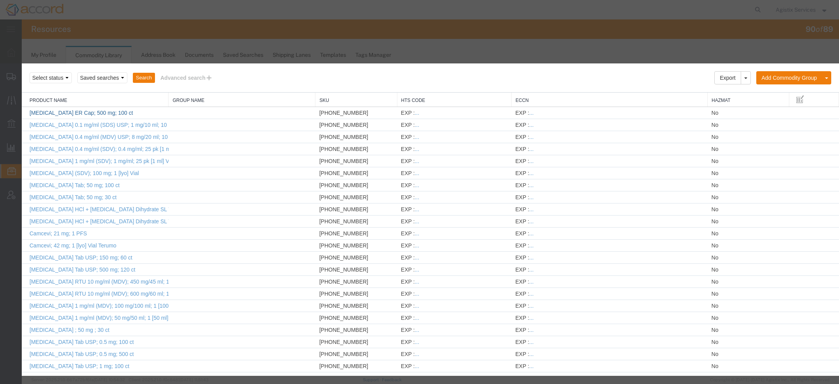
select select
select select "IN"
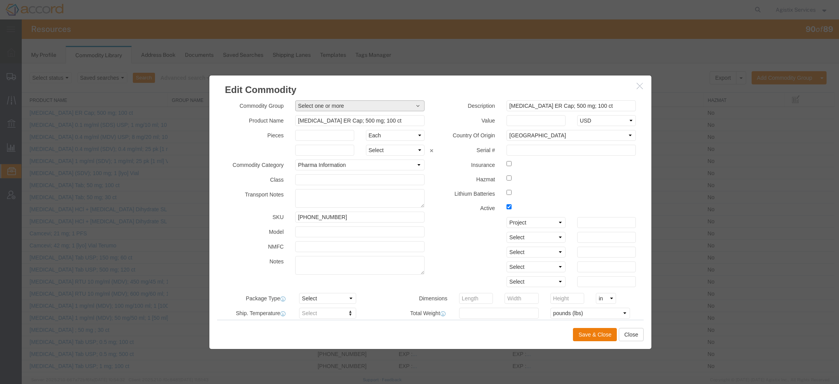
click at [347, 105] on span "Select one or more" at bounding box center [360, 106] width 124 height 8
click at [637, 83] on icon "button" at bounding box center [640, 85] width 6 height 7
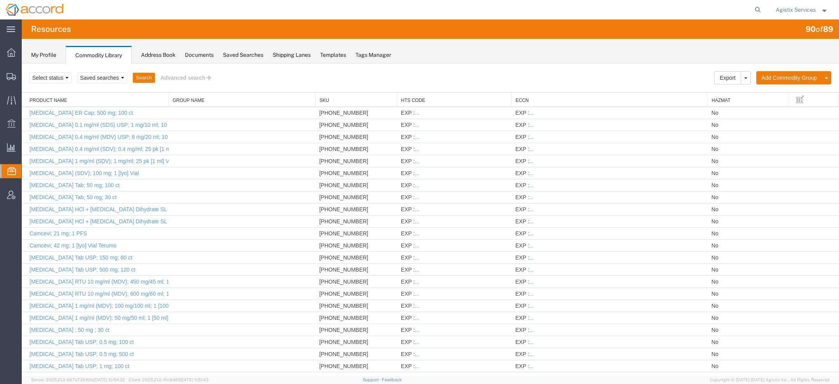
click at [798, 10] on span "Agistix Services" at bounding box center [796, 9] width 40 height 9
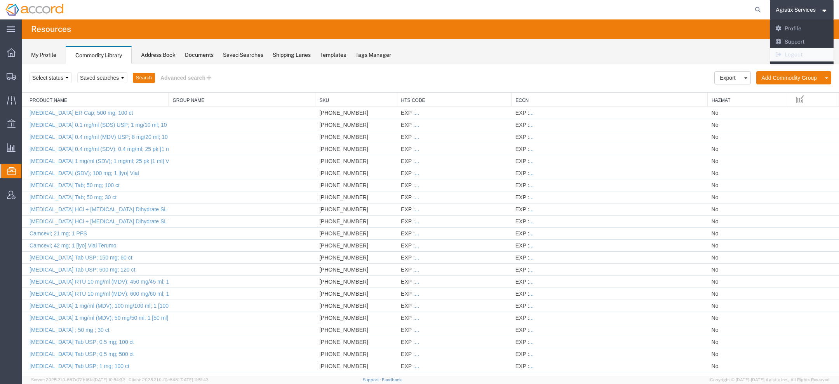
click at [791, 52] on link "Logout" at bounding box center [802, 54] width 64 height 13
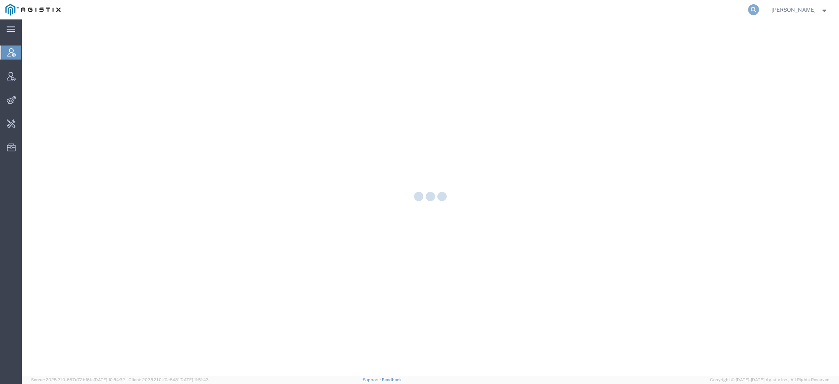
click at [754, 11] on icon at bounding box center [753, 9] width 11 height 11
type input "pgw"
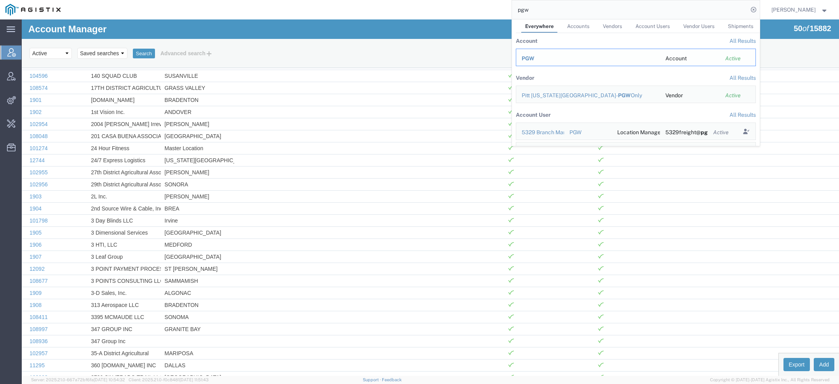
click at [535, 59] on span "PGW" at bounding box center [528, 58] width 13 height 6
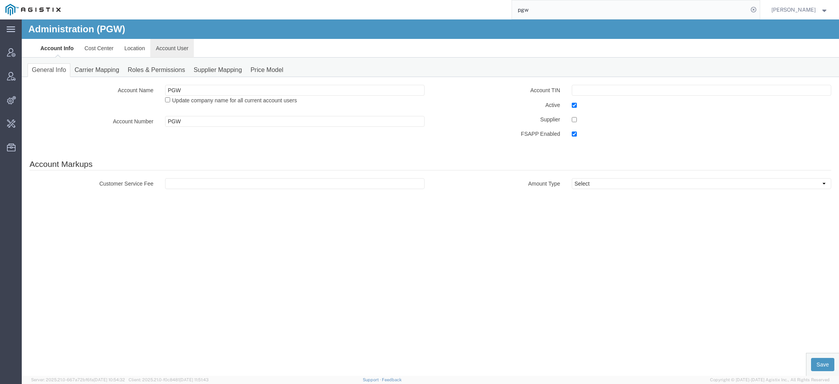
click at [168, 47] on link "Account User" at bounding box center [172, 48] width 44 height 19
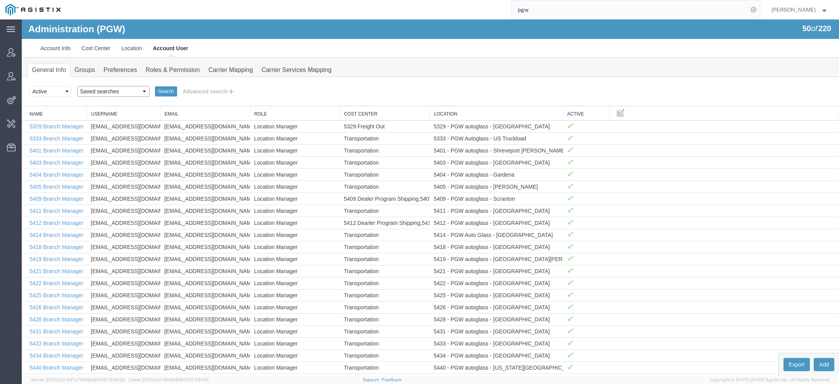
click at [105, 88] on select "Saved searches Exclude Branch Manager [PERSON_NAME] Offline user" at bounding box center [113, 91] width 72 height 11
select select "Offline user"
click at [77, 86] on select "Saved searches Exclude Branch Manager [PERSON_NAME] Offline user" at bounding box center [113, 91] width 72 height 11
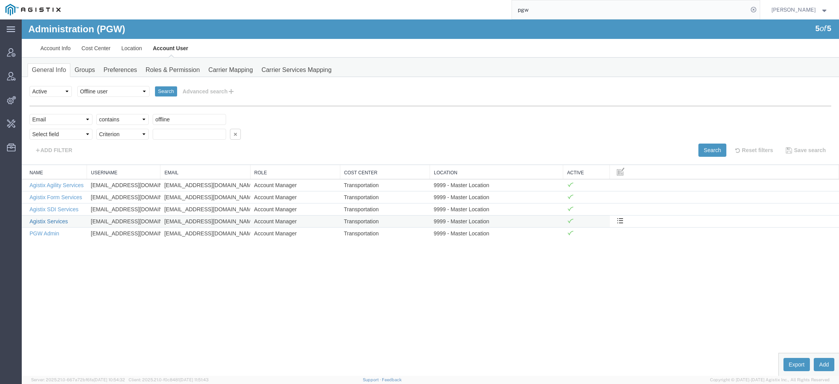
click at [47, 222] on link "Agistix Services" at bounding box center [49, 221] width 38 height 6
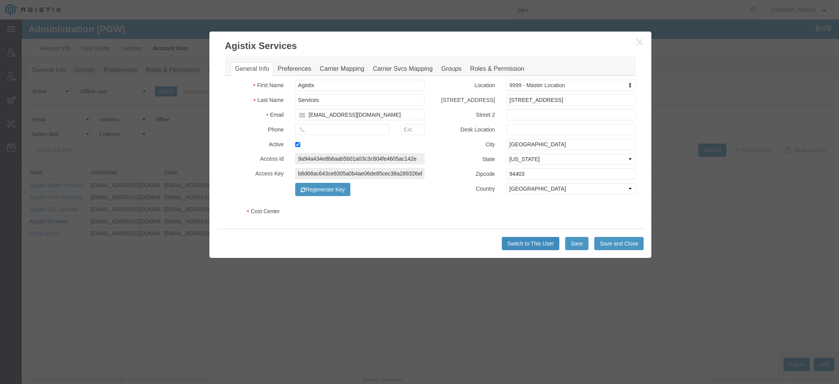
select select "COSTCENTER"
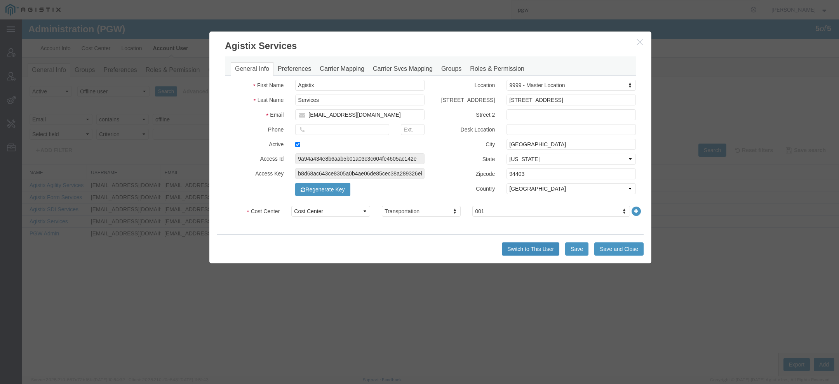
click at [514, 244] on button "Switch to This User" at bounding box center [531, 248] width 58 height 13
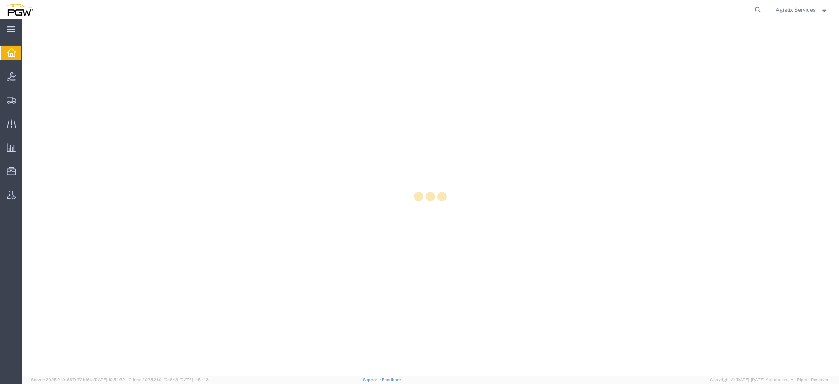
click at [756, 12] on icon at bounding box center [758, 9] width 11 height 11
paste input "57110626"
type input "57110626"
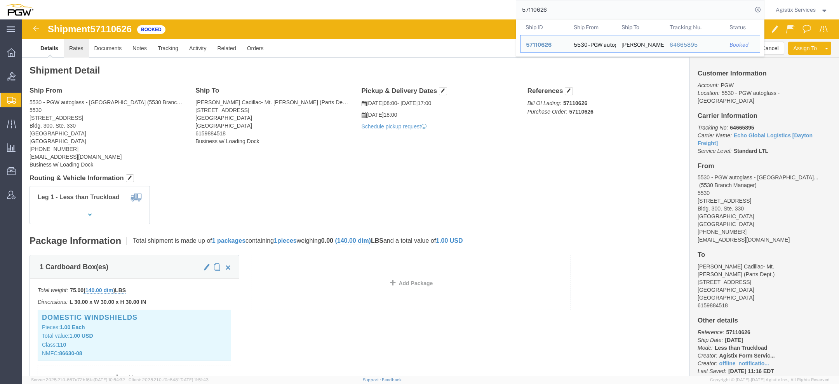
click link "Rates"
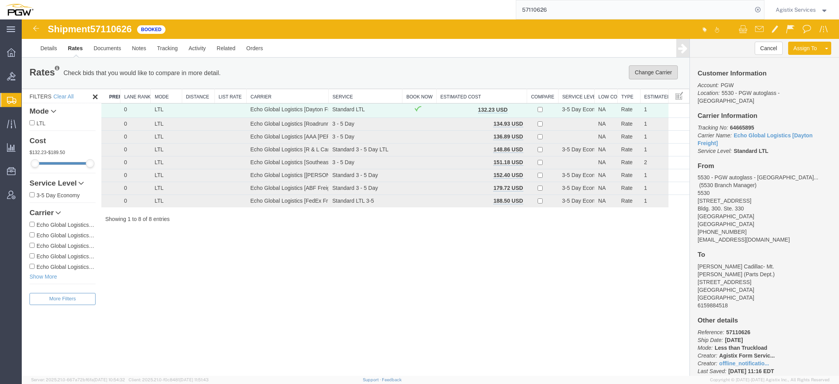
click at [649, 71] on button "Change Carrier" at bounding box center [653, 72] width 49 height 14
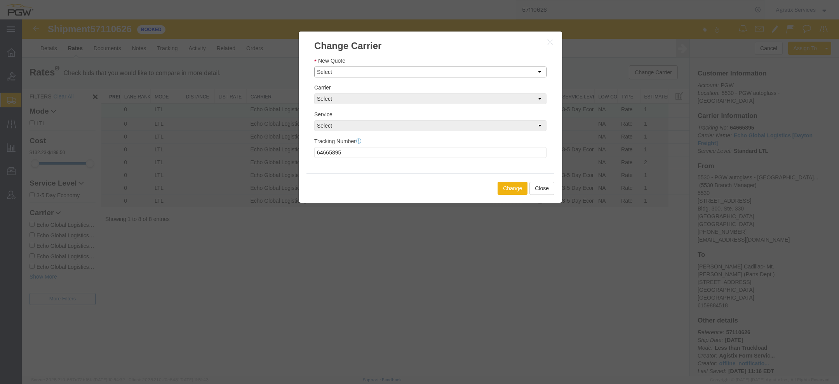
click at [432, 77] on select "Select Set Carrier and Service Manually FedEx Freight East - Standard LTL 3-5, …" at bounding box center [430, 71] width 232 height 11
select select "1093|12948|4622"
click at [314, 66] on select "Select Set Carrier and Service Manually FedEx Freight East - Standard LTL 3-5, …" at bounding box center [430, 71] width 232 height 11
click at [507, 188] on button "Change" at bounding box center [513, 187] width 30 height 13
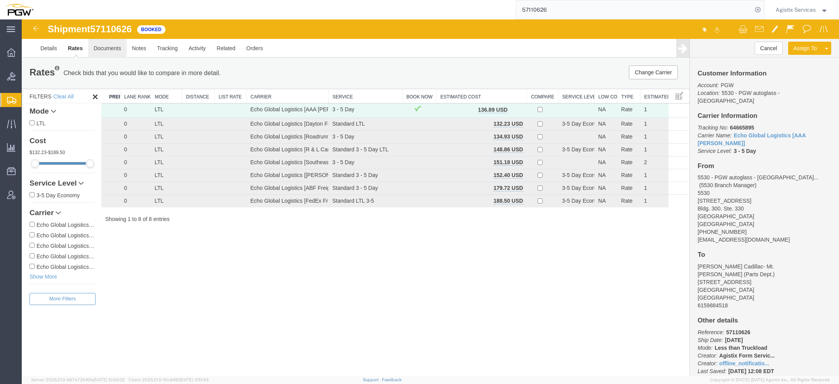
click at [112, 50] on link "Documents" at bounding box center [107, 48] width 38 height 19
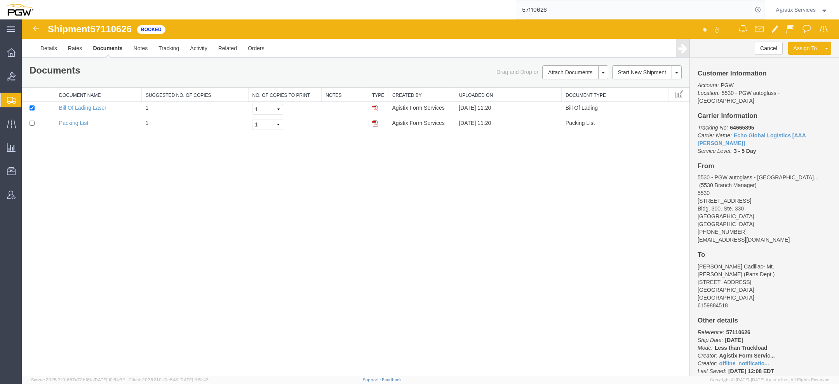
click at [22, 19] on link "Regenerate Documents" at bounding box center [22, 19] width 0 height 0
click at [105, 49] on link "Documents" at bounding box center [107, 48] width 40 height 19
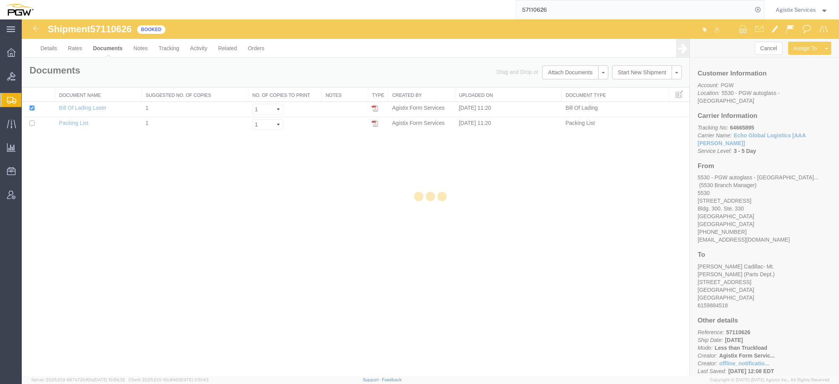
click at [105, 49] on div at bounding box center [431, 197] width 818 height 356
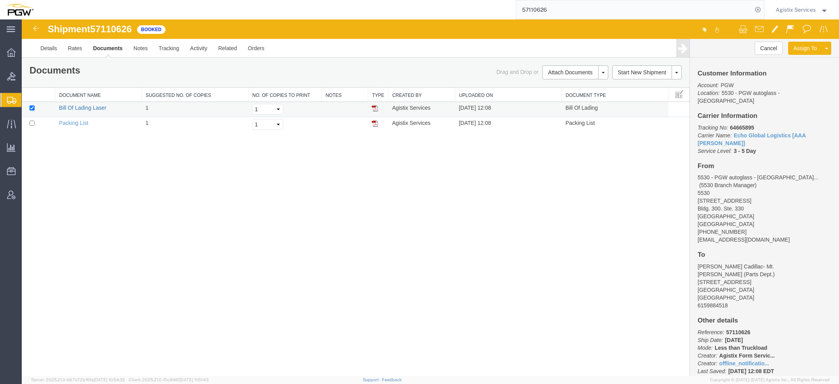
drag, startPoint x: 89, startPoint y: 108, endPoint x: 281, endPoint y: 21, distance: 211.1
click at [89, 108] on link "Bill Of Lading Laser" at bounding box center [82, 108] width 47 height 6
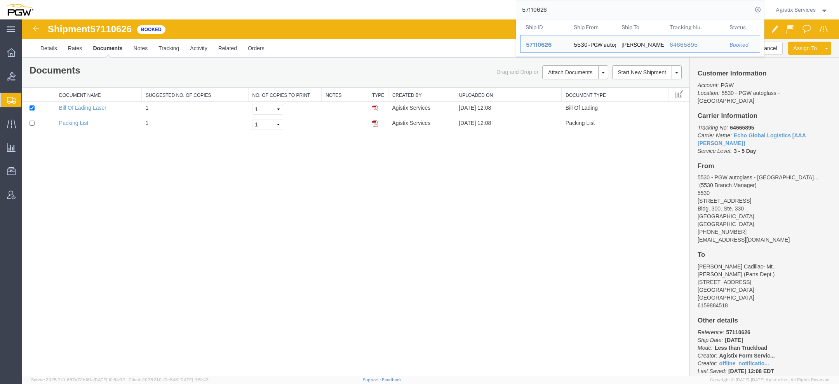
drag, startPoint x: 546, startPoint y: 14, endPoint x: 406, endPoint y: -16, distance: 142.2
click at [406, 0] on html "main_menu Created with Sketch. Collapse Menu Overview Bids Shipments Shipment M…" at bounding box center [419, 192] width 839 height 384
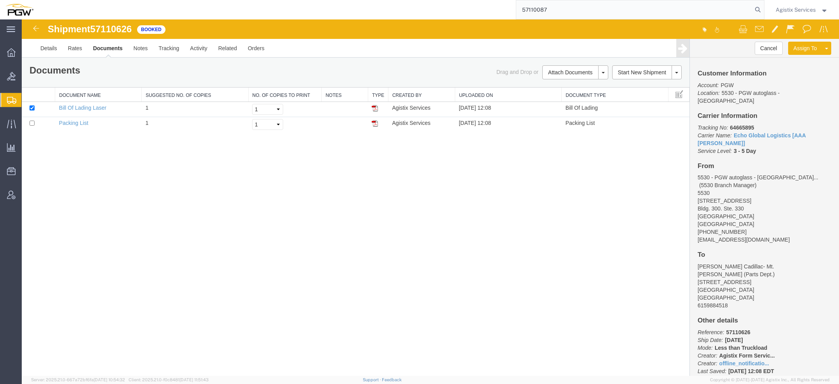
type input "57110087"
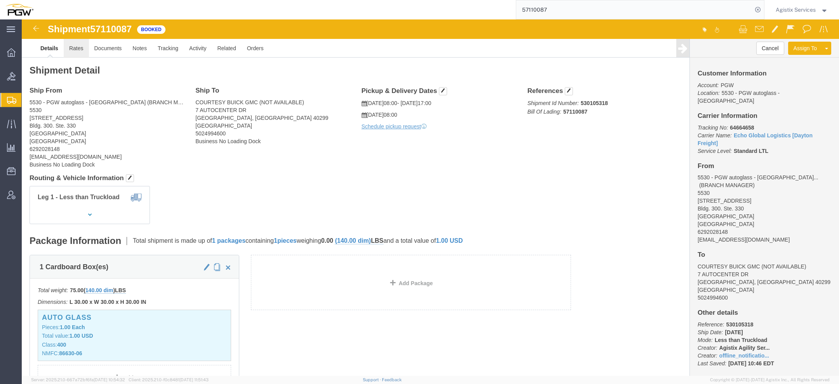
click link "Rates"
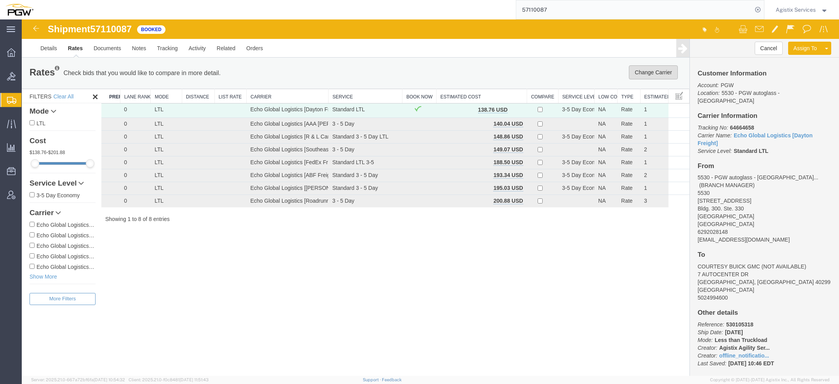
click at [642, 73] on button "Change Carrier" at bounding box center [653, 72] width 49 height 14
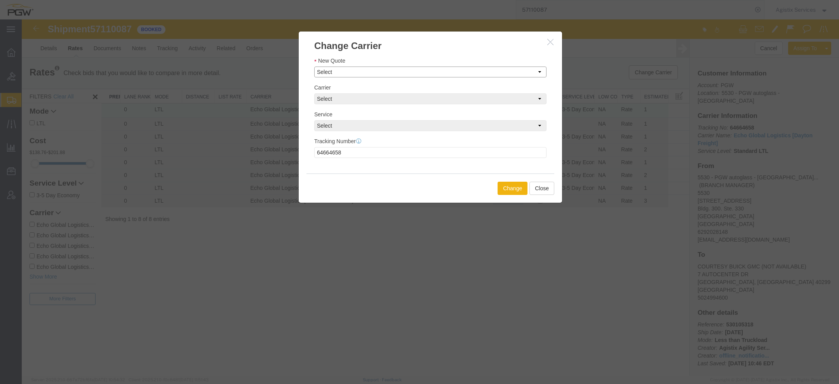
click at [387, 74] on select "Select Set Carrier and Service Manually Roadrunner - 3 - 5 Day, null, 200.88 [P…" at bounding box center [430, 71] width 232 height 11
select select "1093|12948|4622"
click at [314, 66] on select "Select Set Carrier and Service Manually Roadrunner - 3 - 5 Day, null, 200.88 [P…" at bounding box center [430, 71] width 232 height 11
click at [510, 186] on button "Change" at bounding box center [513, 187] width 30 height 13
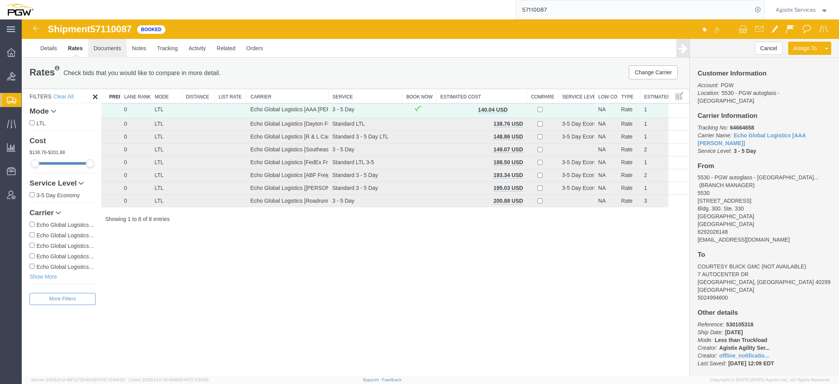
click at [109, 49] on link "Documents" at bounding box center [107, 48] width 38 height 19
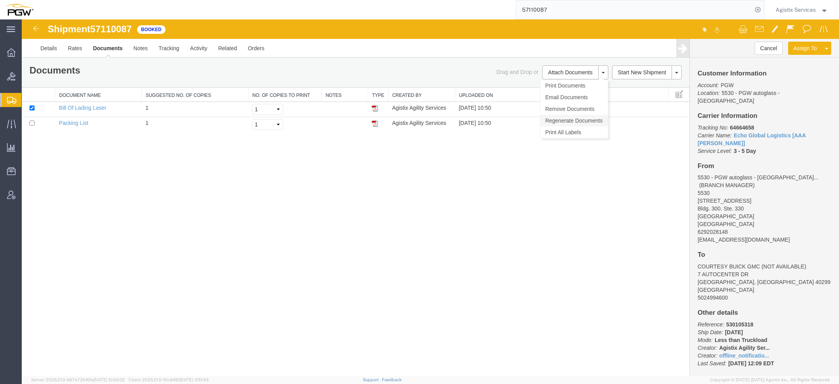
click at [575, 124] on link "Regenerate Documents" at bounding box center [575, 121] width 68 height 12
click at [103, 47] on link "Documents" at bounding box center [107, 48] width 40 height 19
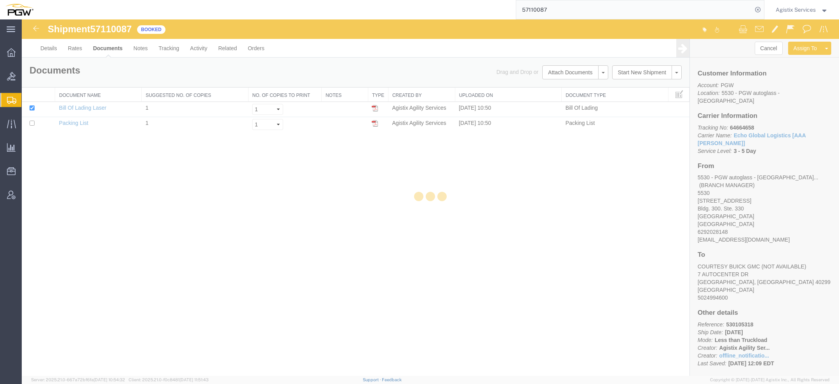
click at [103, 47] on div at bounding box center [431, 197] width 818 height 356
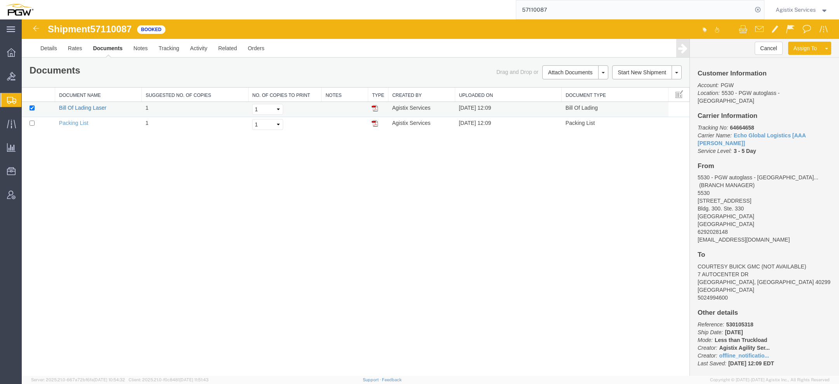
drag, startPoint x: 92, startPoint y: 105, endPoint x: 534, endPoint y: 19, distance: 450.1
click at [92, 105] on link "Bill Of Lading Laser" at bounding box center [82, 108] width 47 height 6
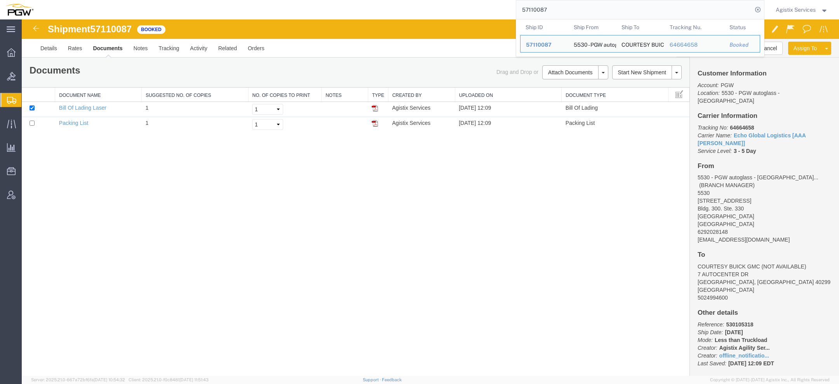
drag, startPoint x: 547, startPoint y: 7, endPoint x: 460, endPoint y: 0, distance: 86.9
click at [460, 0] on html "main_menu Created with Sketch. Collapse Menu Overview Bids Shipments Shipment M…" at bounding box center [419, 192] width 839 height 384
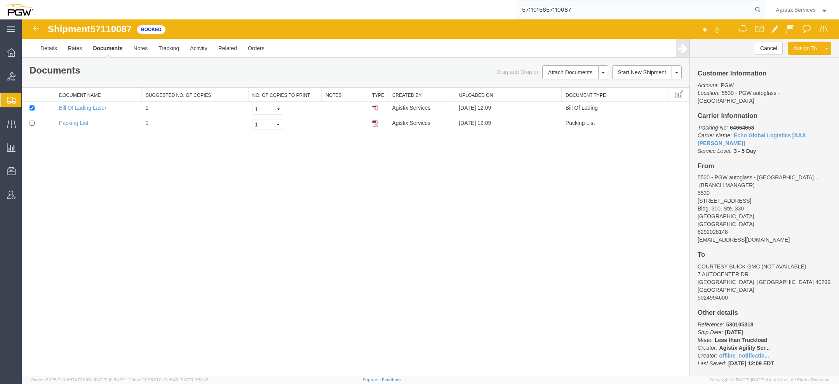
drag, startPoint x: 575, startPoint y: 10, endPoint x: 354, endPoint y: -5, distance: 221.7
click at [354, 0] on html "main_menu Created with Sketch. Collapse Menu Overview Bids Shipments Shipment M…" at bounding box center [419, 192] width 839 height 384
type input "57110156"
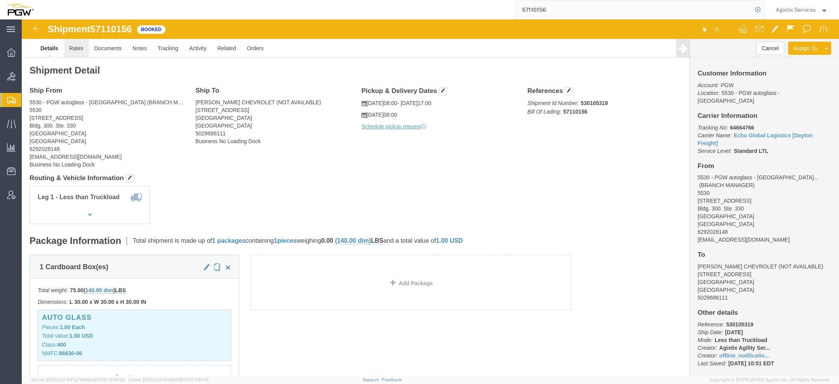
click link "Rates"
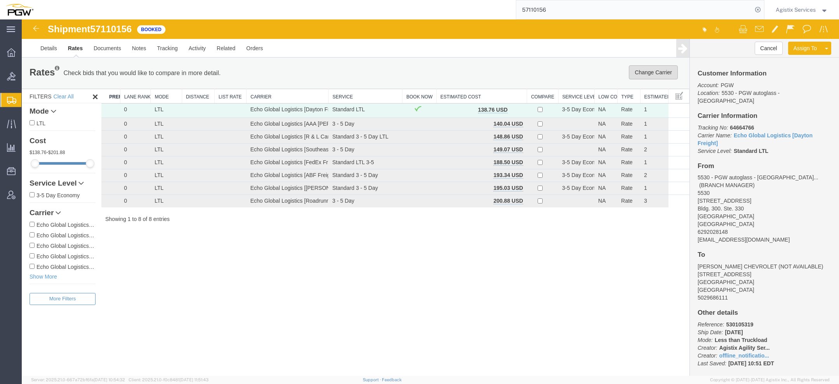
click at [642, 72] on button "Change Carrier" at bounding box center [653, 72] width 49 height 14
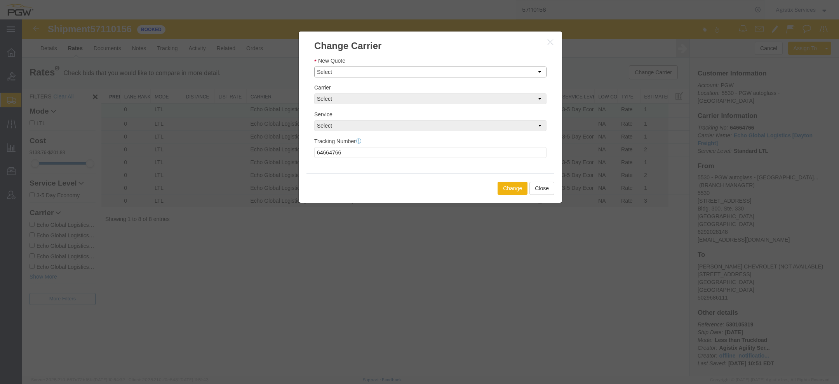
click at [350, 69] on select "Select Set Carrier and Service Manually Roadrunner - 3 - 5 Day, null, 200.88 [P…" at bounding box center [430, 71] width 232 height 11
select select "1093|12948|4622"
click at [314, 66] on select "Select Set Carrier and Service Manually Roadrunner - 3 - 5 Day, null, 200.88 [P…" at bounding box center [430, 71] width 232 height 11
click at [518, 191] on button "Change" at bounding box center [513, 187] width 30 height 13
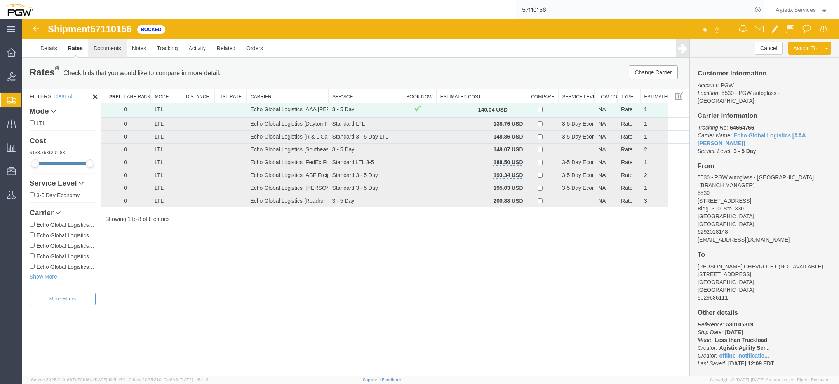
click at [98, 48] on link "Documents" at bounding box center [107, 48] width 38 height 19
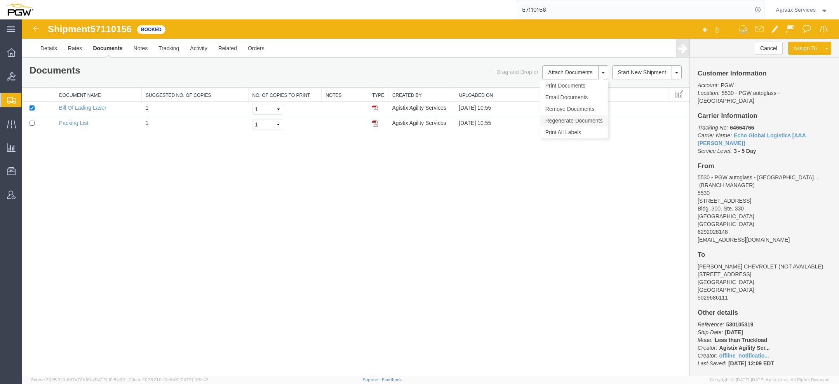
click at [566, 121] on link "Regenerate Documents" at bounding box center [575, 121] width 68 height 12
click at [109, 49] on link "Documents" at bounding box center [107, 48] width 40 height 19
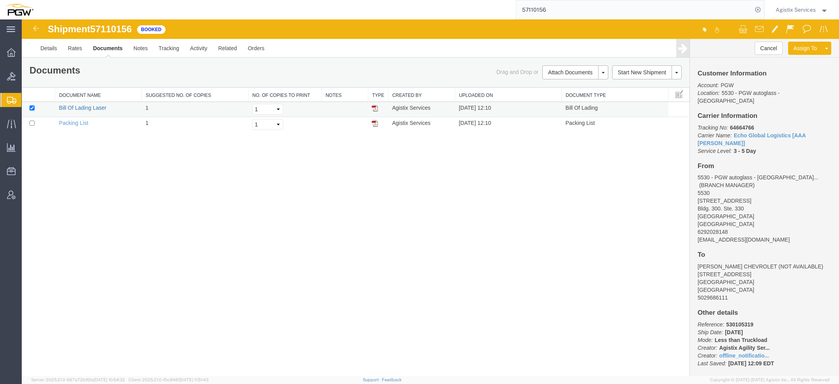
drag, startPoint x: 89, startPoint y: 106, endPoint x: 460, endPoint y: 24, distance: 380.5
click at [89, 106] on link "Bill Of Lading Laser" at bounding box center [82, 108] width 47 height 6
